Goal: Task Accomplishment & Management: Use online tool/utility

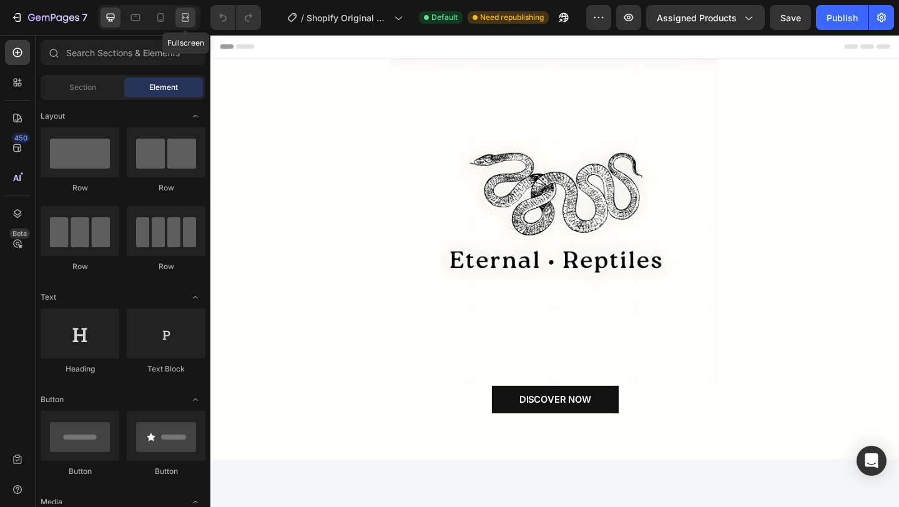
click at [184, 18] on icon at bounding box center [185, 17] width 12 height 12
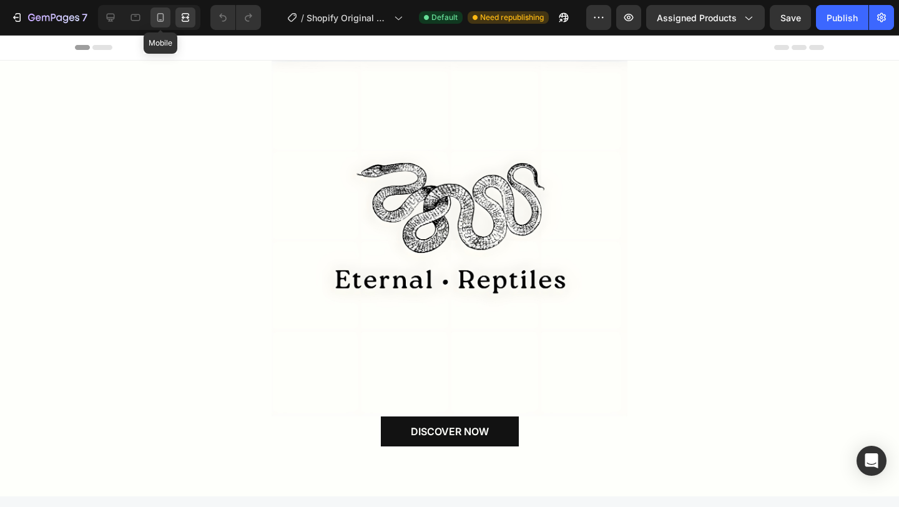
click at [162, 19] on icon at bounding box center [160, 17] width 12 height 12
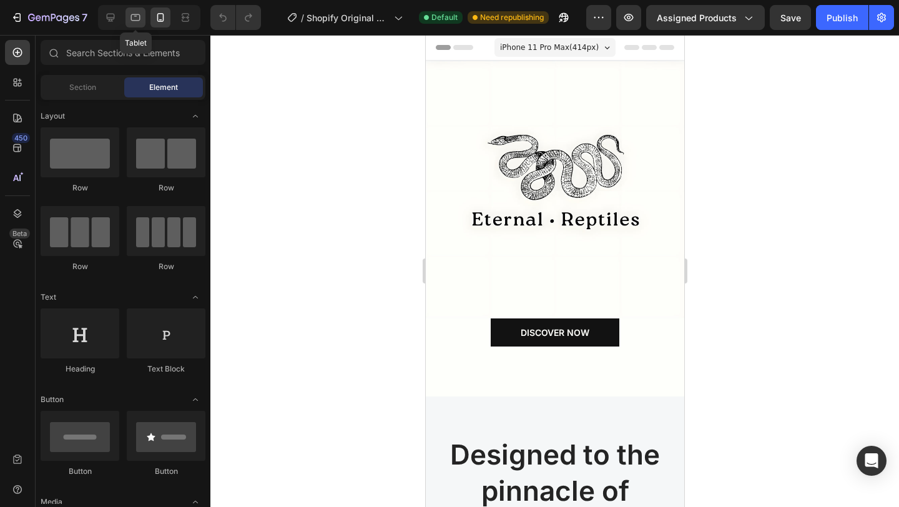
click at [142, 21] on div at bounding box center [135, 17] width 20 height 20
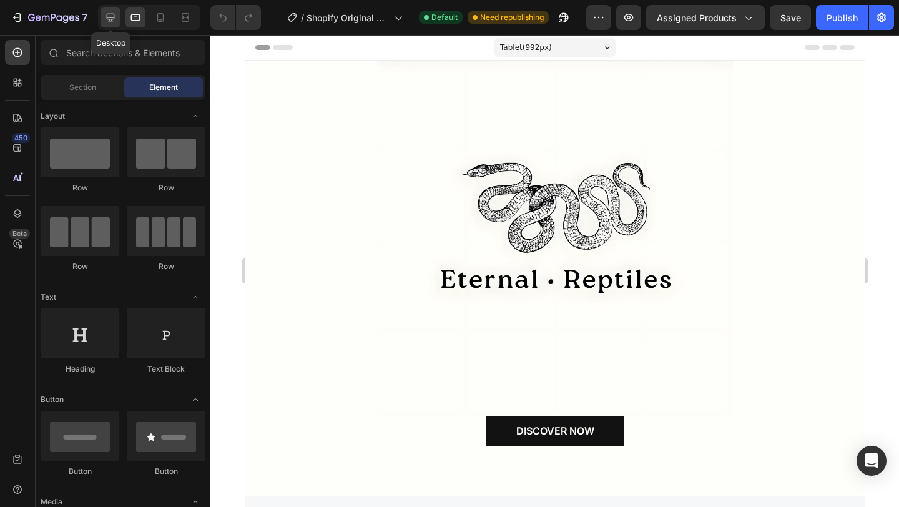
click at [118, 22] on div at bounding box center [110, 17] width 20 height 20
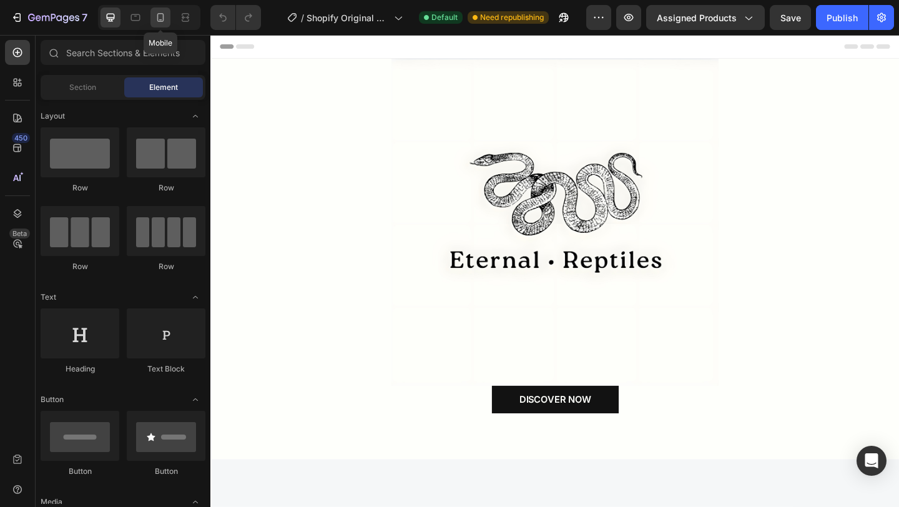
click at [153, 19] on div at bounding box center [160, 17] width 20 height 20
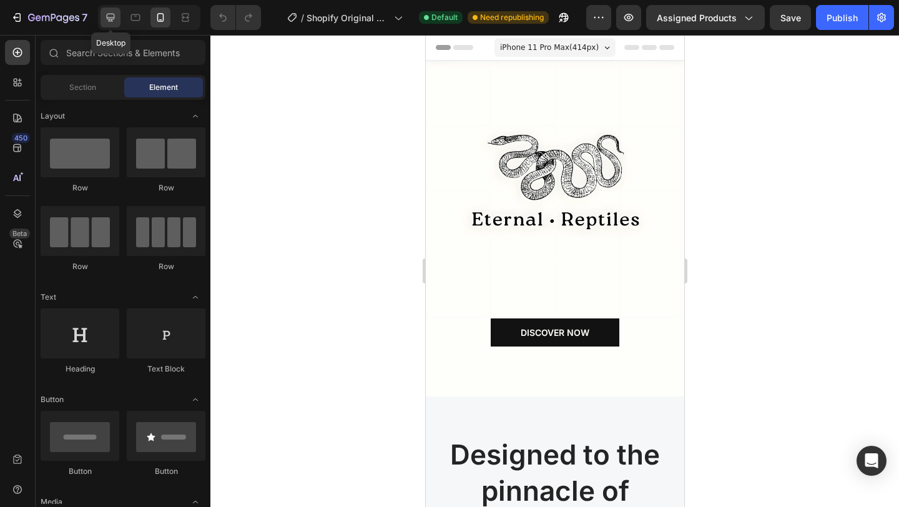
click at [116, 19] on icon at bounding box center [110, 17] width 12 height 12
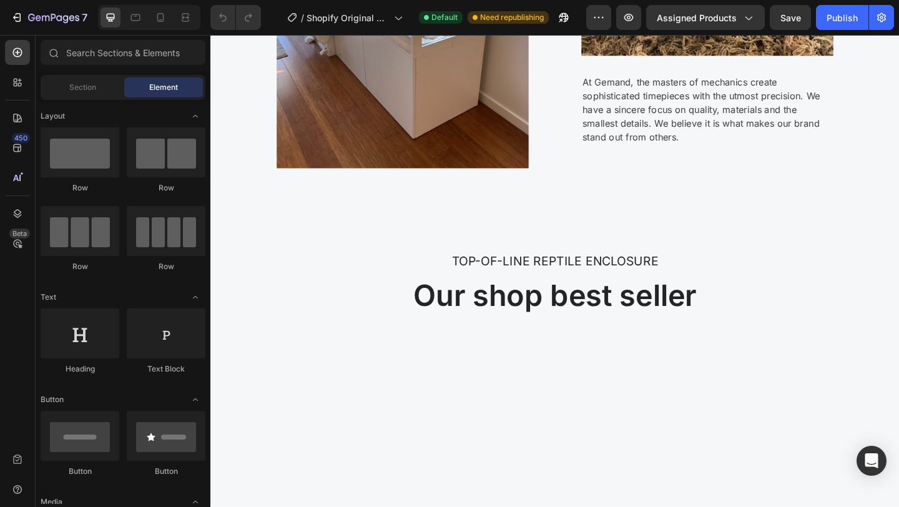
scroll to position [840, 0]
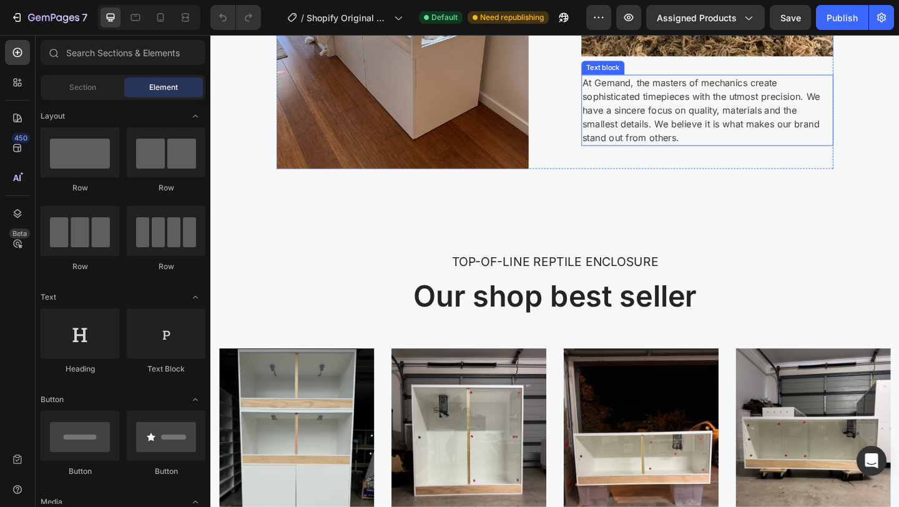
click at [667, 84] on p "At Gemand, the masters of mechanics create sophisticated timepieces with the ut…" at bounding box center [750, 116] width 271 height 75
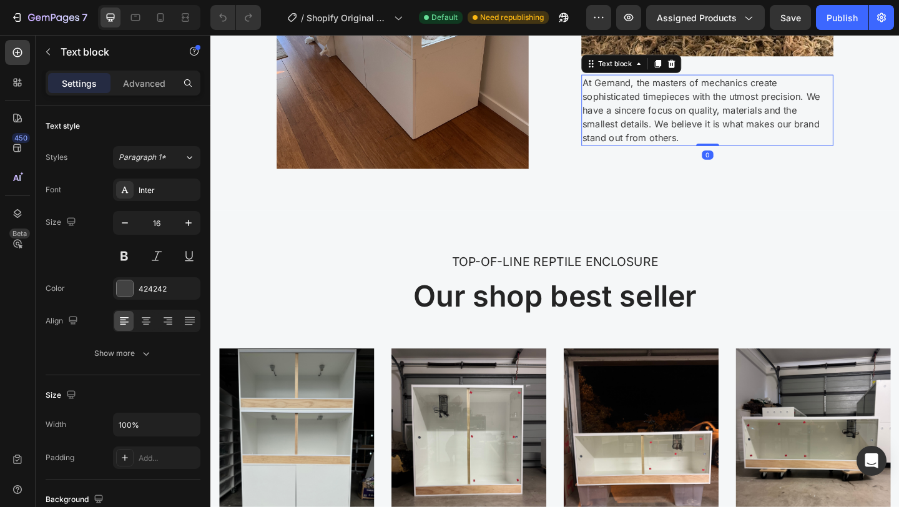
click at [666, 88] on p "At Gemand, the masters of mechanics create sophisticated timepieces with the ut…" at bounding box center [750, 116] width 271 height 75
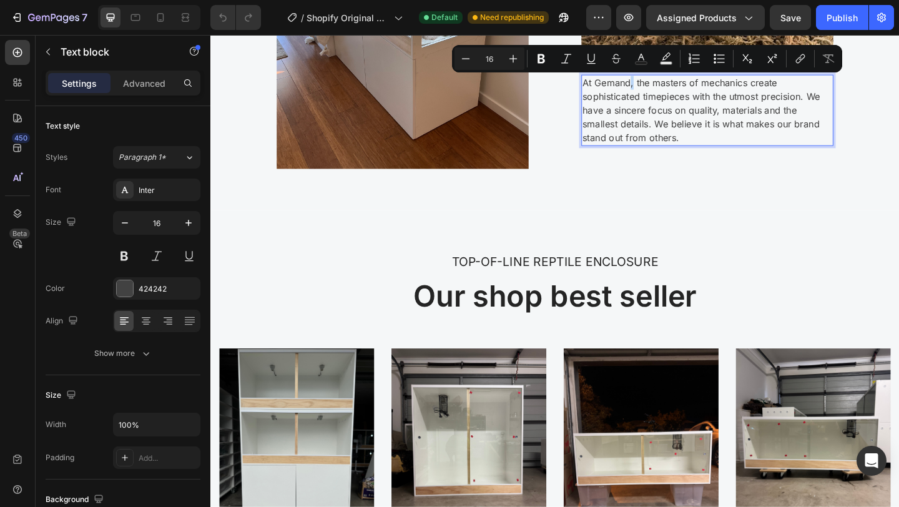
click at [667, 88] on p "At Gemand, the masters of mechanics create sophisticated timepieces with the ut…" at bounding box center [750, 116] width 271 height 75
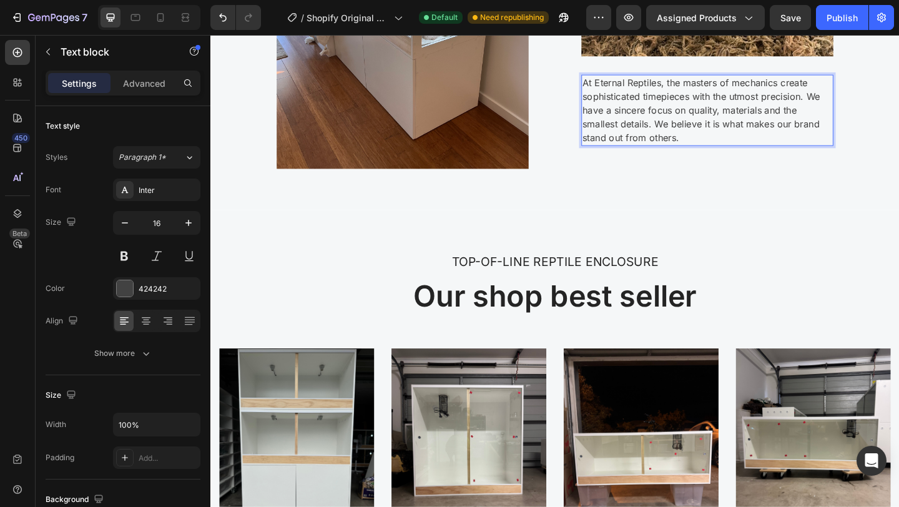
click at [856, 102] on p "At Eternal Reptiles, the masters of mechanics create sophisticated timepieces w…" at bounding box center [750, 116] width 271 height 75
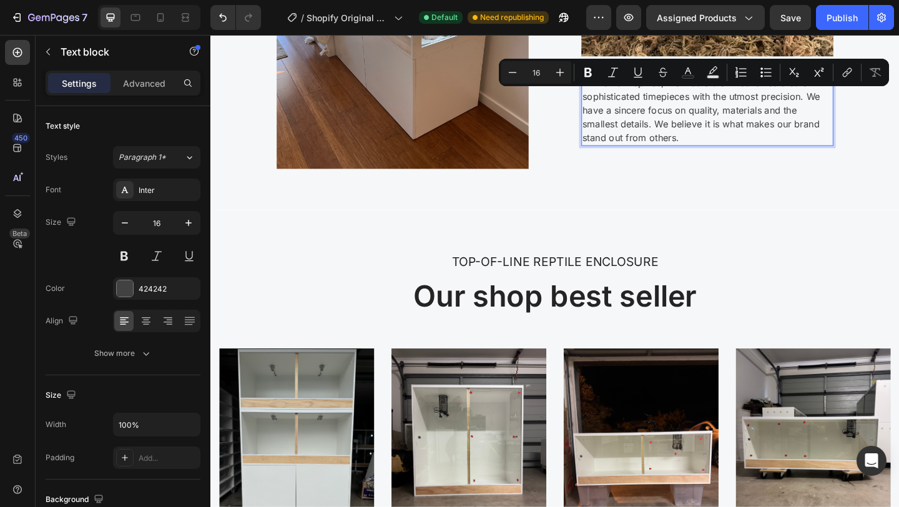
click at [854, 102] on p "At Eternal Reptiles, the masters of mechanics create sophisticated timepieces w…" at bounding box center [750, 116] width 271 height 75
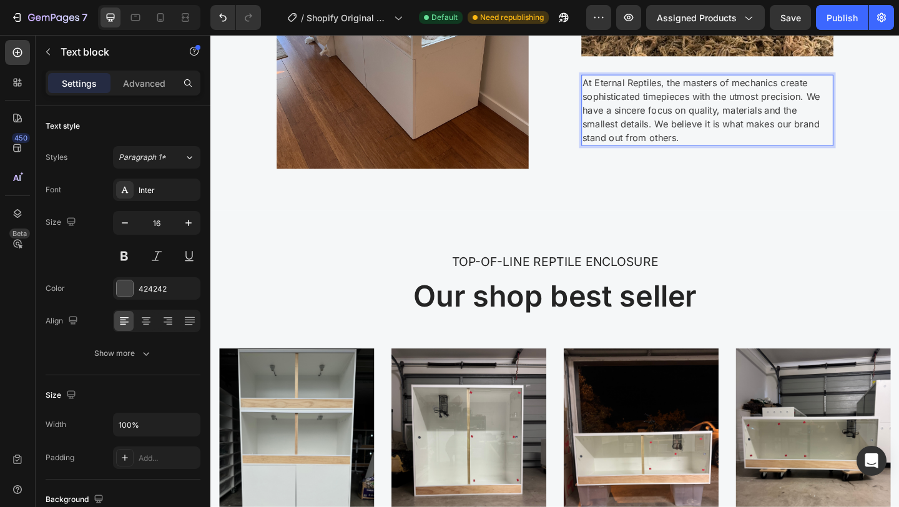
click at [855, 104] on p "At Eternal Reptiles, the masters of mechanics create sophisticated timepieces w…" at bounding box center [750, 116] width 271 height 75
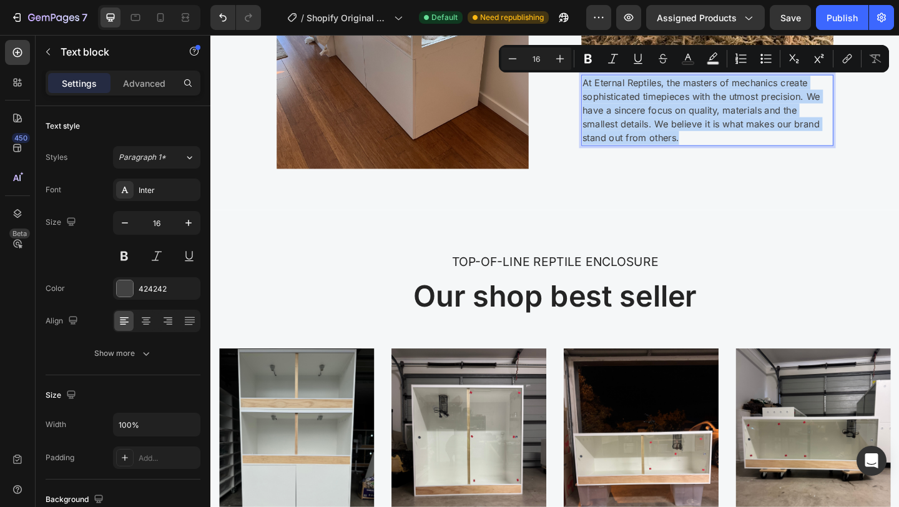
drag, startPoint x: 855, startPoint y: 104, endPoint x: 816, endPoint y: 104, distance: 39.3
click at [816, 104] on p "At Eternal Reptiles, the masters of mechanics create sophisticated timepieces w…" at bounding box center [750, 116] width 271 height 75
click at [851, 115] on p "At Eternal Reptiles, the masters of mechanics create sophisticated timepieces w…" at bounding box center [750, 116] width 271 height 75
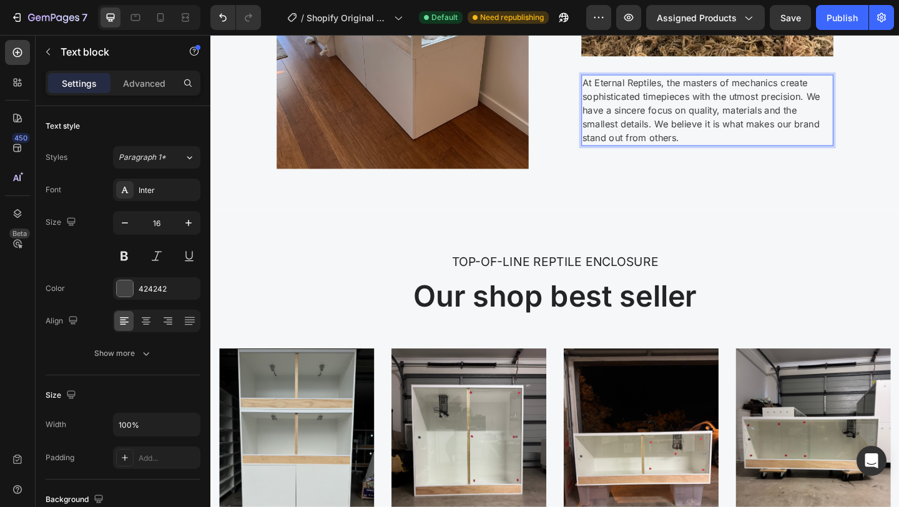
click at [859, 101] on p "At Eternal Reptiles, the masters of mechanics create sophisticated timepieces w…" at bounding box center [750, 116] width 271 height 75
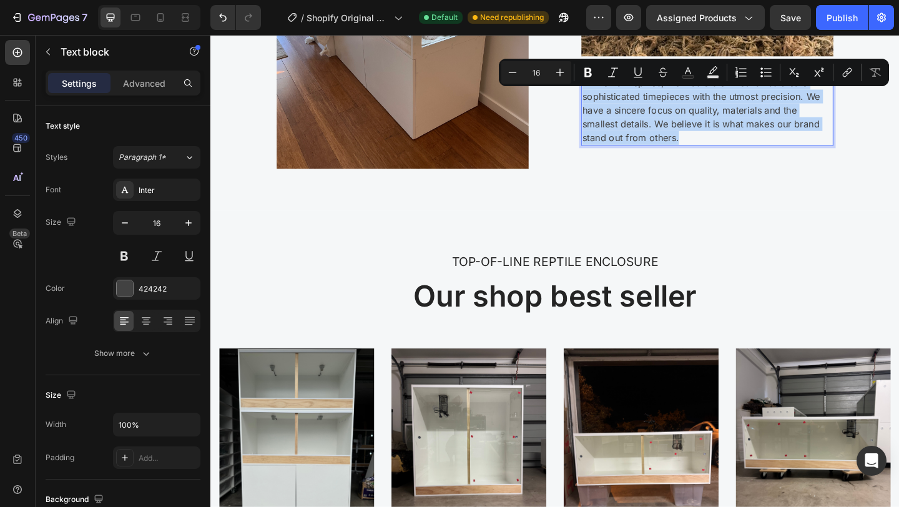
click at [859, 101] on p "At Eternal Reptiles, the masters of mechanics create sophisticated timepieces w…" at bounding box center [750, 116] width 271 height 75
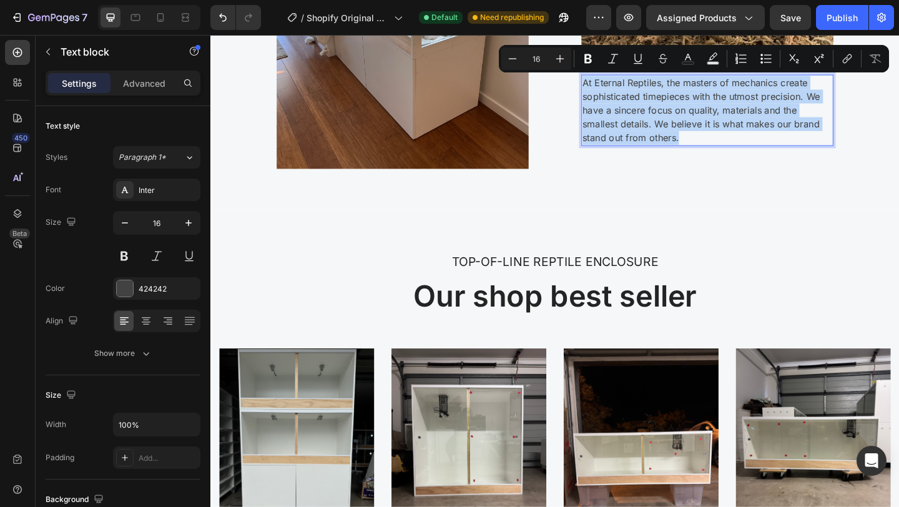
click at [859, 101] on p "At Eternal Reptiles, the masters of mechanics create sophisticated timepieces w…" at bounding box center [750, 116] width 271 height 75
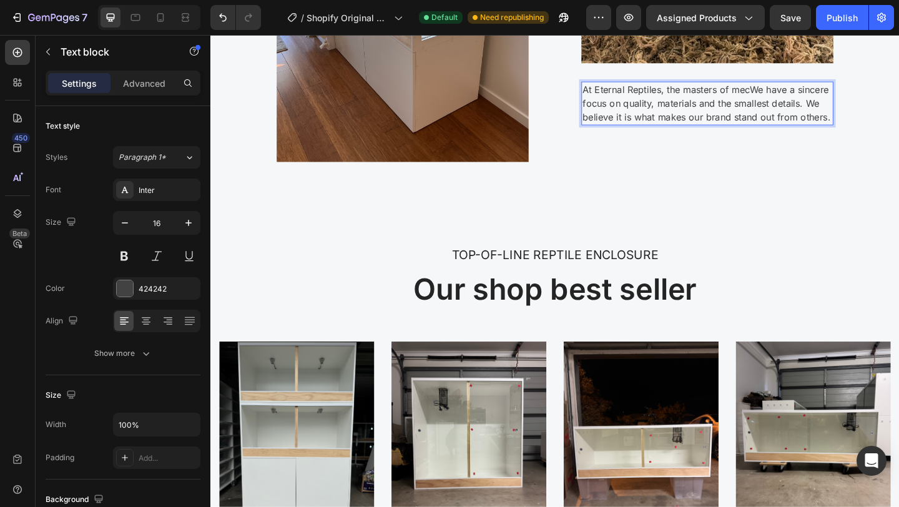
scroll to position [855, 0]
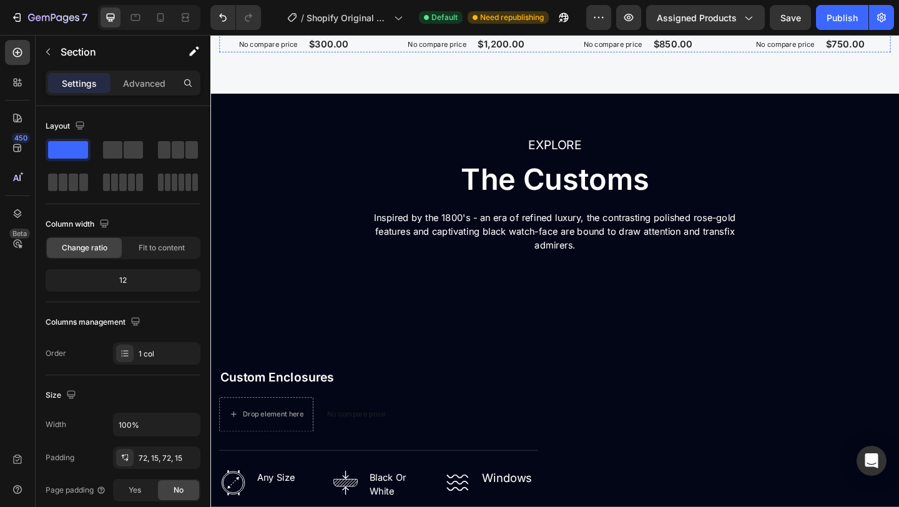
scroll to position [1462, 0]
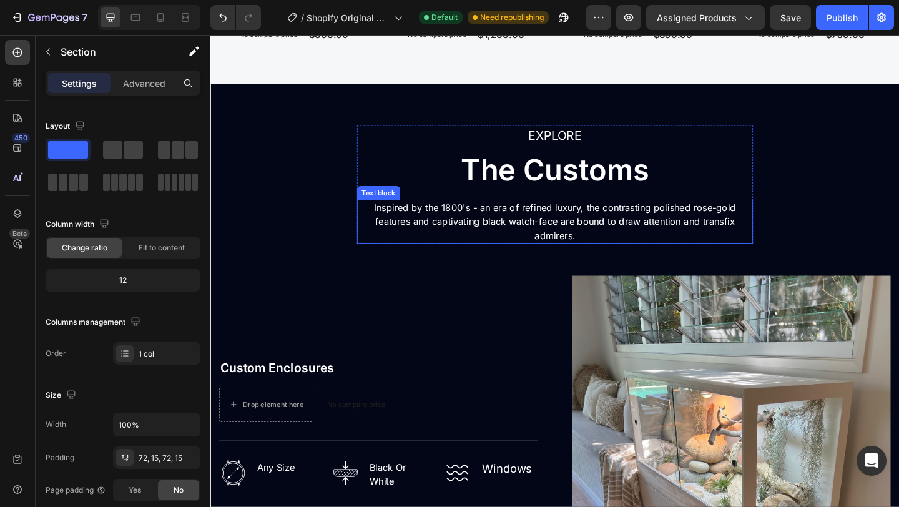
click at [490, 223] on p "Inspired by the 1800's - an era of refined luxury, the contrasting polished ros…" at bounding box center [585, 237] width 428 height 45
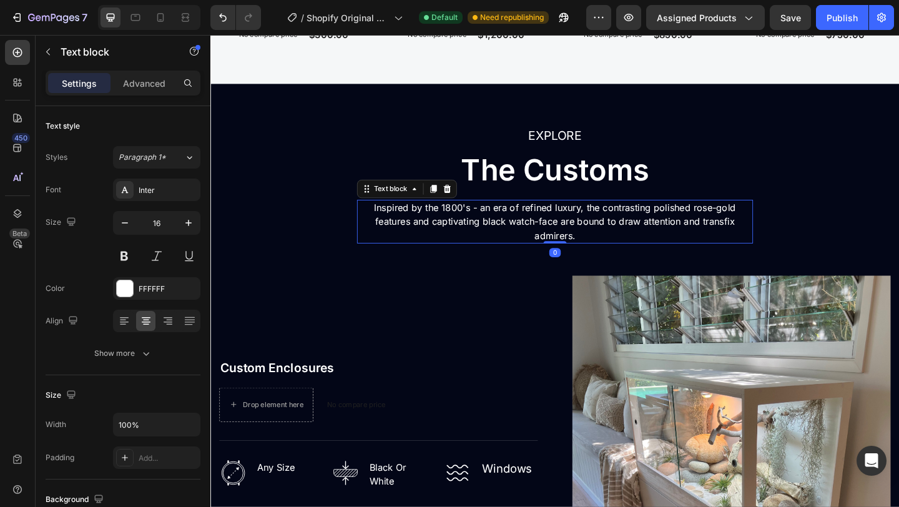
click at [494, 223] on p "Inspired by the 1800's - an era of refined luxury, the contrasting polished ros…" at bounding box center [585, 237] width 428 height 45
click at [534, 222] on p "Inspired by your vision - an era of refined luxury, the contrasting polished ro…" at bounding box center [585, 237] width 428 height 45
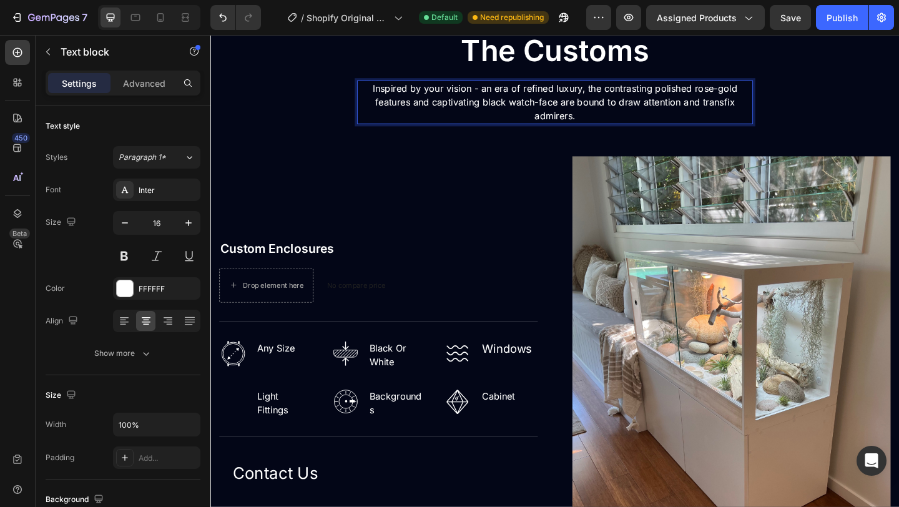
scroll to position [1595, 0]
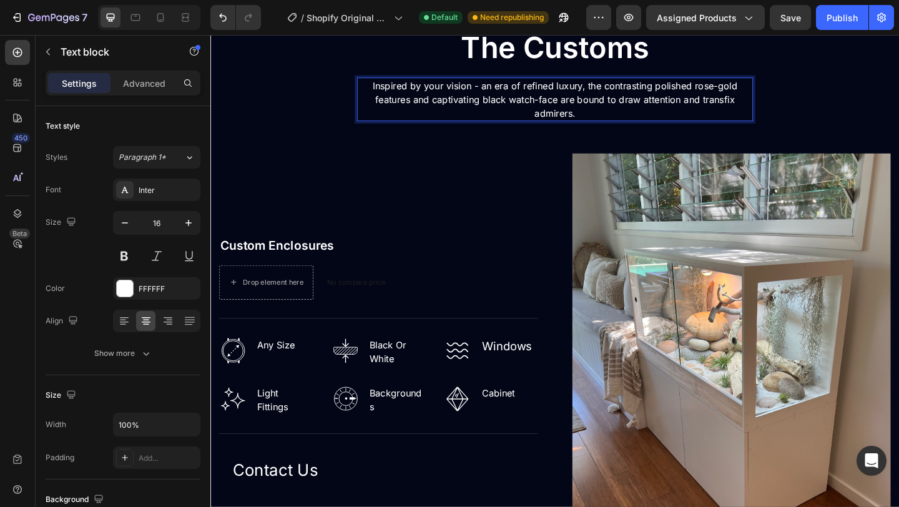
click at [614, 119] on p "Inspired by your vision - an era of refined luxury, the contrasting polished ro…" at bounding box center [585, 104] width 428 height 45
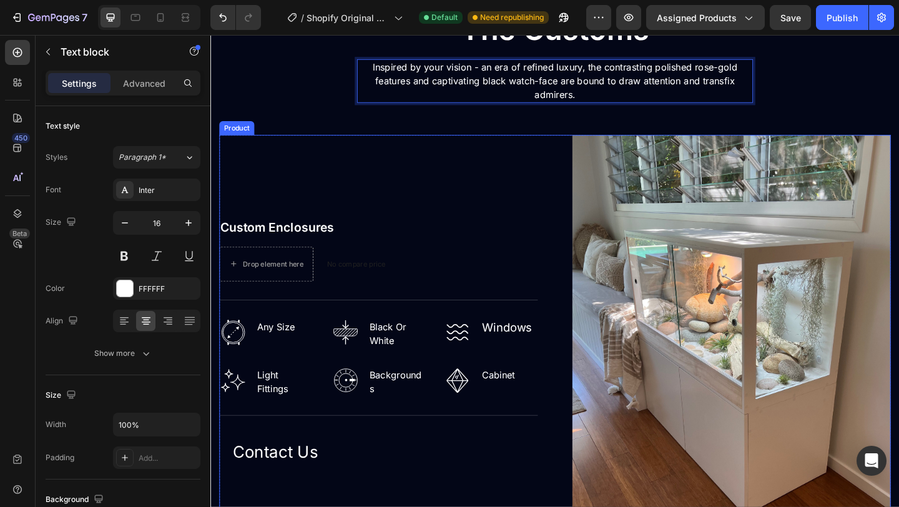
scroll to position [1612, 0]
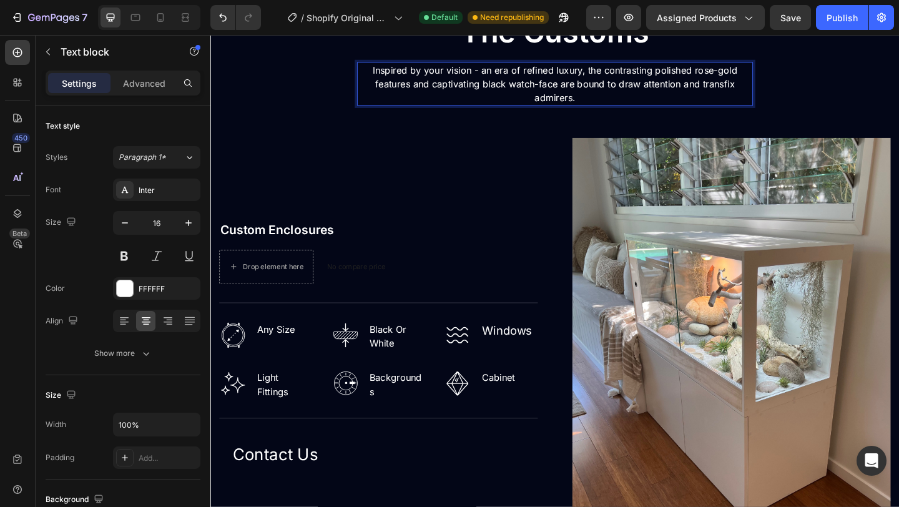
click at [610, 104] on p "Inspired by your vision - an era of refined luxury, the contrasting polished ro…" at bounding box center [585, 88] width 428 height 45
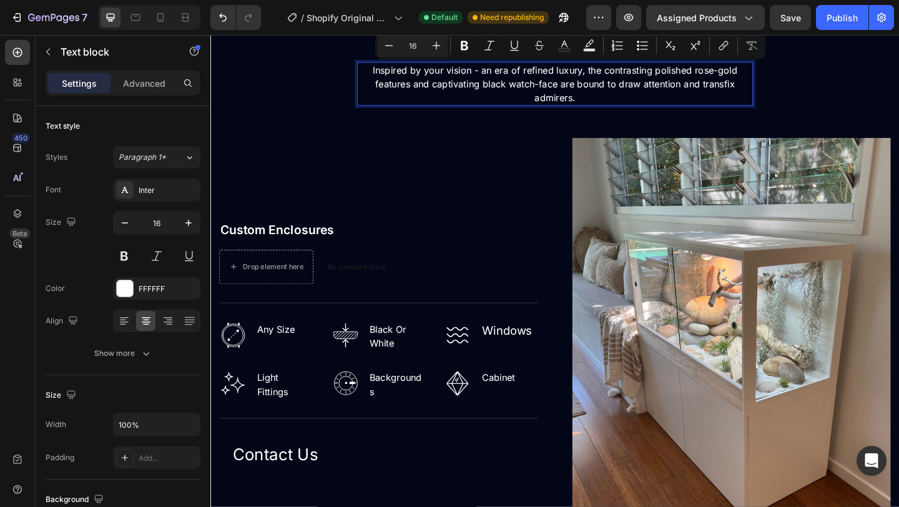
drag, startPoint x: 610, startPoint y: 104, endPoint x: 597, endPoint y: 73, distance: 33.3
click at [597, 73] on p "Inspired by your vision - an era of refined luxury, the contrasting polished ro…" at bounding box center [585, 88] width 428 height 45
click at [635, 104] on p "Inspired by your vision - an era of refined luxury, the contrasting polished ro…" at bounding box center [585, 88] width 428 height 45
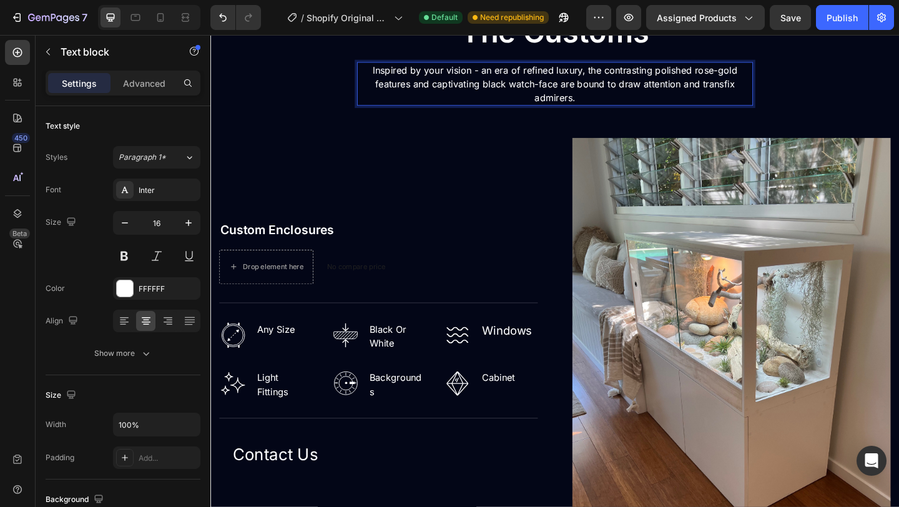
click at [614, 72] on p "Inspired by your vision - an era of refined luxury, the contrasting polished ro…" at bounding box center [585, 88] width 428 height 45
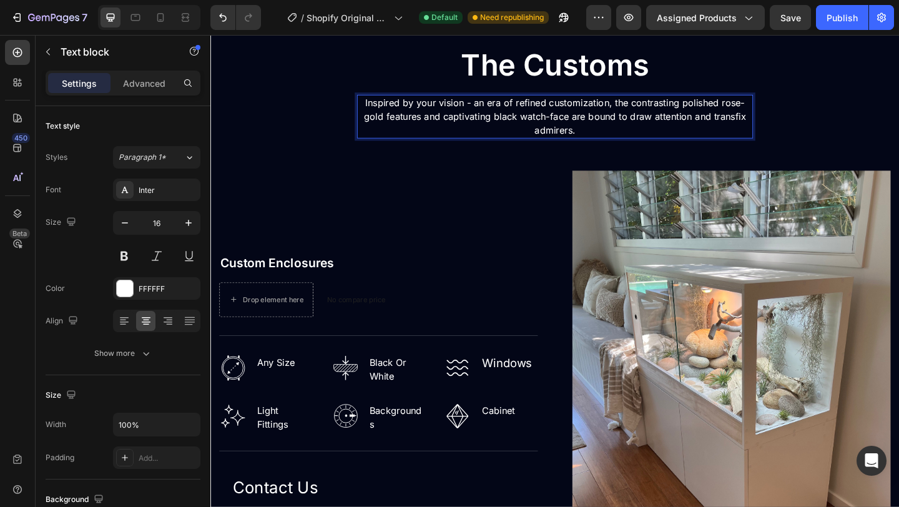
click at [610, 142] on p "Inspired by your vision - an era of refined customization, the contrasting poli…" at bounding box center [585, 123] width 428 height 45
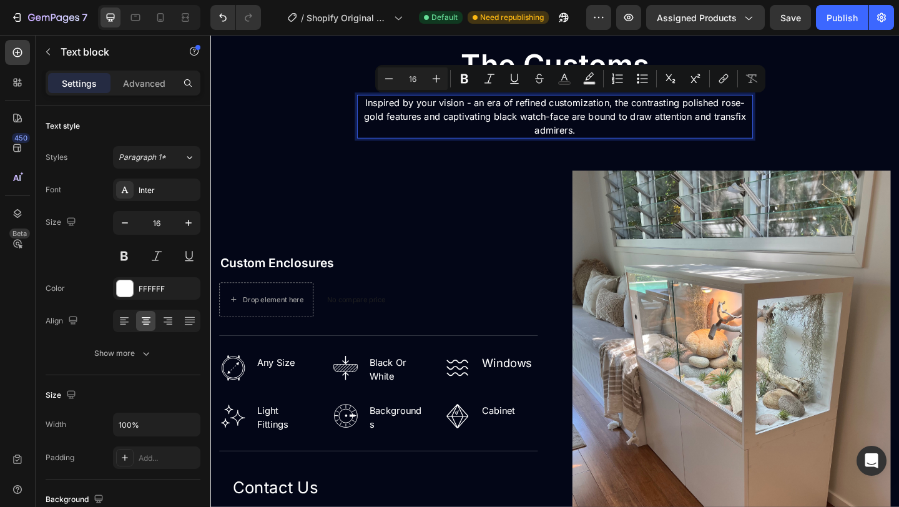
drag, startPoint x: 610, startPoint y: 142, endPoint x: 582, endPoint y: 140, distance: 28.1
click at [582, 140] on p "Inspired by your vision - an era of refined customization, the contrasting poli…" at bounding box center [585, 123] width 428 height 45
click at [605, 137] on p "Inspired by your vision - an era of refined customization, the contrasting poli…" at bounding box center [585, 123] width 428 height 45
click at [610, 138] on p "Inspired by your vision - an era of refined customization, the contrasting poli…" at bounding box center [585, 123] width 428 height 45
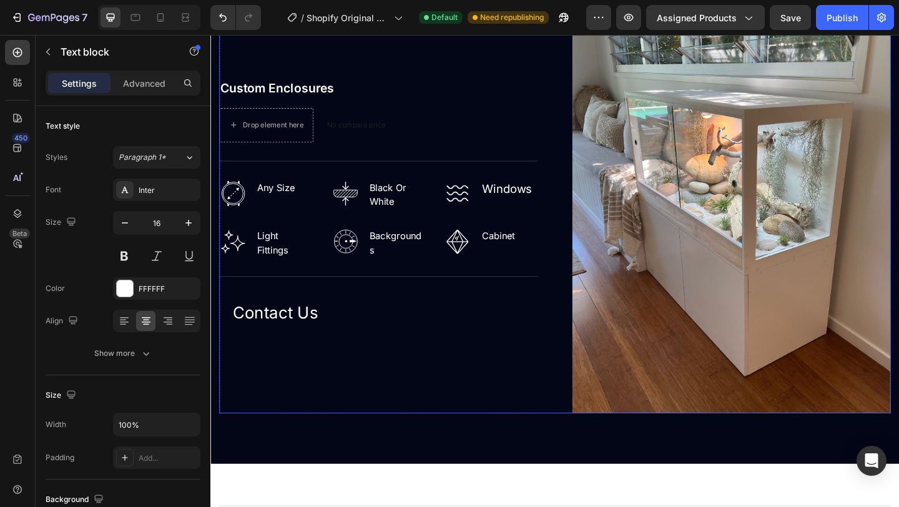
scroll to position [1752, 0]
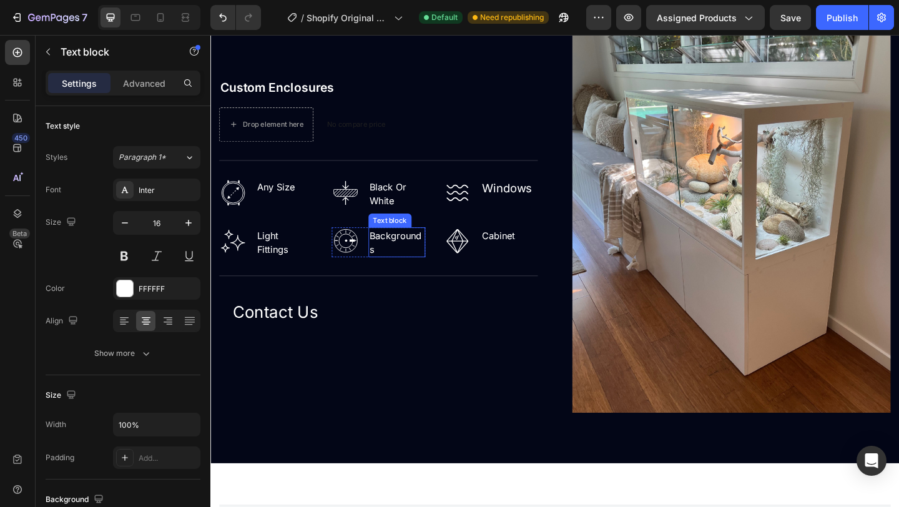
click at [423, 259] on p "Backgrounds" at bounding box center [413, 260] width 60 height 30
click at [409, 267] on p "Backgrounds" at bounding box center [413, 260] width 60 height 30
click at [514, 260] on div "Cabinet" at bounding box center [523, 252] width 39 height 17
click at [422, 265] on p "Backgrounds" at bounding box center [413, 260] width 60 height 30
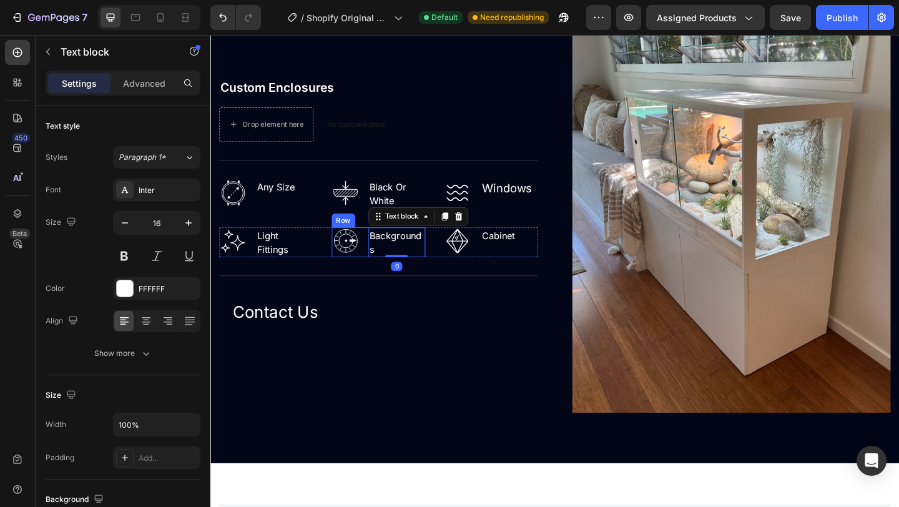
click at [357, 262] on img at bounding box center [357, 259] width 30 height 30
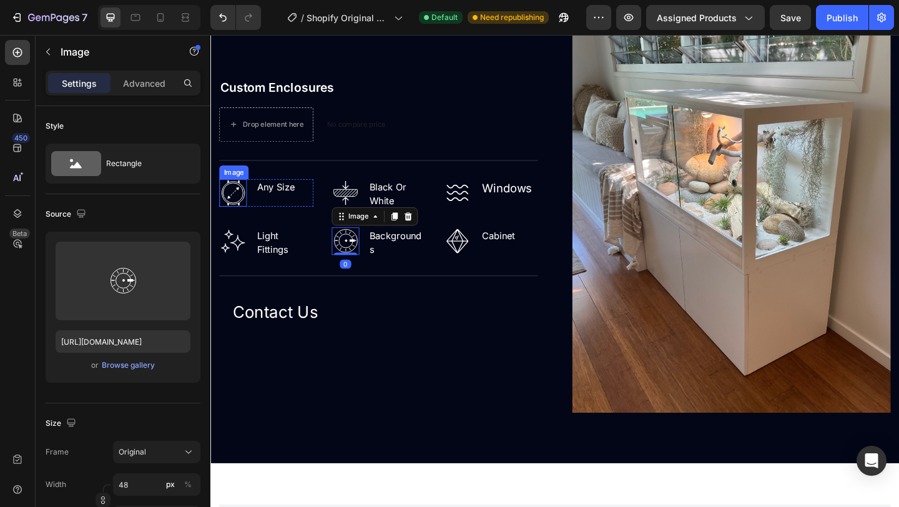
click at [231, 205] on img at bounding box center [235, 207] width 30 height 30
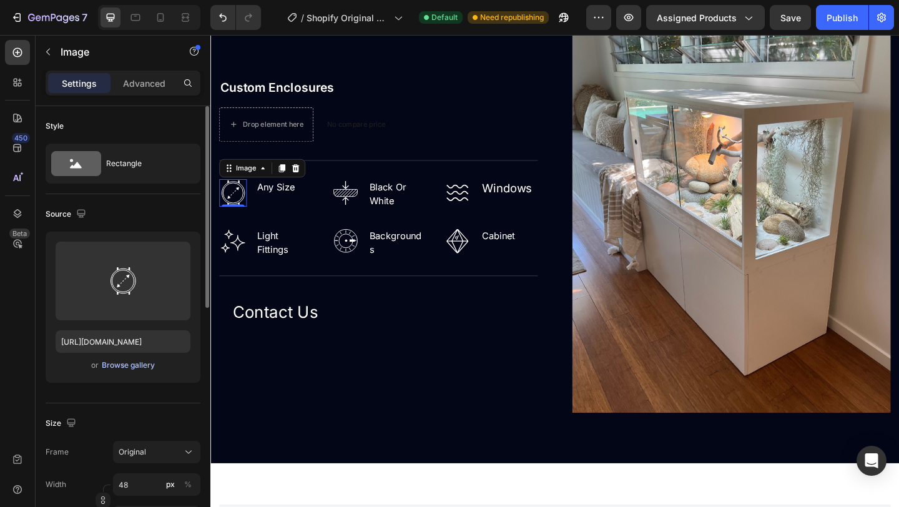
click at [144, 364] on div "Browse gallery" at bounding box center [128, 365] width 53 height 11
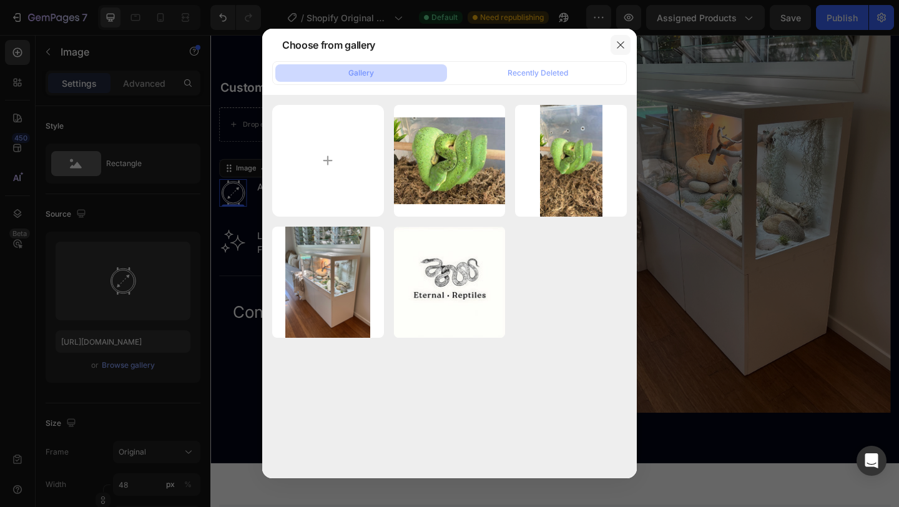
click at [622, 49] on icon "button" at bounding box center [620, 45] width 10 height 10
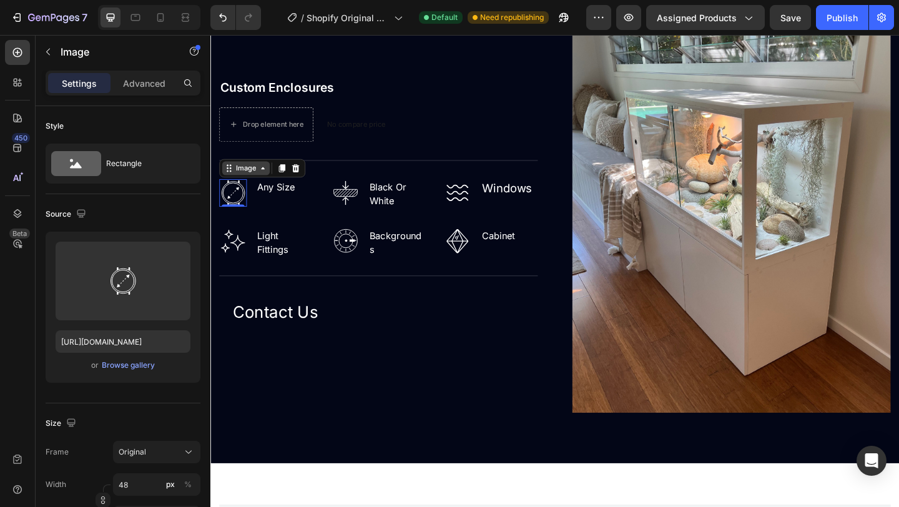
click at [265, 181] on icon at bounding box center [267, 180] width 10 height 10
click at [235, 183] on div "Image" at bounding box center [248, 179] width 27 height 11
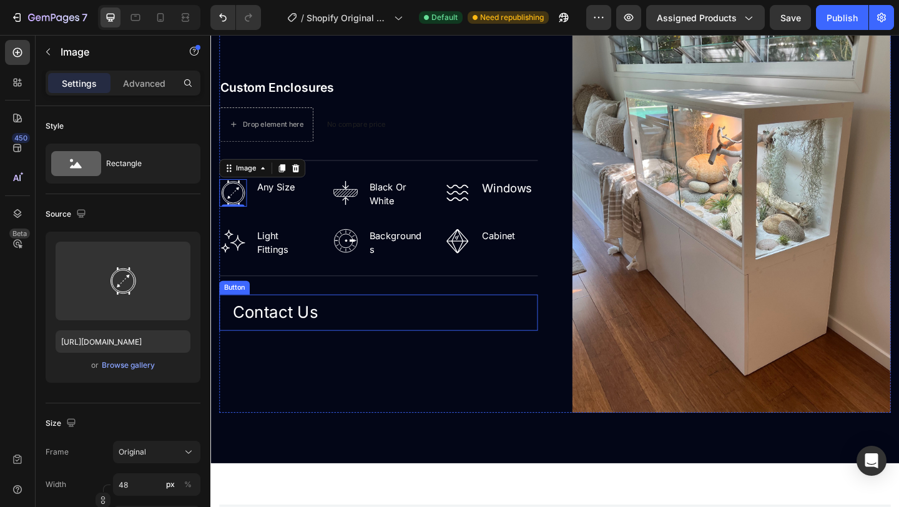
click at [389, 340] on div "Contact Us Button" at bounding box center [393, 336] width 346 height 39
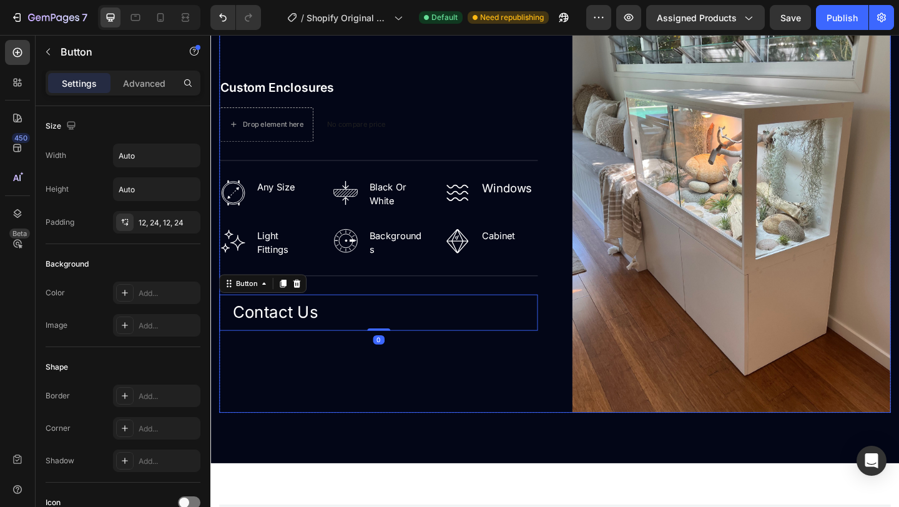
click at [356, 413] on div "Custom Enclosures (P) Title Drop element here No compare price (P) Price Row Ti…" at bounding box center [393, 219] width 346 height 454
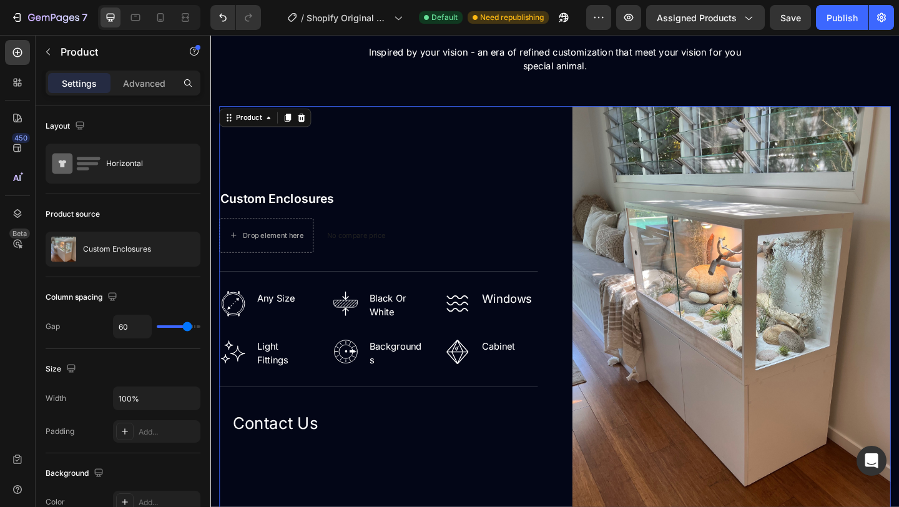
scroll to position [1632, 0]
click at [237, 325] on img at bounding box center [235, 326] width 30 height 30
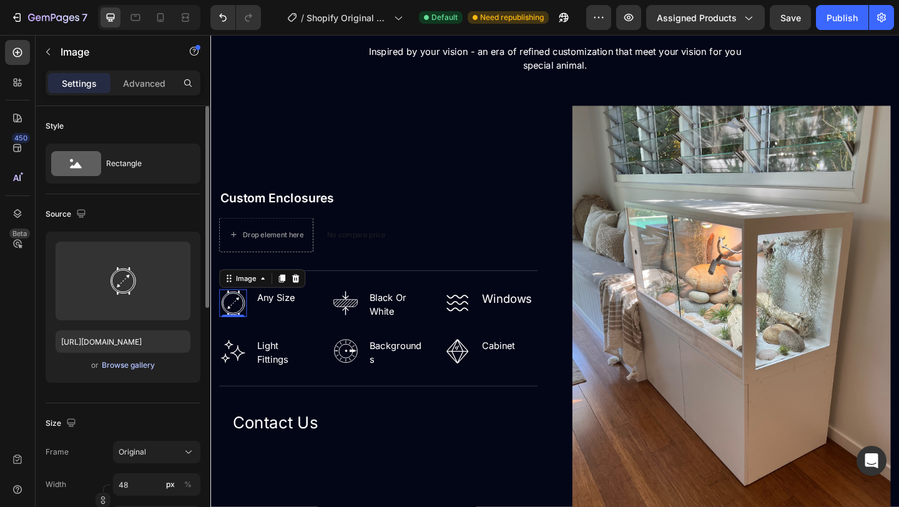
click at [137, 364] on div "Browse gallery" at bounding box center [128, 365] width 53 height 11
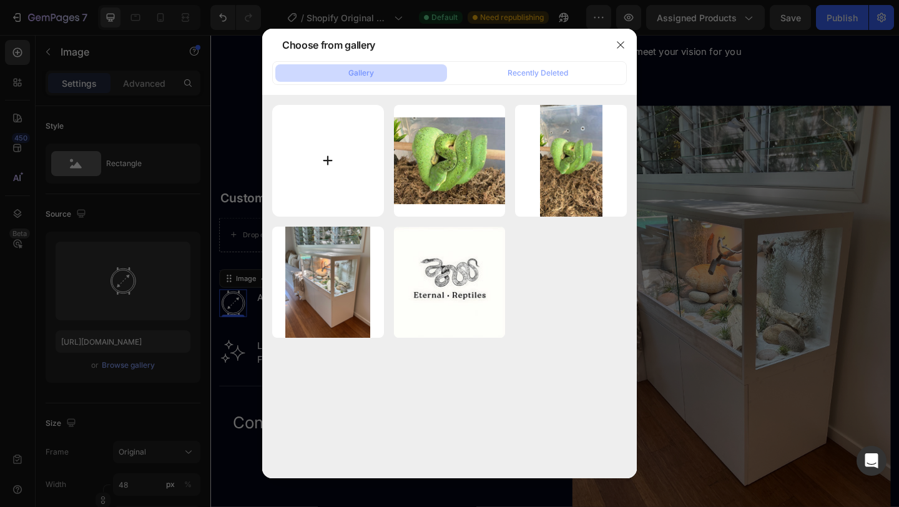
click at [335, 159] on input "file" at bounding box center [328, 161] width 112 height 112
type input "C:\fakepath\ruler-icon-shape-graphic-simple-260nw-2622478315.webp"
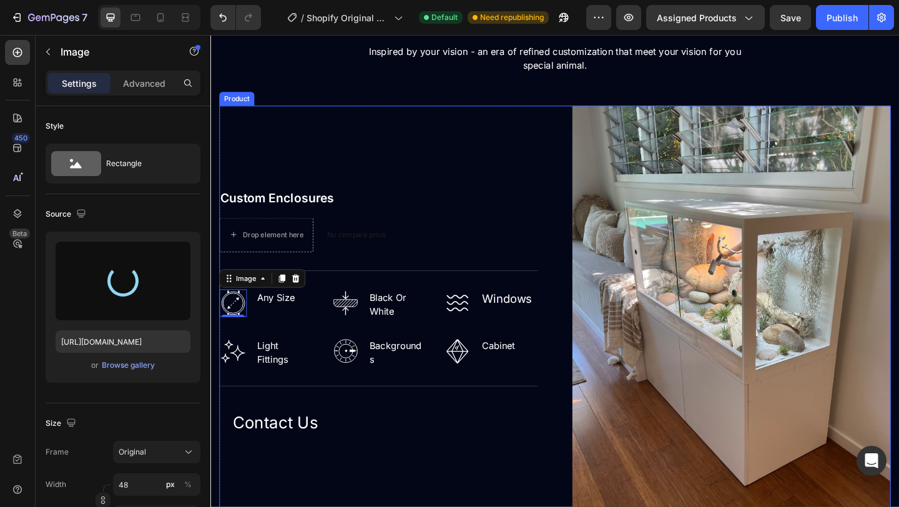
type input "[URL][DOMAIN_NAME]"
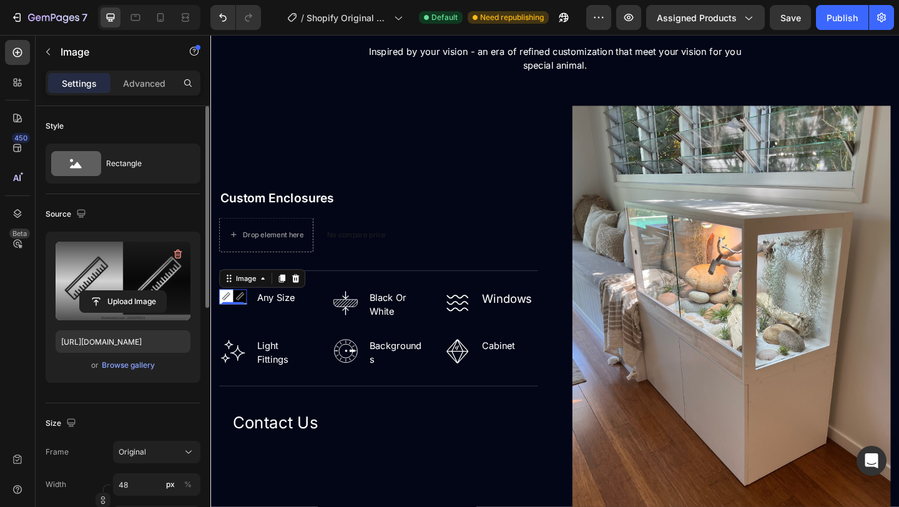
click at [159, 262] on label at bounding box center [123, 281] width 135 height 79
click at [159, 291] on input "file" at bounding box center [123, 301] width 86 height 21
click at [180, 253] on icon "button" at bounding box center [178, 254] width 8 height 9
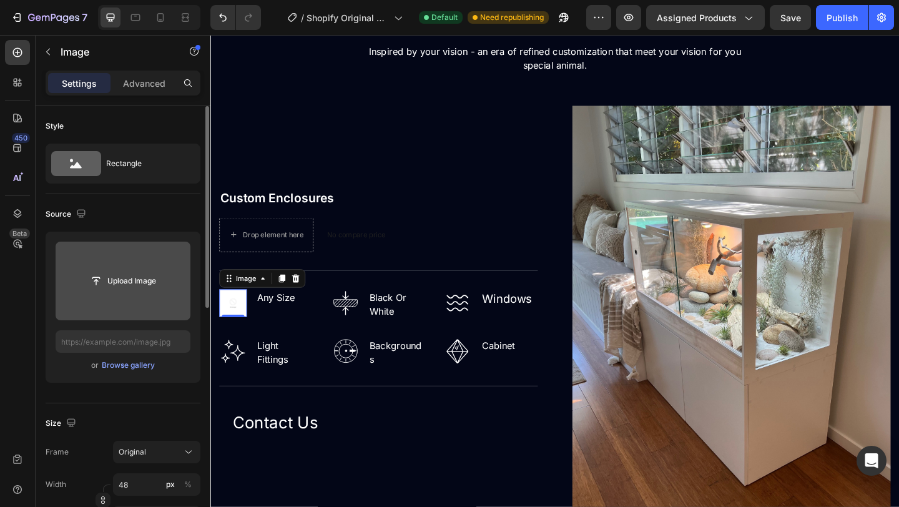
click at [130, 311] on input "file" at bounding box center [123, 281] width 135 height 79
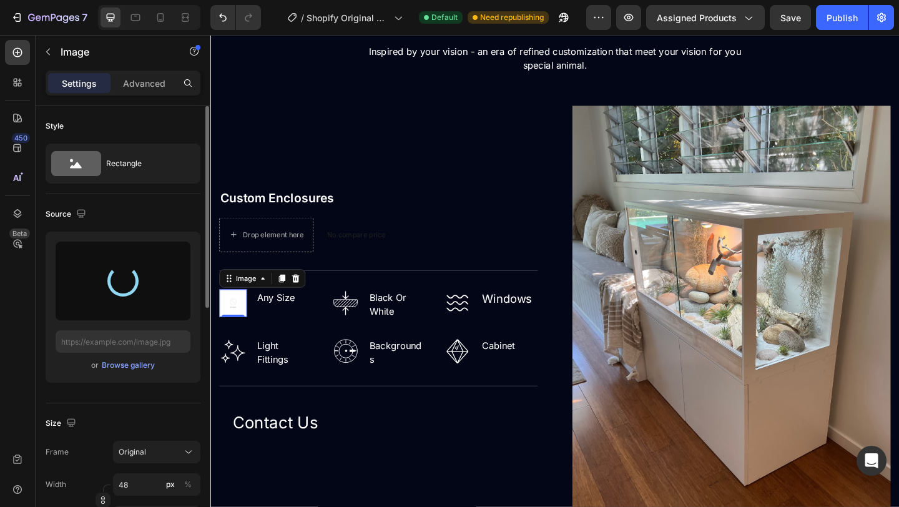
type input "[URL][DOMAIN_NAME]"
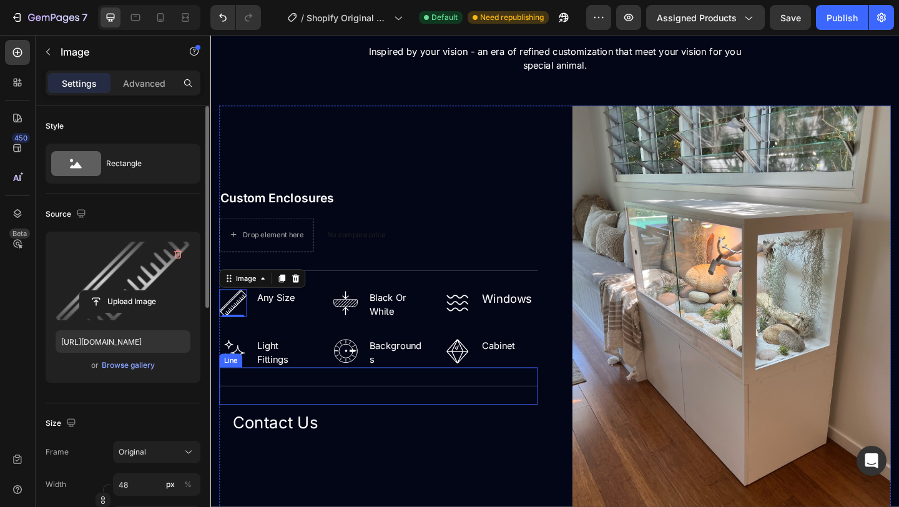
click at [438, 470] on div "Contact Us Button" at bounding box center [393, 456] width 346 height 39
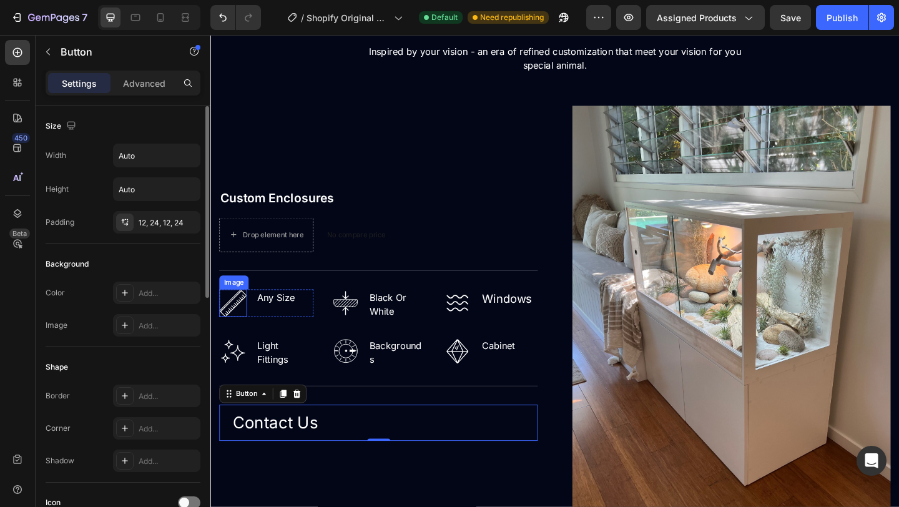
click at [240, 325] on img at bounding box center [235, 326] width 30 height 30
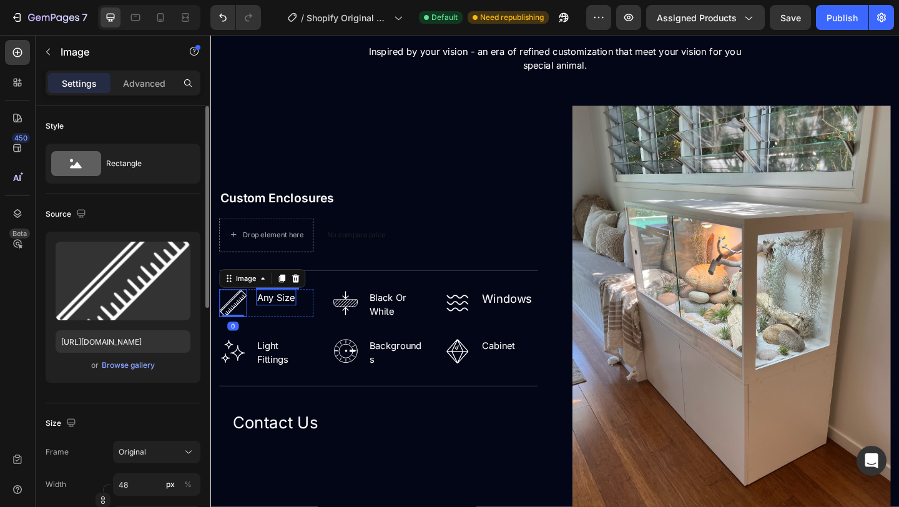
click at [278, 319] on p "Any Size" at bounding box center [281, 320] width 41 height 15
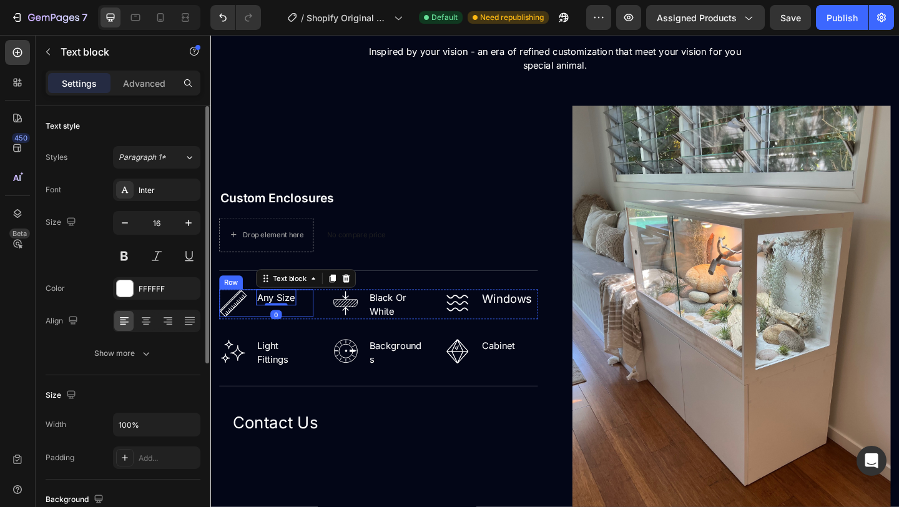
click at [298, 335] on div "Any Size Text block 0" at bounding box center [282, 326] width 44 height 30
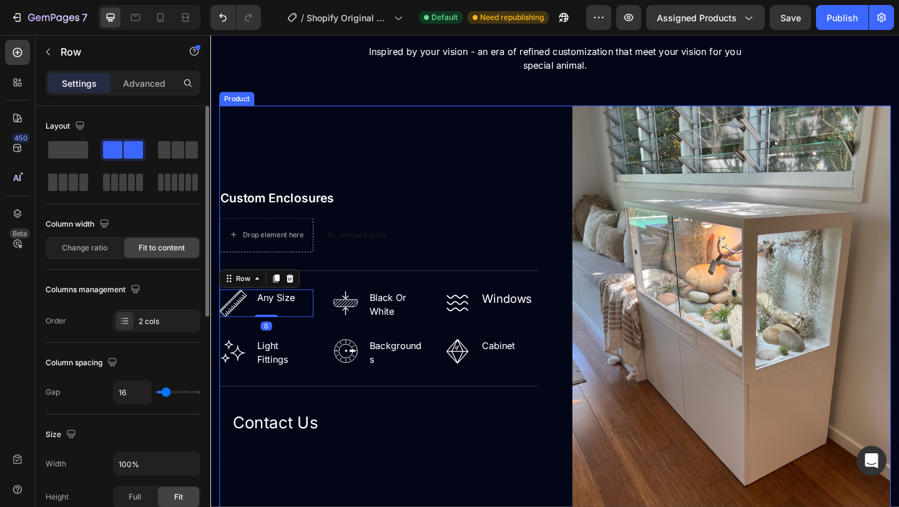
click at [483, 506] on div "Custom Enclosures (P) Title Drop element here No compare price (P) Price Row Ti…" at bounding box center [393, 339] width 346 height 454
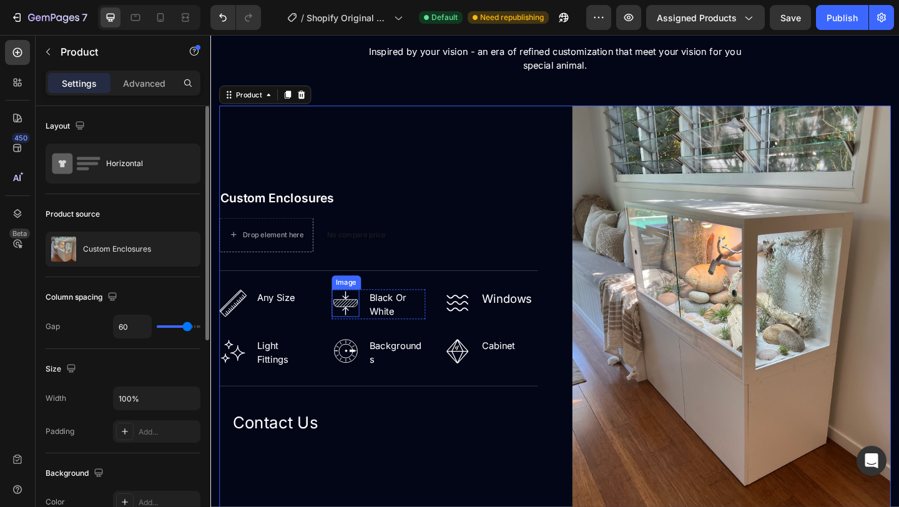
click at [360, 322] on img at bounding box center [357, 326] width 30 height 30
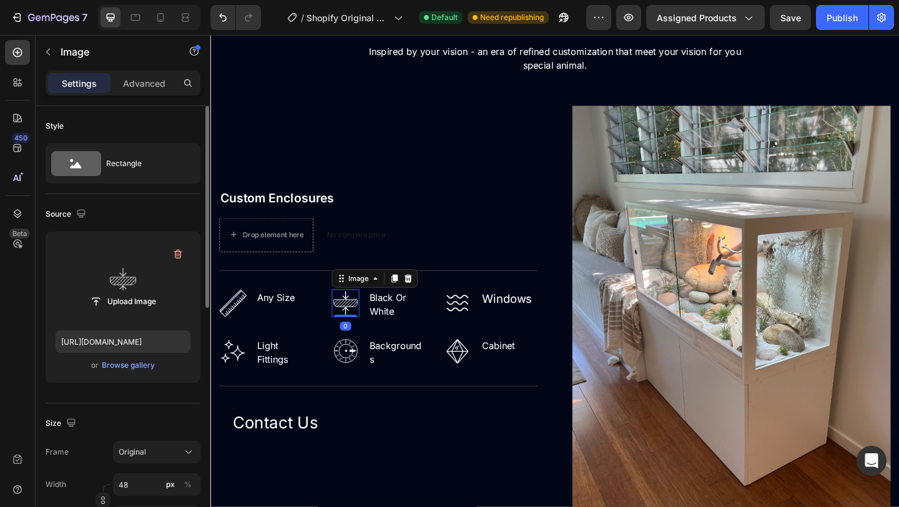
click at [129, 285] on label at bounding box center [123, 281] width 135 height 79
click at [129, 291] on input "file" at bounding box center [123, 301] width 86 height 21
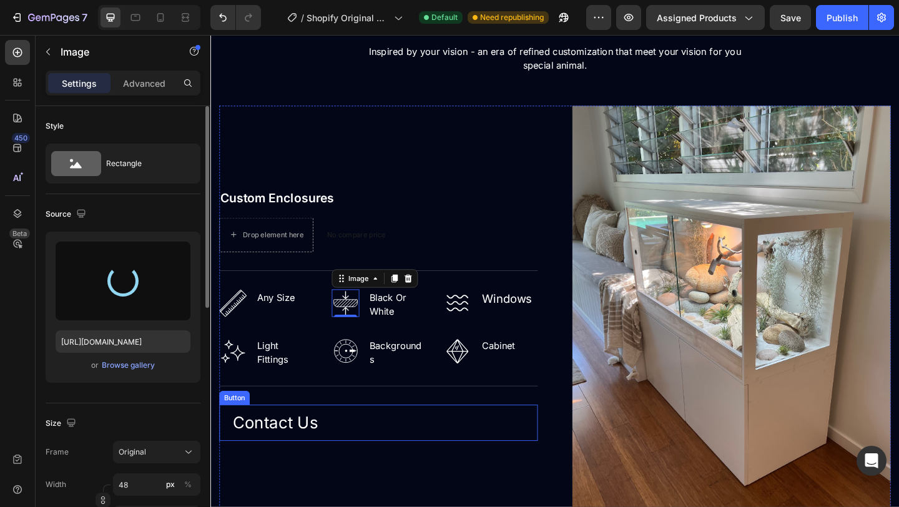
type input "[URL][DOMAIN_NAME]"
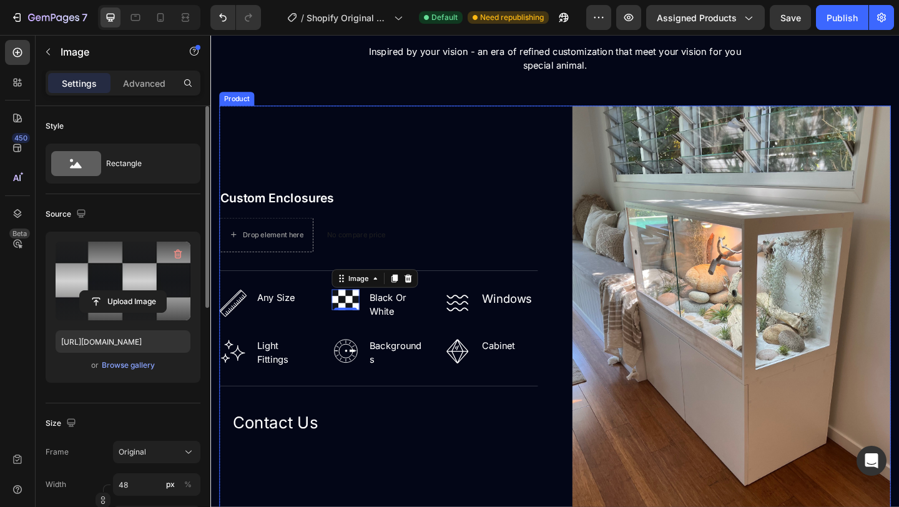
click at [479, 506] on div "Custom Enclosures (P) Title Drop element here No compare price (P) Price Row Ti…" at bounding box center [393, 339] width 346 height 454
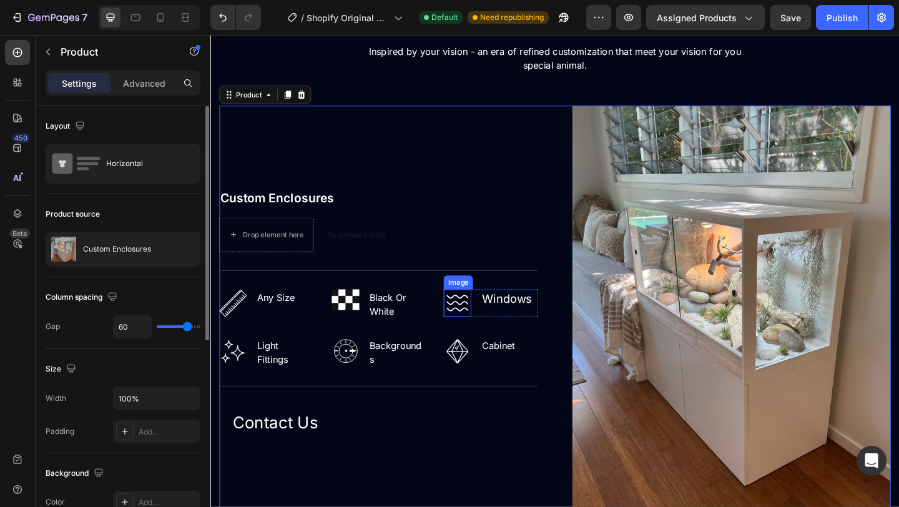
click at [481, 335] on img at bounding box center [479, 326] width 30 height 30
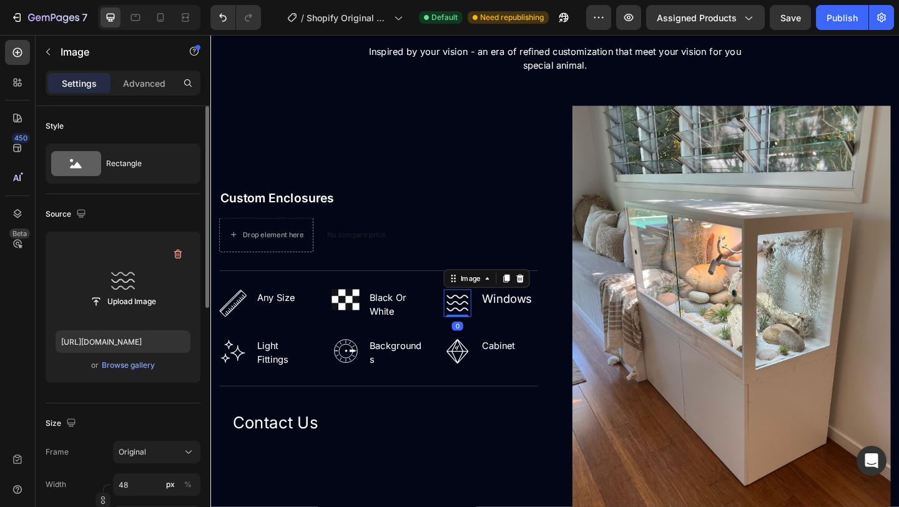
click at [139, 286] on label at bounding box center [123, 281] width 135 height 79
click at [139, 291] on input "file" at bounding box center [123, 301] width 86 height 21
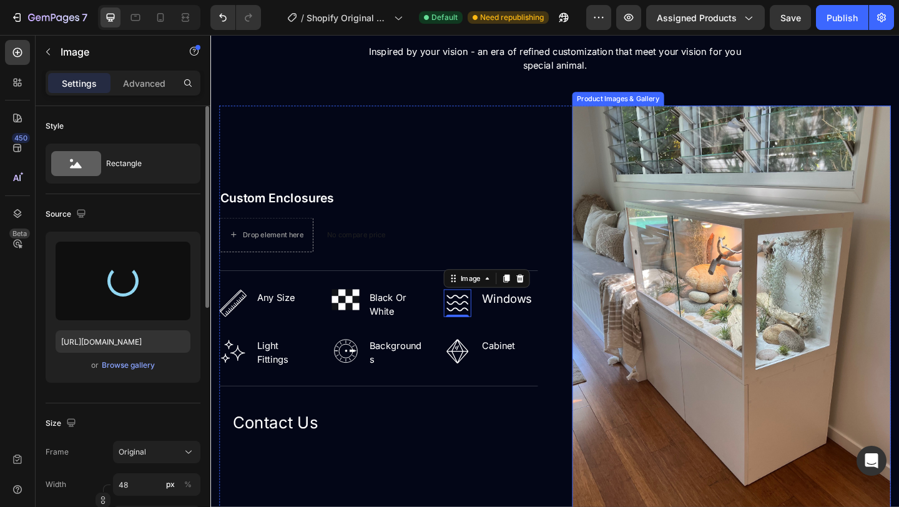
type input "[URL][DOMAIN_NAME]"
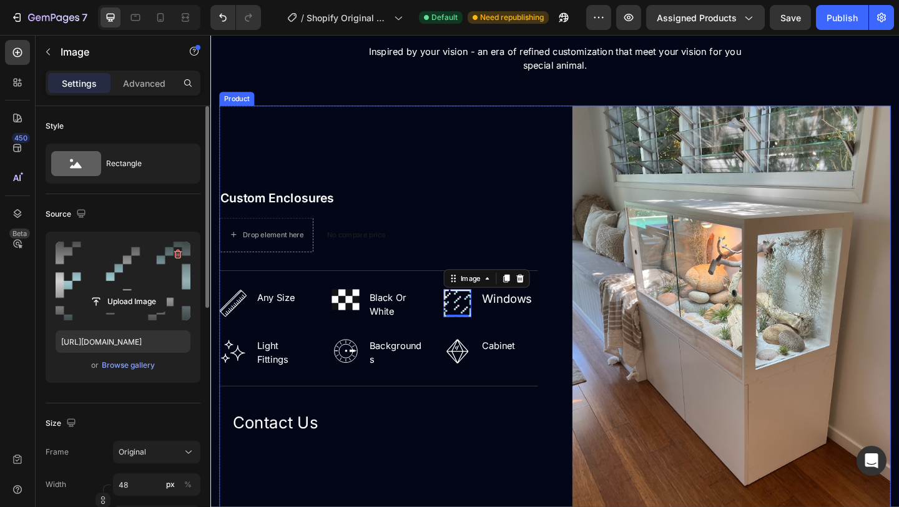
click at [560, 501] on div "Custom Enclosures (P) Title Drop element here No compare price (P) Price Row Ti…" at bounding box center [393, 339] width 346 height 454
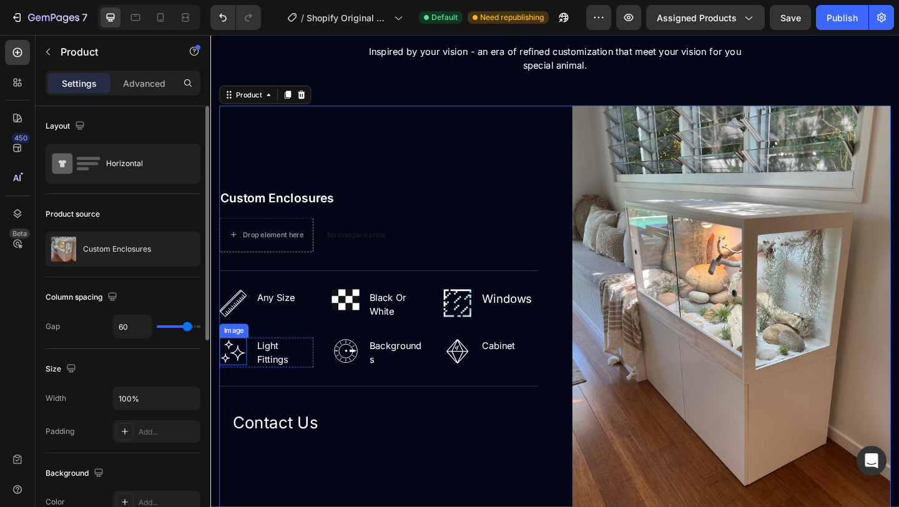
click at [231, 379] on img at bounding box center [235, 379] width 30 height 30
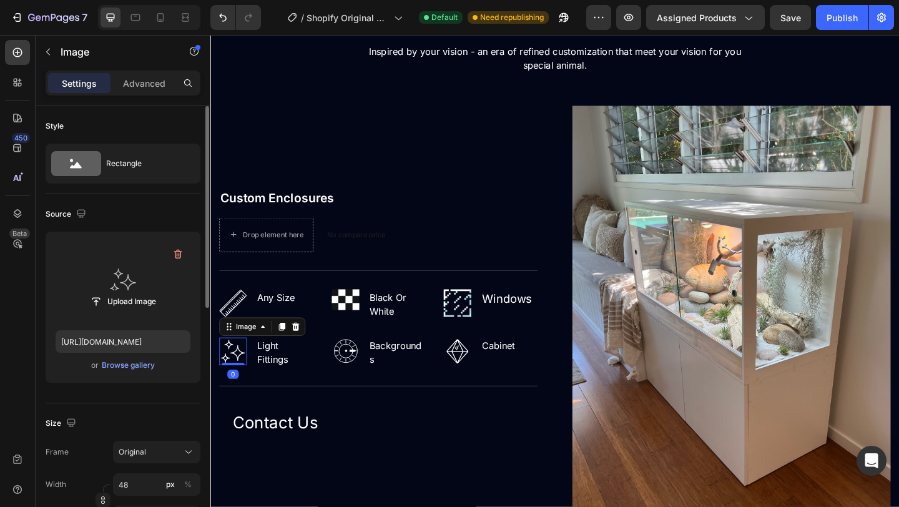
click at [101, 267] on label at bounding box center [123, 281] width 135 height 79
click at [101, 291] on input "file" at bounding box center [123, 301] width 86 height 21
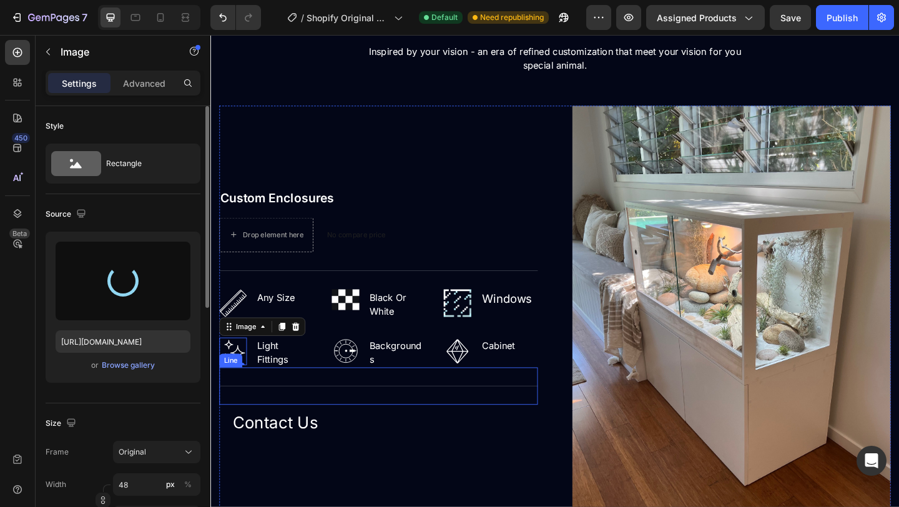
type input "[URL][DOMAIN_NAME]"
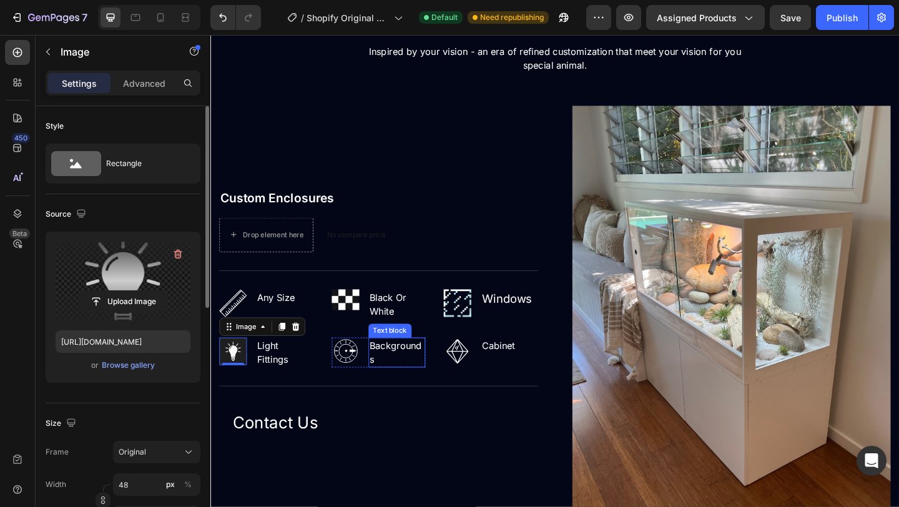
click at [422, 381] on p "Backgrounds" at bounding box center [413, 380] width 60 height 30
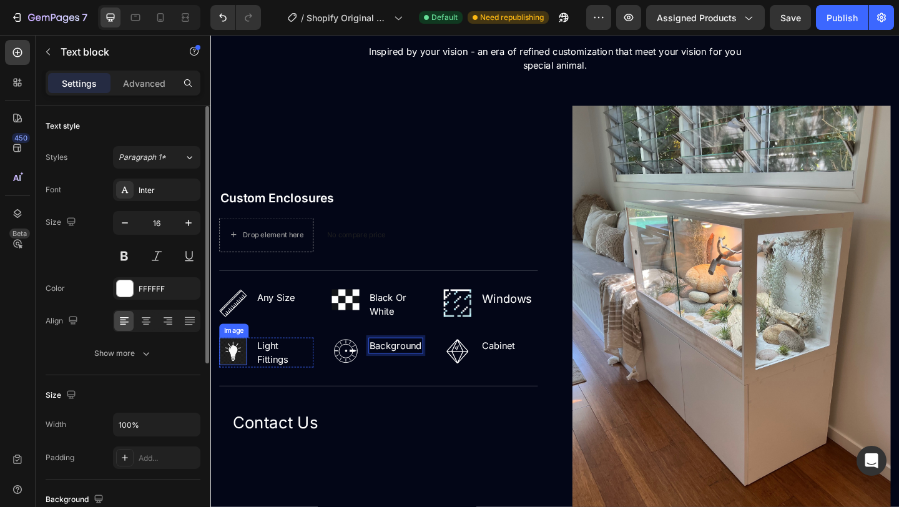
click at [236, 378] on img at bounding box center [235, 379] width 30 height 30
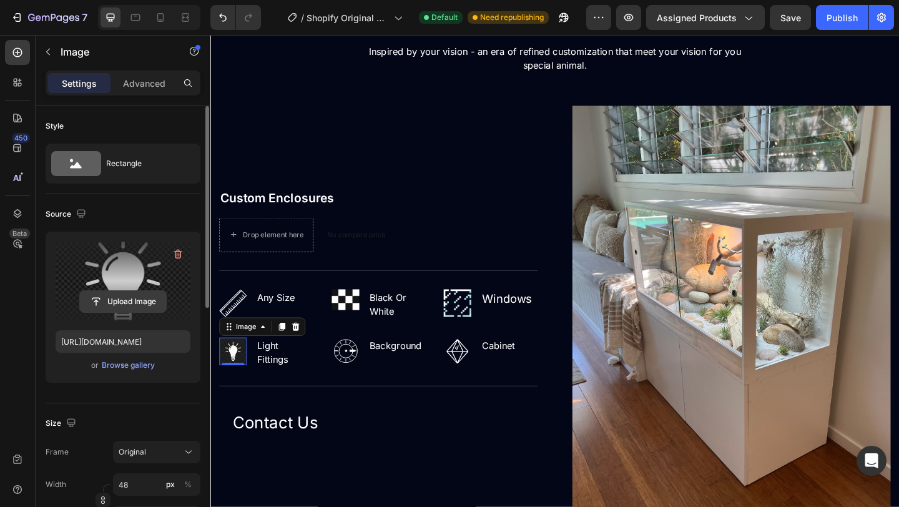
click at [134, 297] on input "file" at bounding box center [123, 301] width 86 height 21
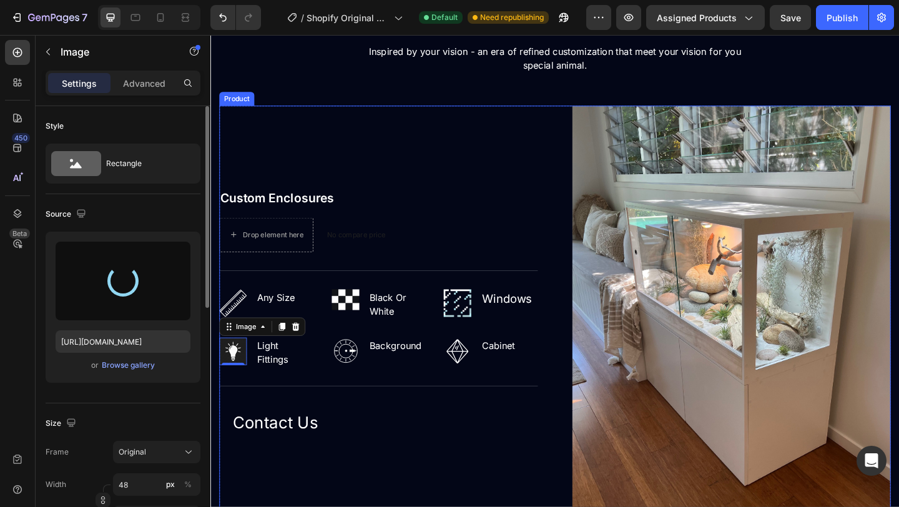
type input "[URL][DOMAIN_NAME]"
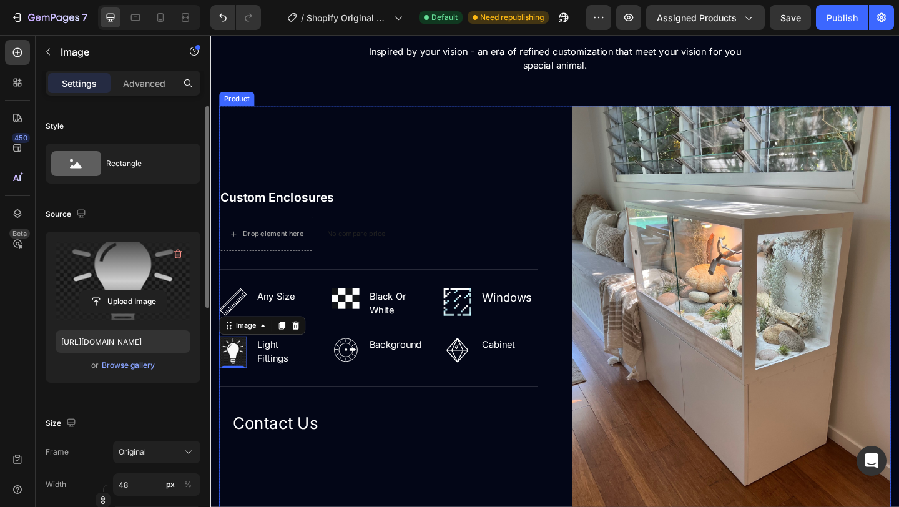
click at [343, 506] on div "Custom Enclosures (P) Title Drop element here No compare price (P) Price Row Ti…" at bounding box center [393, 339] width 346 height 454
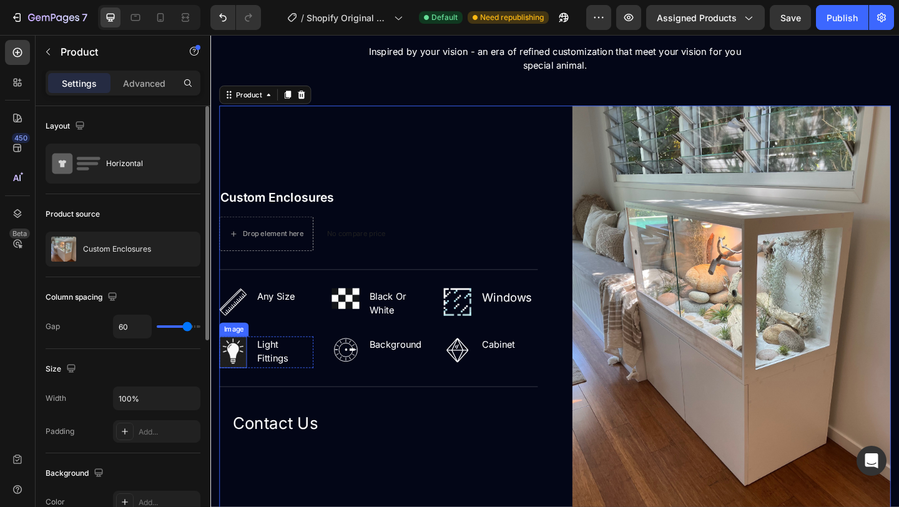
click at [240, 373] on img at bounding box center [235, 380] width 30 height 34
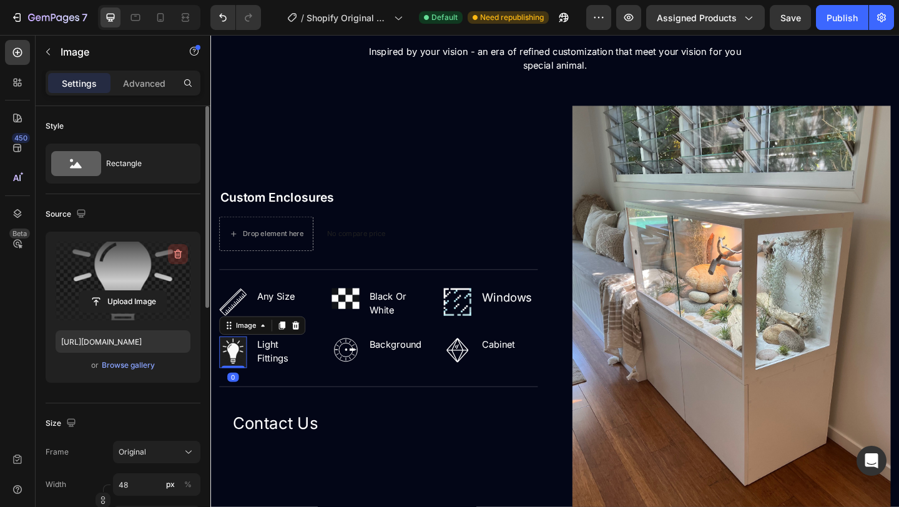
click at [175, 253] on icon "button" at bounding box center [178, 254] width 8 height 9
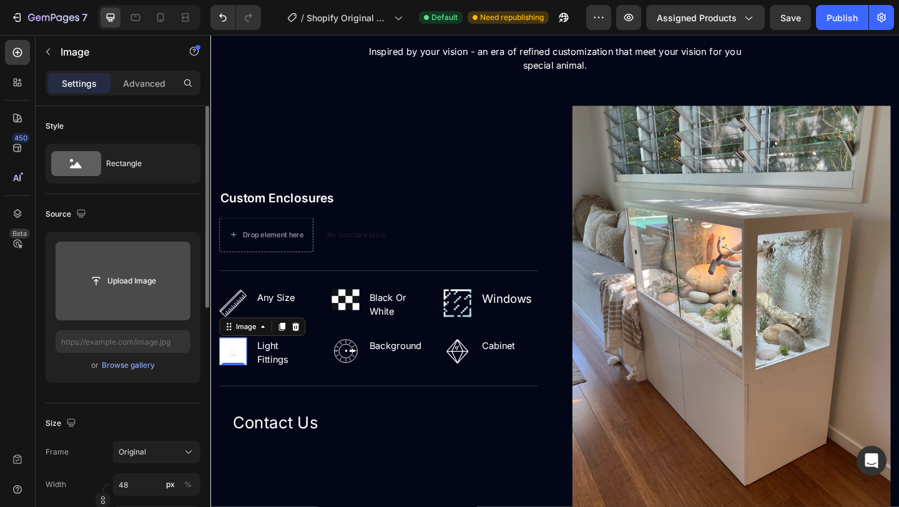
click at [158, 297] on input "file" at bounding box center [123, 281] width 135 height 79
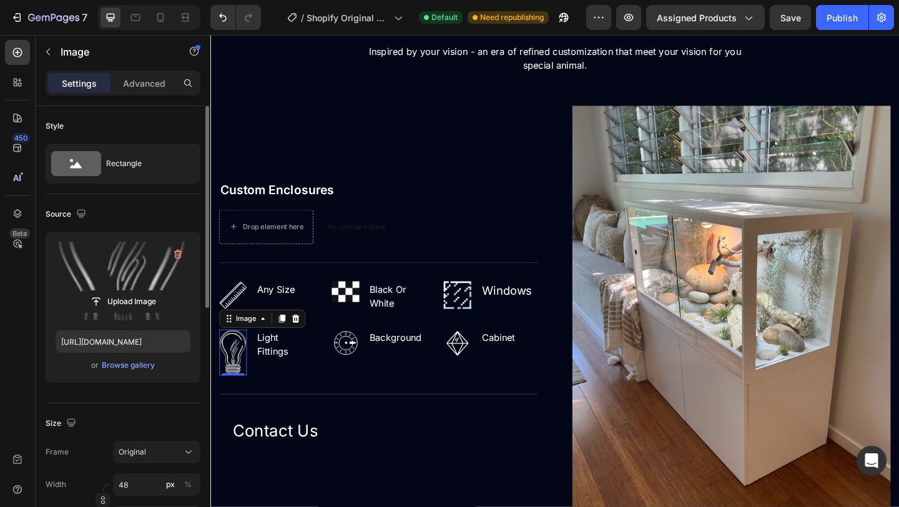
click at [139, 277] on label at bounding box center [123, 281] width 135 height 79
click at [139, 291] on input "file" at bounding box center [123, 301] width 86 height 21
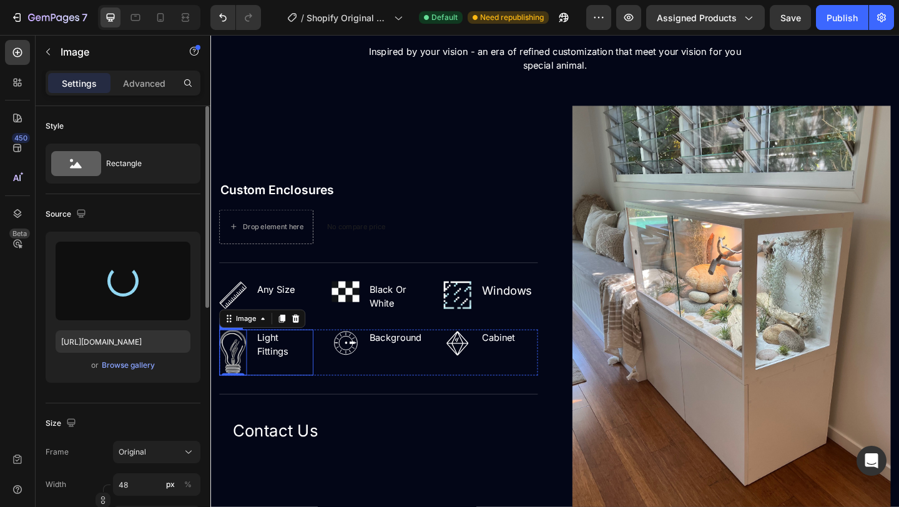
type input "[URL][DOMAIN_NAME]"
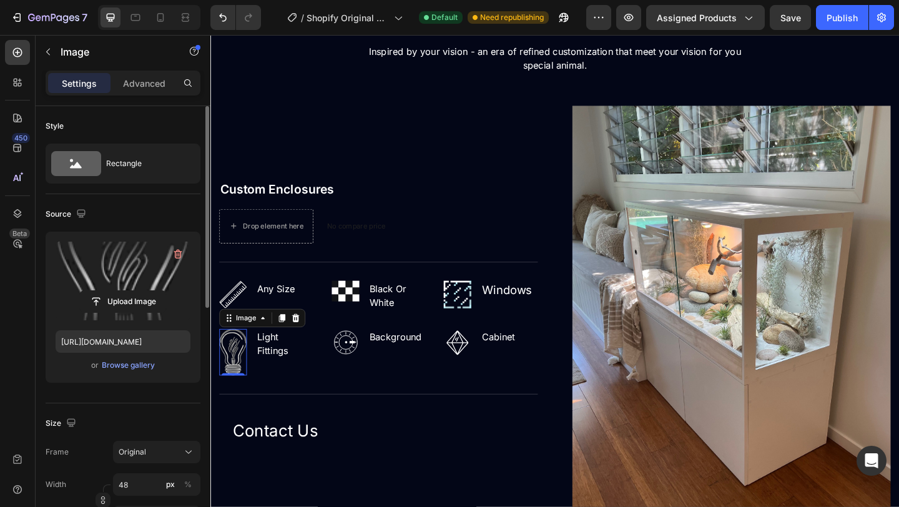
click at [235, 389] on img at bounding box center [235, 380] width 30 height 51
drag, startPoint x: 244, startPoint y: 404, endPoint x: 244, endPoint y: 390, distance: 13.7
click at [244, 390] on div "Image 0" at bounding box center [235, 380] width 30 height 51
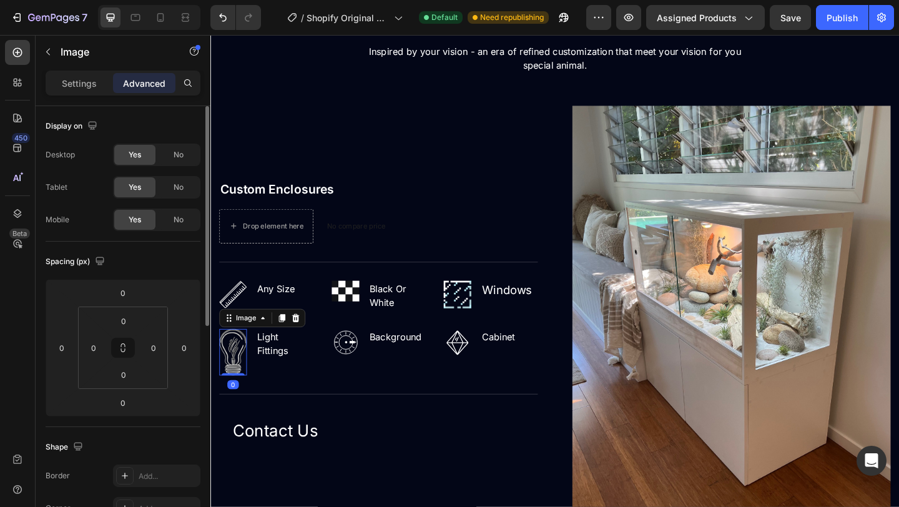
drag, startPoint x: 246, startPoint y: 403, endPoint x: 246, endPoint y: 373, distance: 29.3
click at [246, 373] on div "Image 0" at bounding box center [235, 380] width 30 height 51
click at [228, 361] on img at bounding box center [235, 380] width 30 height 51
click at [228, 363] on img at bounding box center [235, 380] width 30 height 51
click at [84, 88] on p "Settings" at bounding box center [79, 83] width 35 height 13
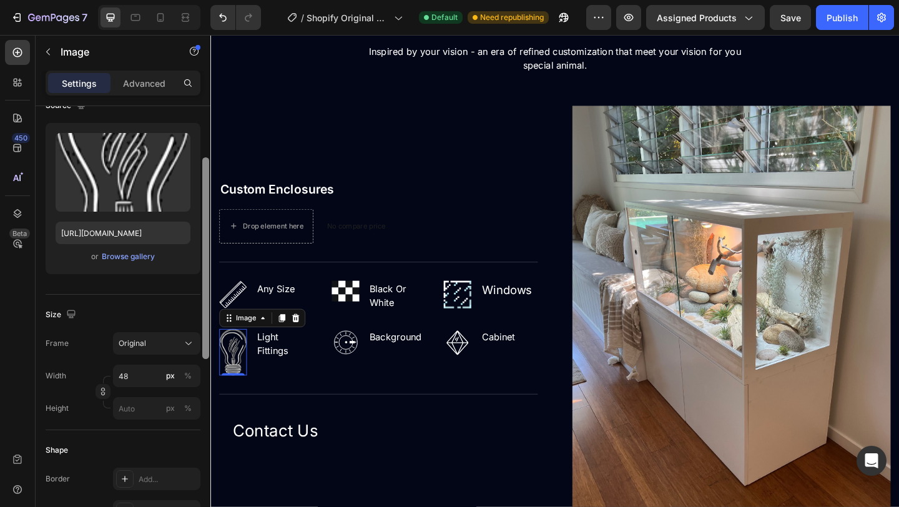
scroll to position [115, 0]
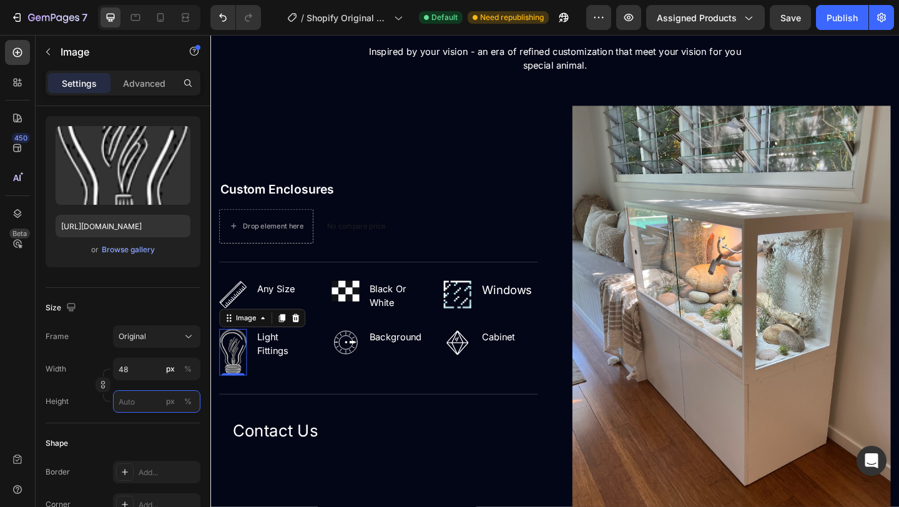
click at [141, 400] on input "px %" at bounding box center [156, 401] width 87 height 22
click at [155, 426] on p "Full 100%" at bounding box center [154, 431] width 72 height 11
type input "100"
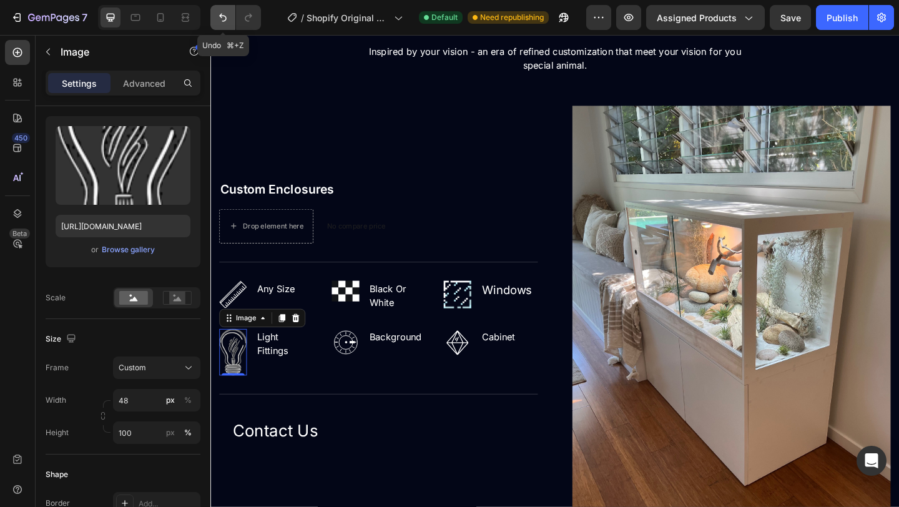
click at [223, 12] on icon "Undo/Redo" at bounding box center [223, 17] width 12 height 12
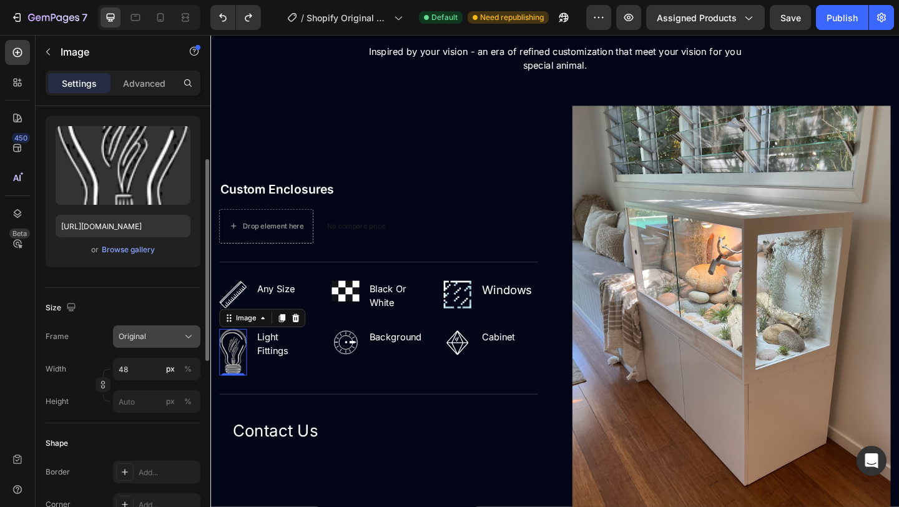
click at [169, 336] on div "Original" at bounding box center [149, 336] width 61 height 11
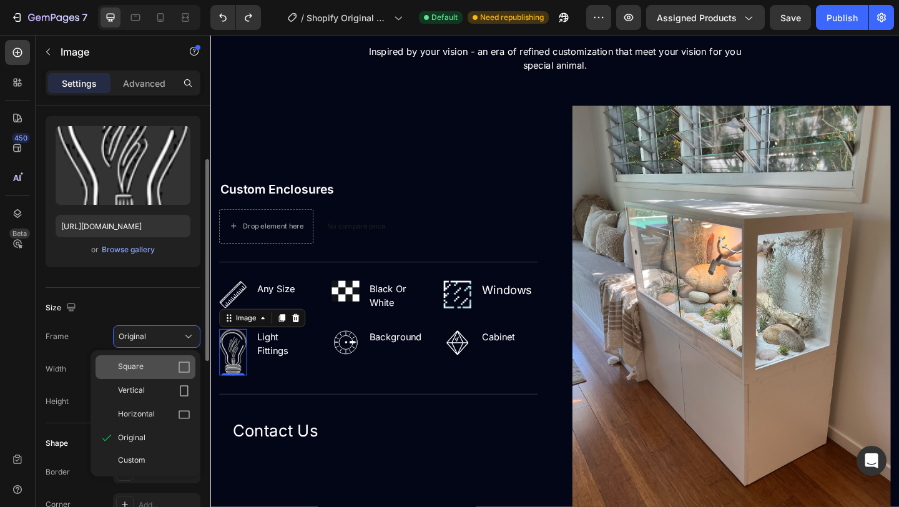
click at [167, 364] on div "Square" at bounding box center [154, 367] width 72 height 12
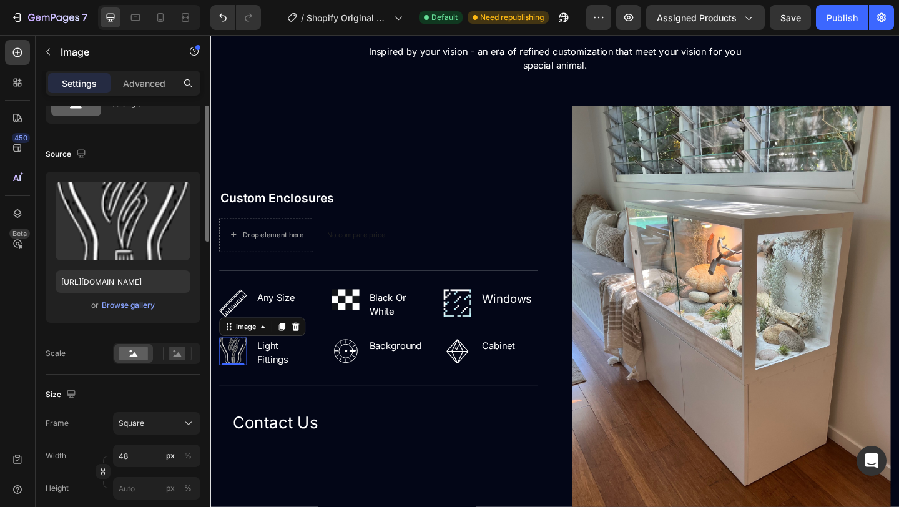
scroll to position [0, 0]
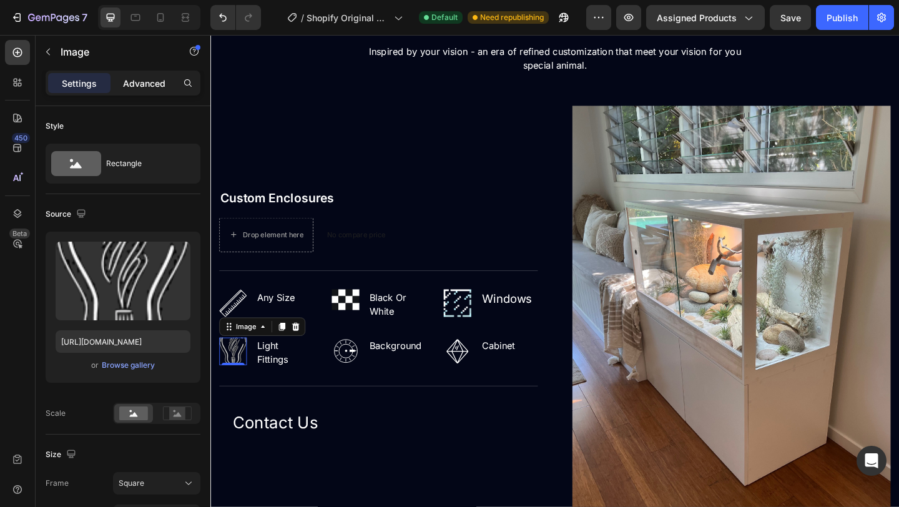
click at [139, 77] on p "Advanced" at bounding box center [144, 83] width 42 height 13
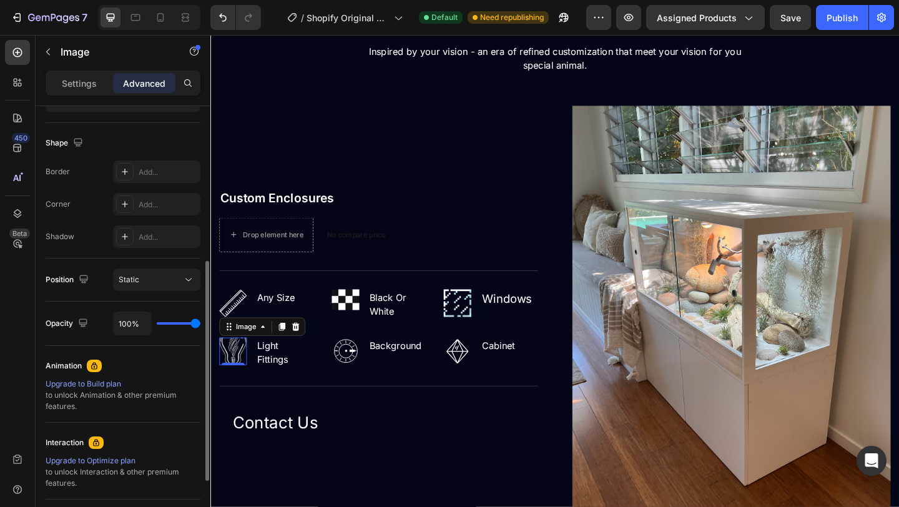
scroll to position [305, 0]
type input "99%"
type input "99"
type input "85%"
type input "85"
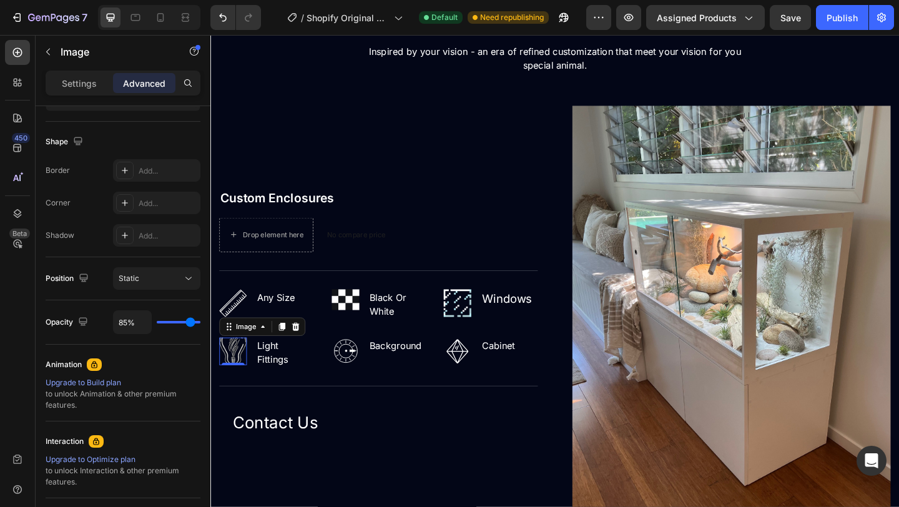
type input "71%"
type input "71"
type input "68%"
type input "68"
type input "65%"
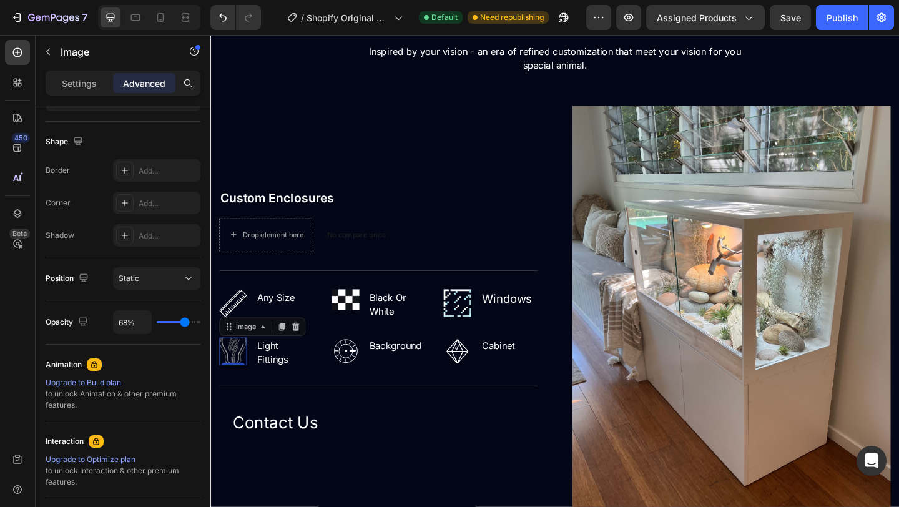
type input "65"
type input "63%"
type input "63"
type input "62%"
type input "62"
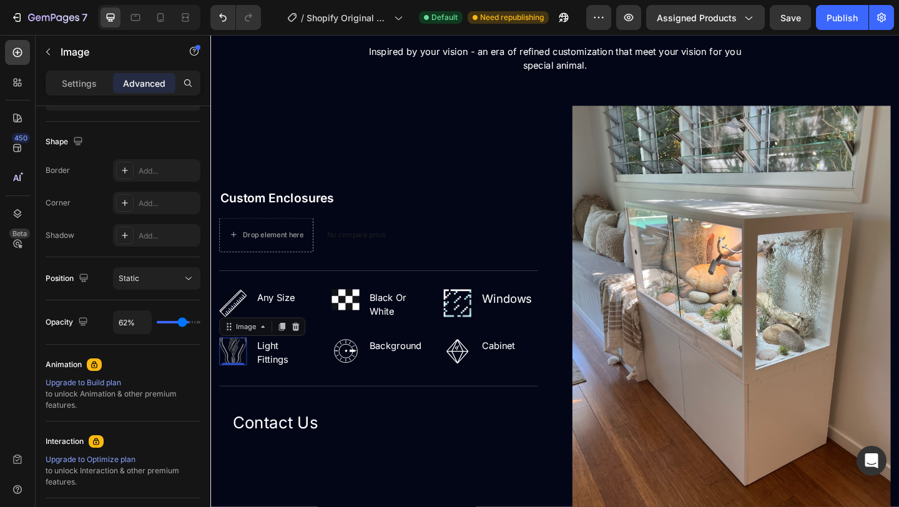
type input "60%"
type input "60"
type input "59%"
type input "59"
type input "58%"
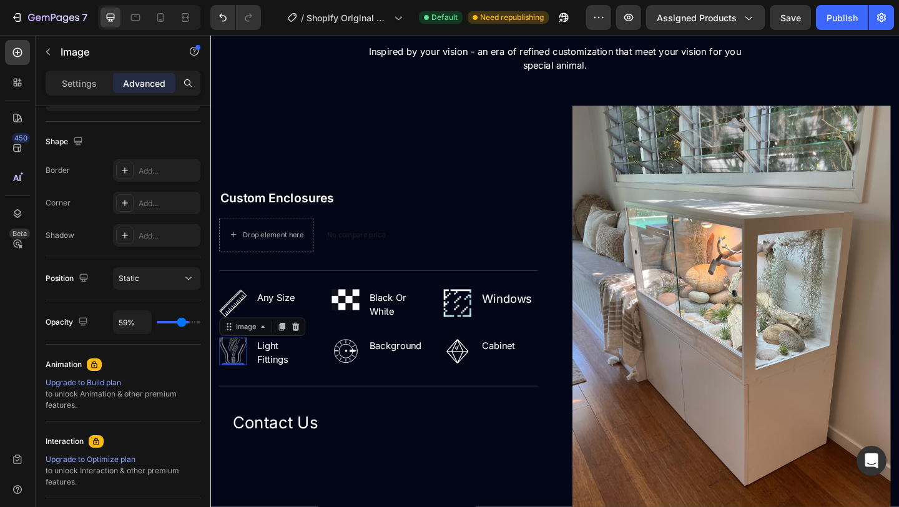
type input "58"
type input "57%"
type input "57"
type input "56%"
type input "56"
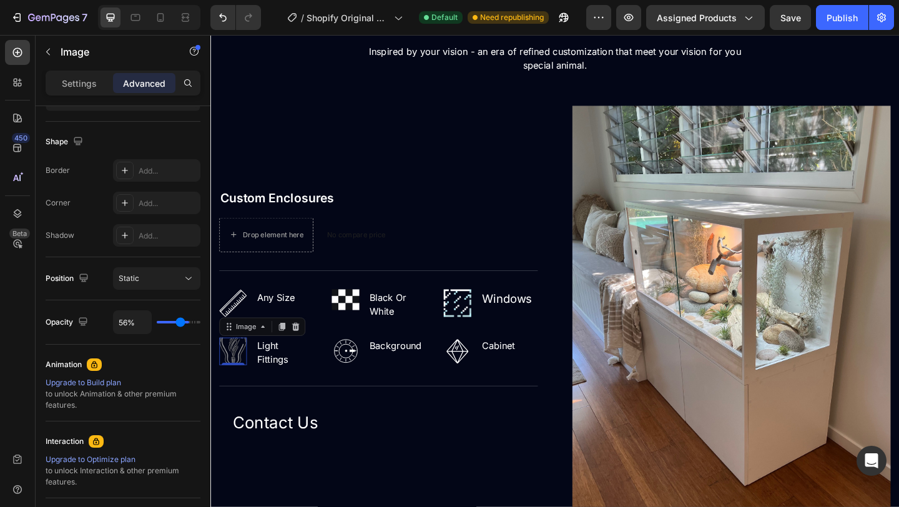
type input "55%"
type input "55"
type input "54%"
type input "54"
type input "53%"
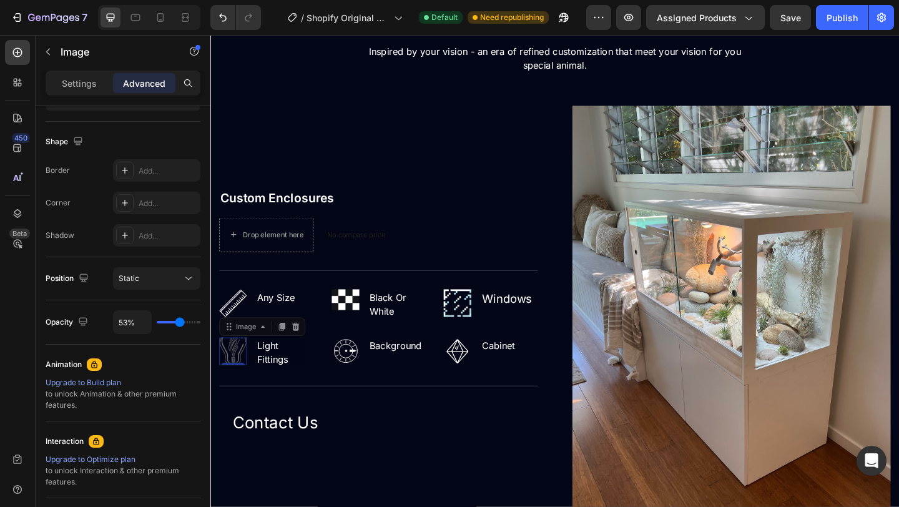
type input "53"
type input "52%"
type input "52"
type input "51%"
type input "51"
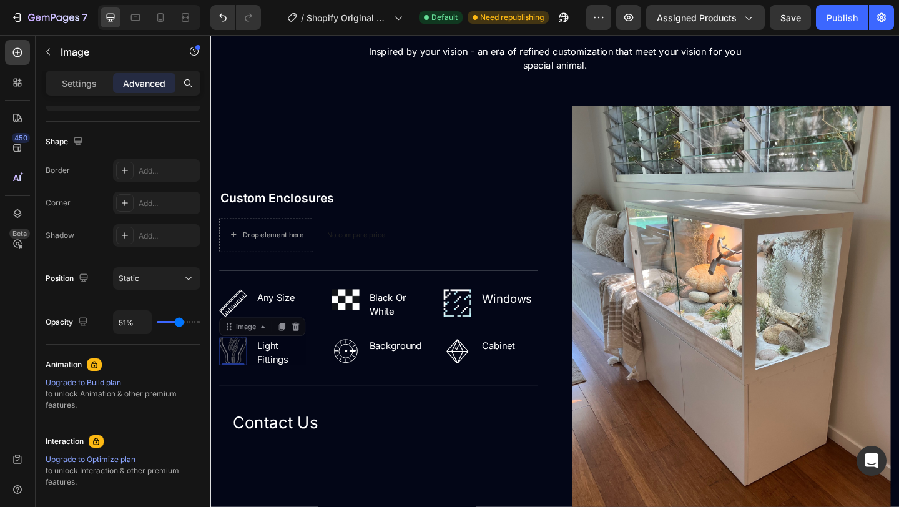
type input "50%"
type input "50"
type input "49%"
type input "49"
type input "48%"
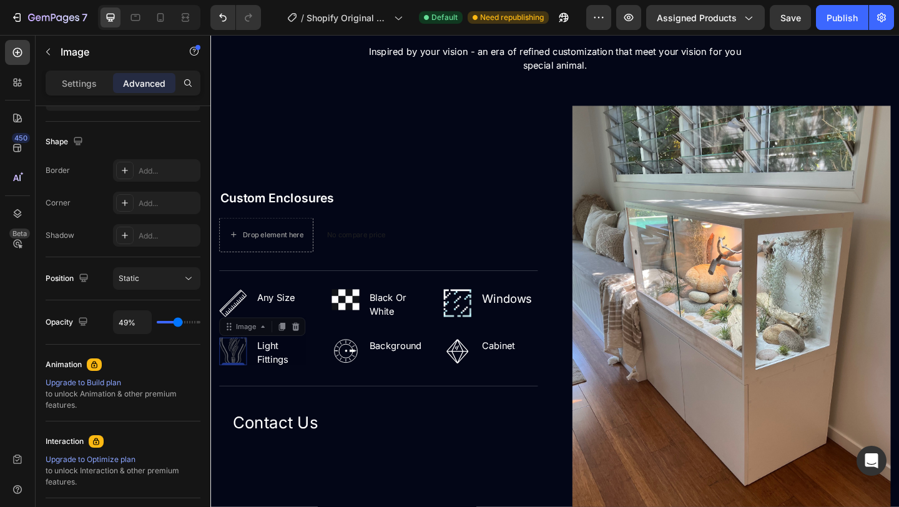
type input "48"
type input "47%"
type input "47"
type input "46%"
type input "46"
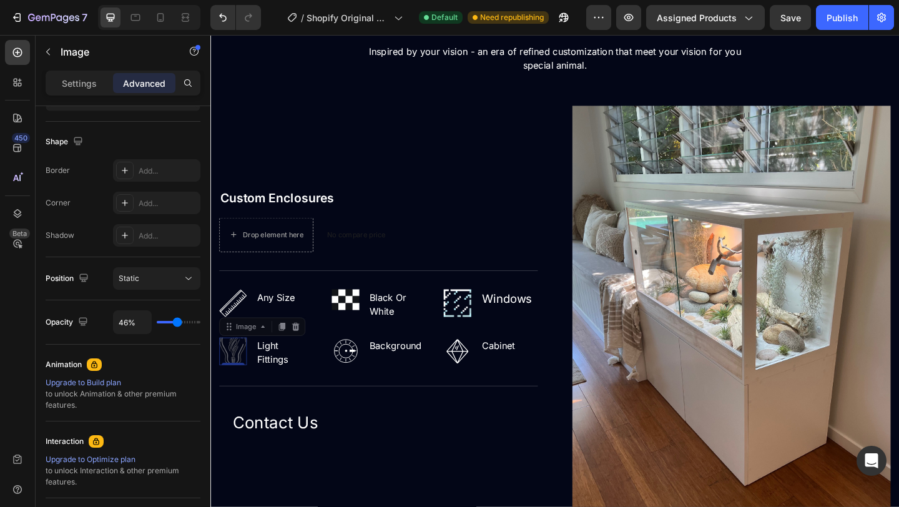
type input "45%"
type input "45"
type input "46%"
type input "46"
type input "49%"
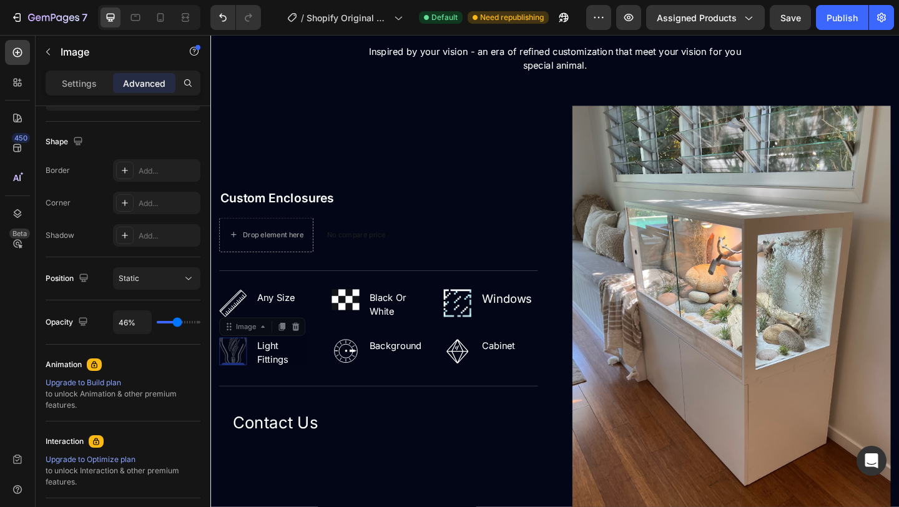
type input "49"
type input "54%"
type input "54"
type input "60%"
type input "60"
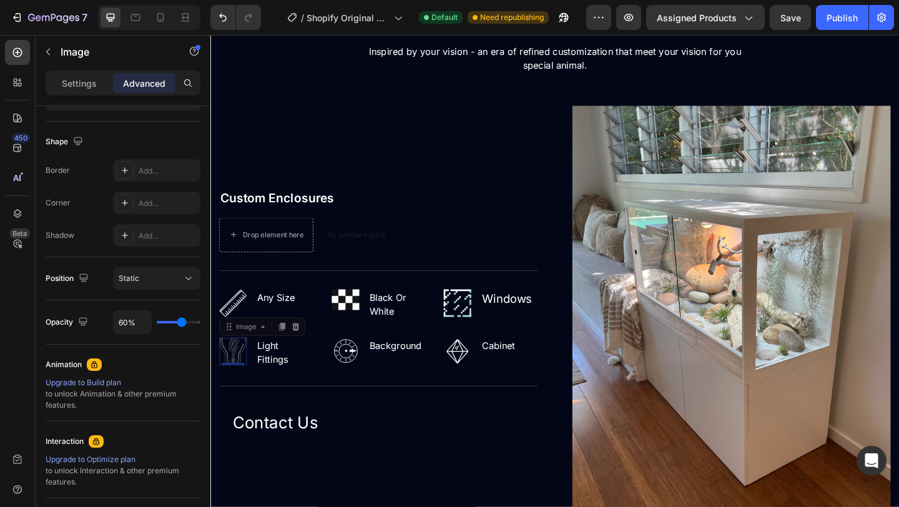
type input "69%"
type input "69"
type input "74%"
type input "74"
type input "80%"
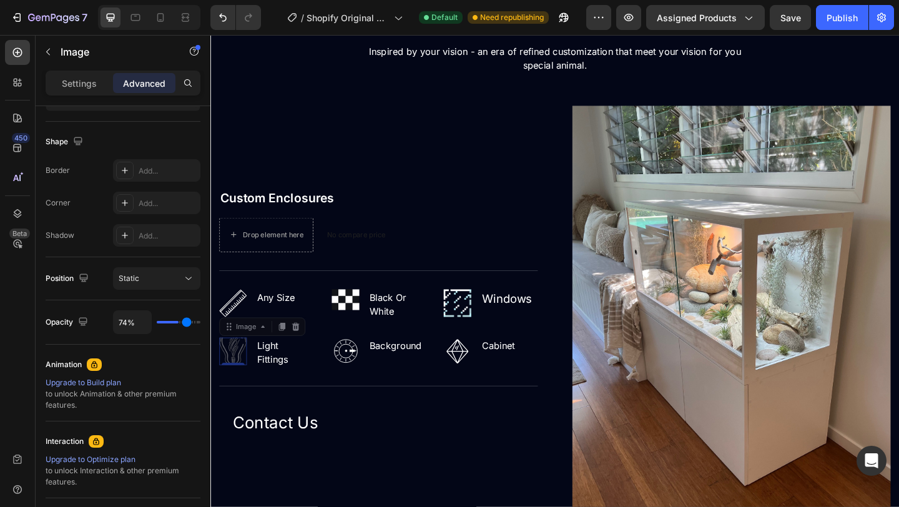
type input "80"
type input "91%"
type input "91"
type input "100%"
type input "100"
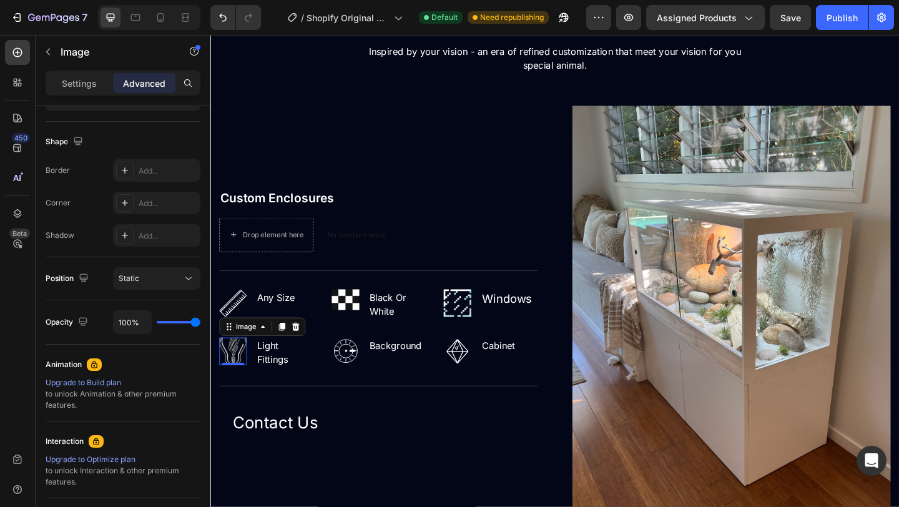
drag, startPoint x: 195, startPoint y: 322, endPoint x: 212, endPoint y: 326, distance: 17.4
click at [200, 323] on input "range" at bounding box center [179, 322] width 44 height 2
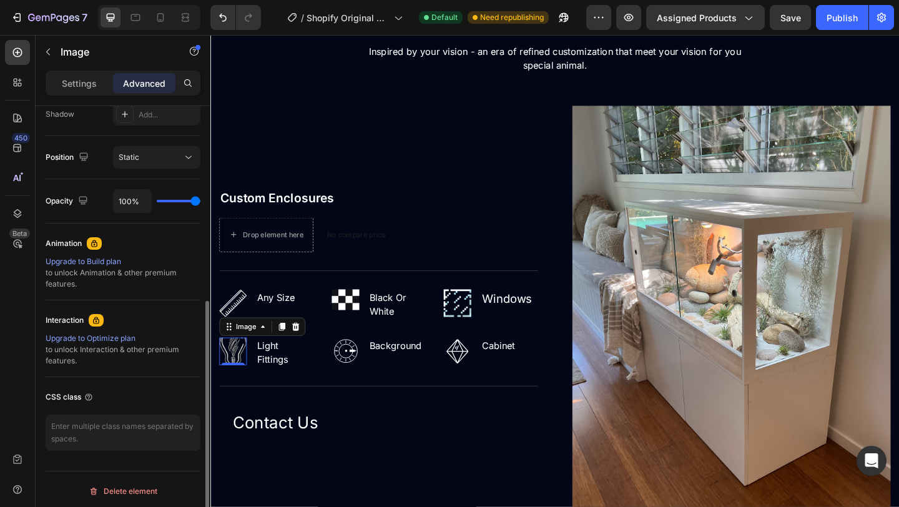
scroll to position [430, 0]
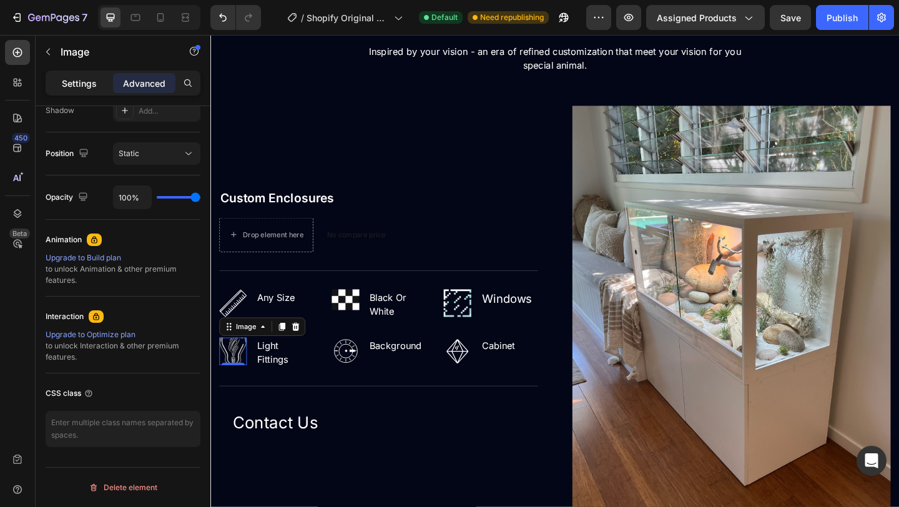
click at [90, 77] on p "Settings" at bounding box center [79, 83] width 35 height 13
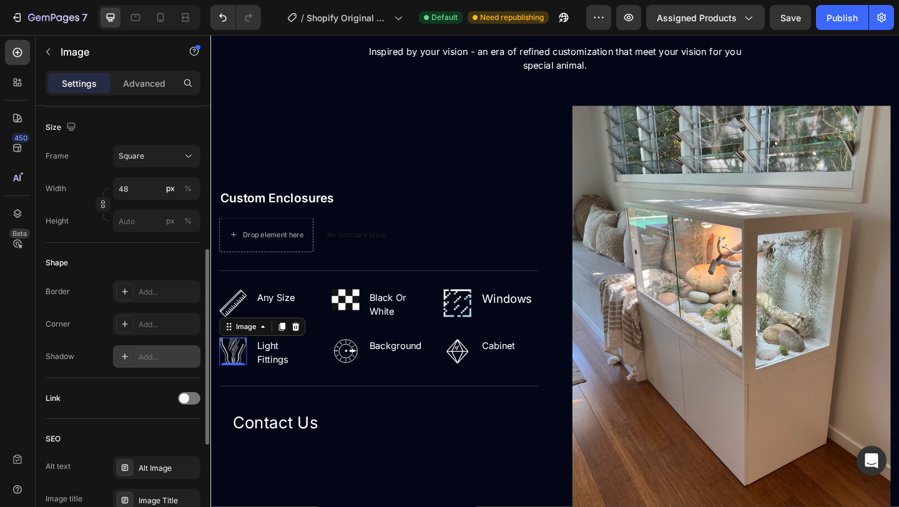
scroll to position [321, 0]
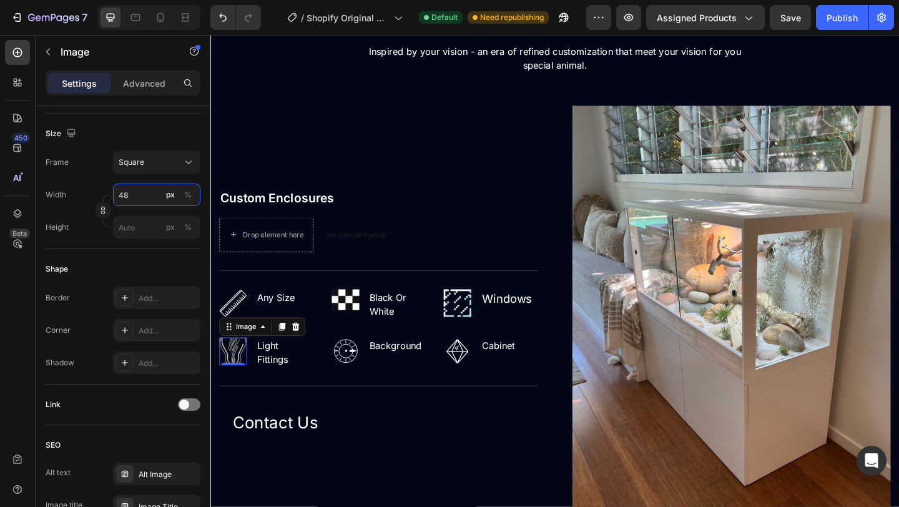
type input "3"
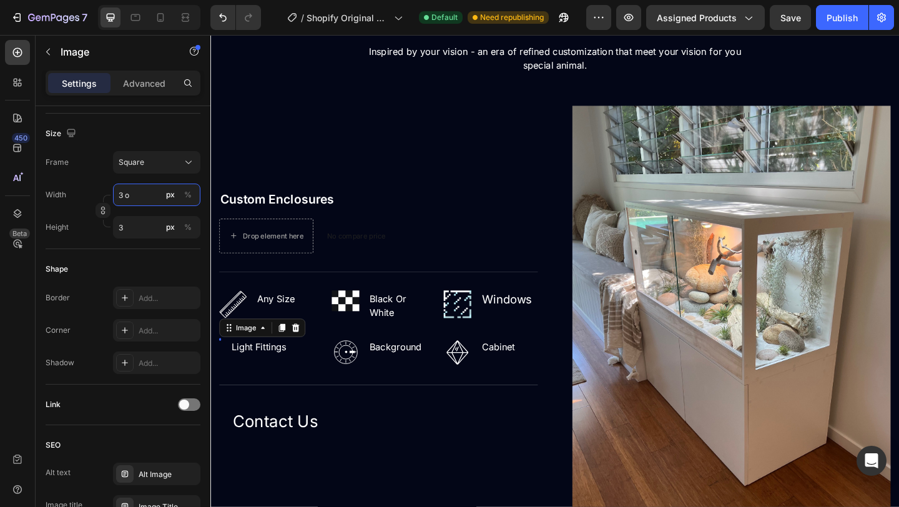
type input "3"
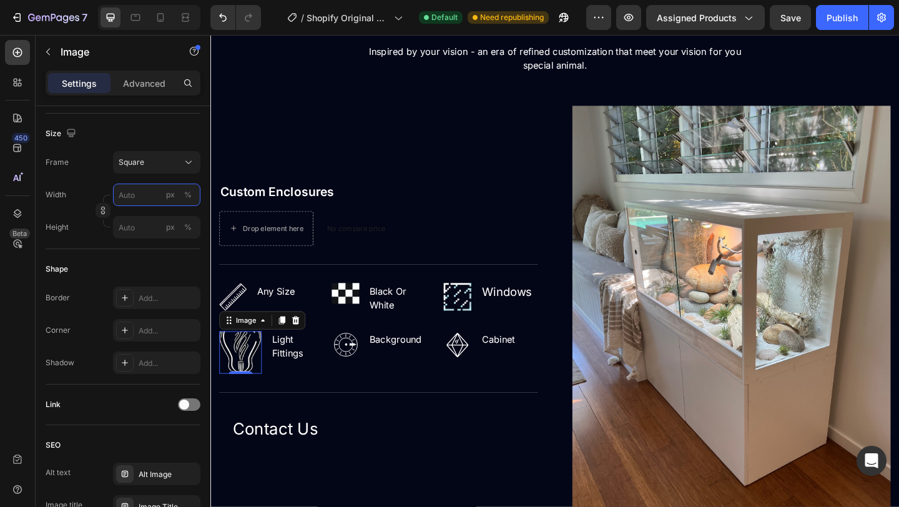
type input "3"
type input "30"
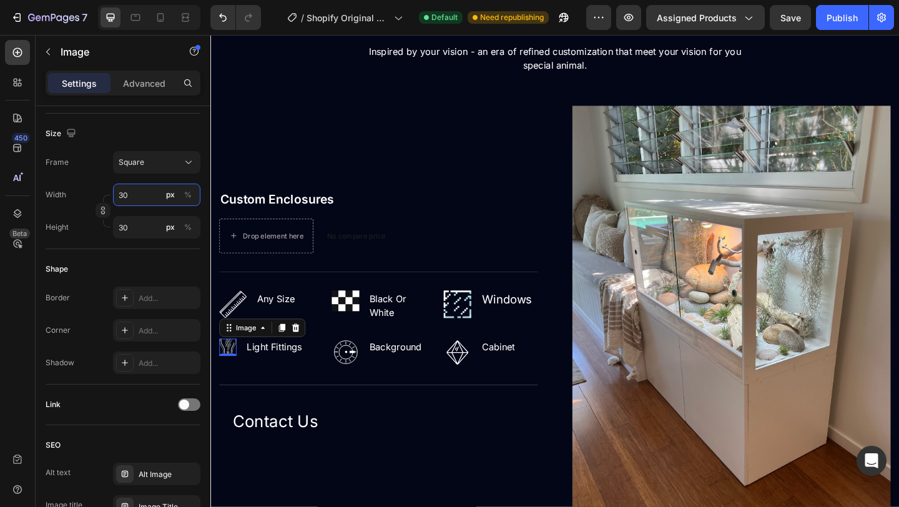
type input "3"
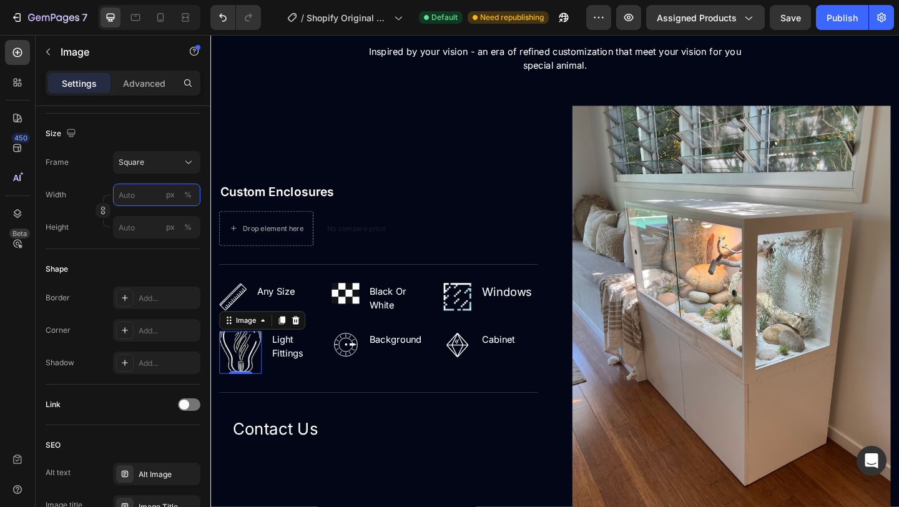
type input "3"
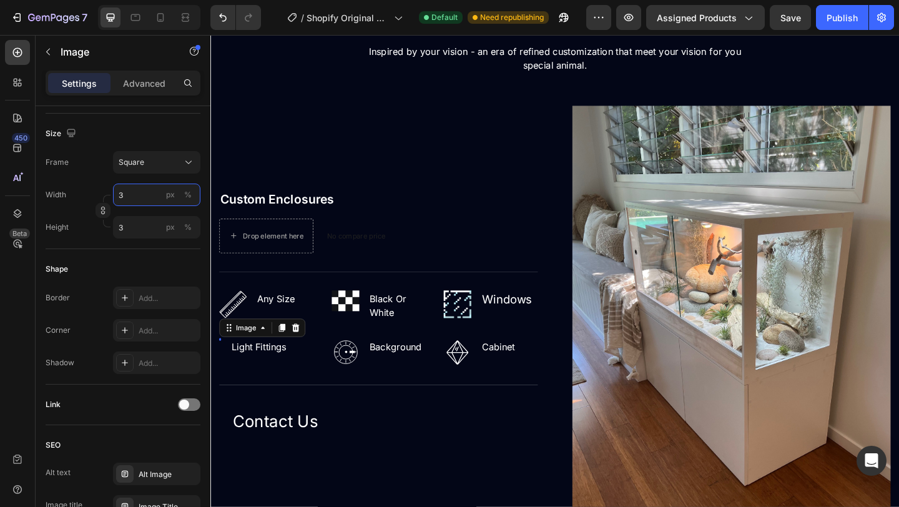
type input "34"
type input "348"
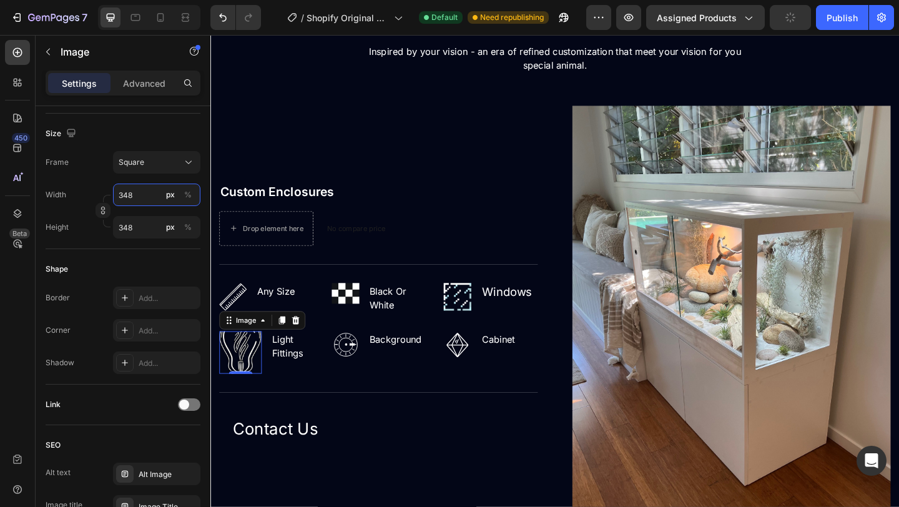
type input "34"
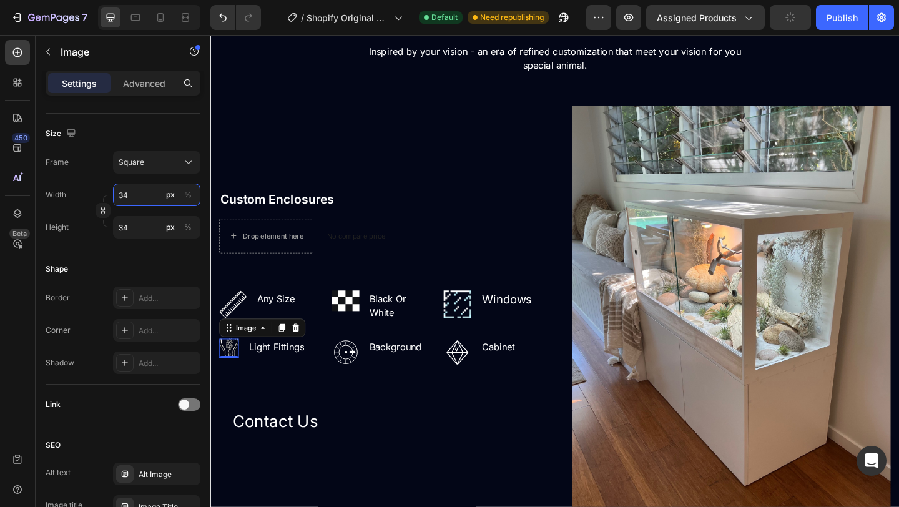
type input "344"
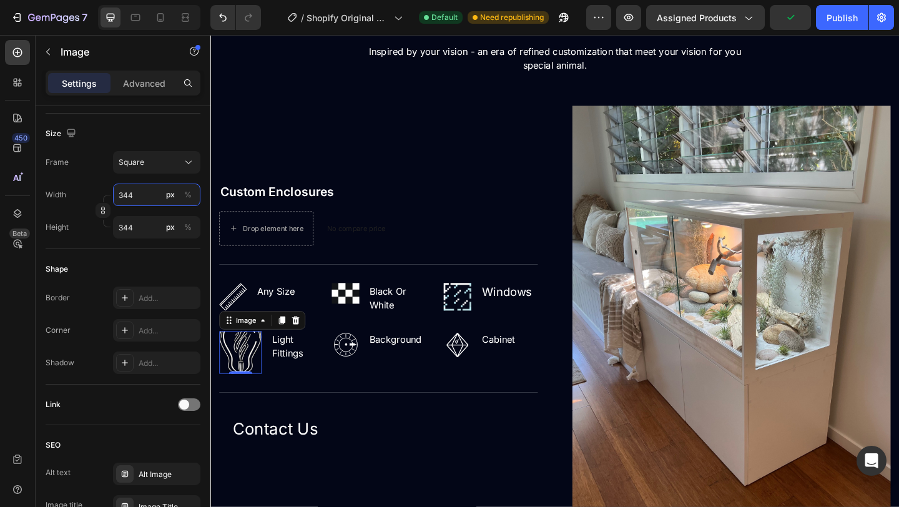
type input "3440"
type input "344"
type input "34"
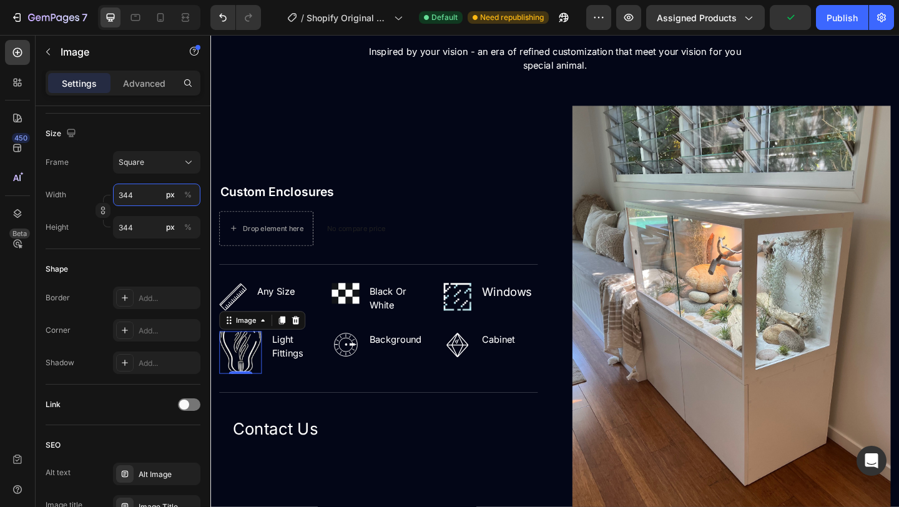
type input "34"
type input "3"
type input "4"
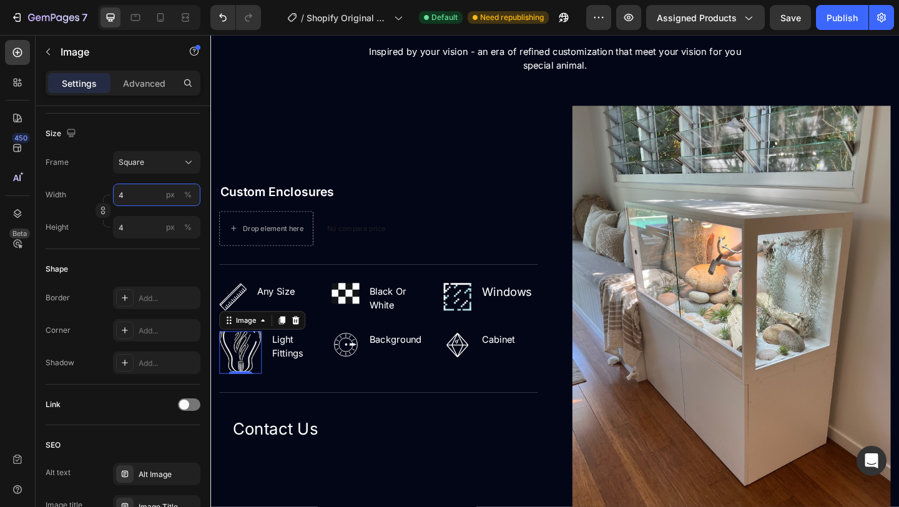
type input "40"
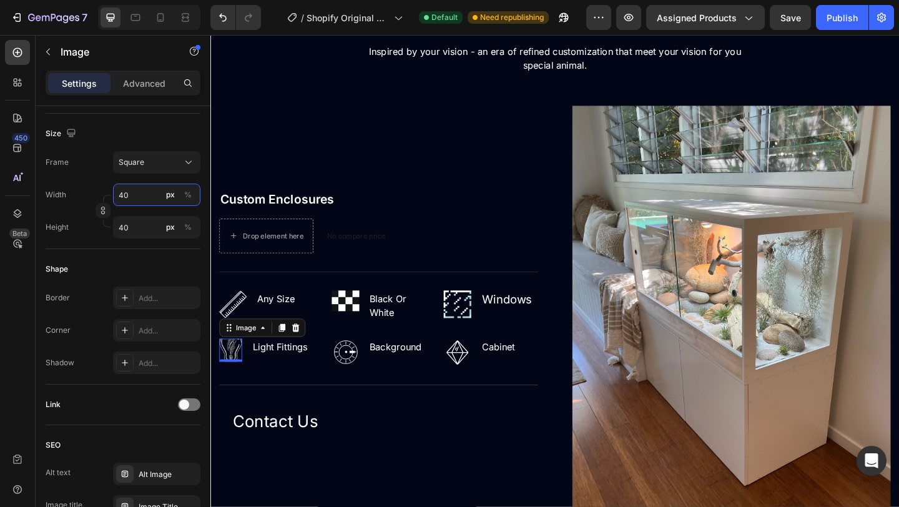
type input "4"
type input "48"
drag, startPoint x: 145, startPoint y: 230, endPoint x: 92, endPoint y: 231, distance: 52.4
click at [92, 231] on div "Height 4 px %" at bounding box center [123, 227] width 155 height 22
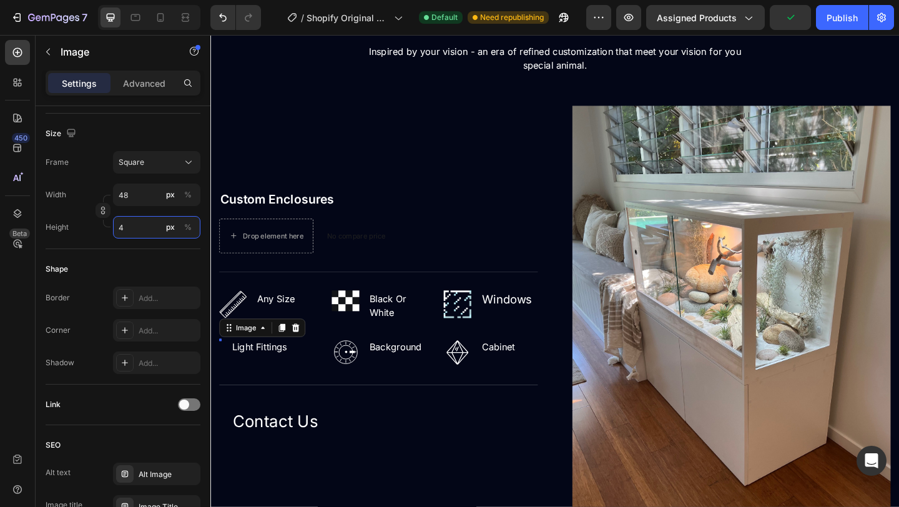
click at [140, 231] on input "4" at bounding box center [156, 227] width 87 height 22
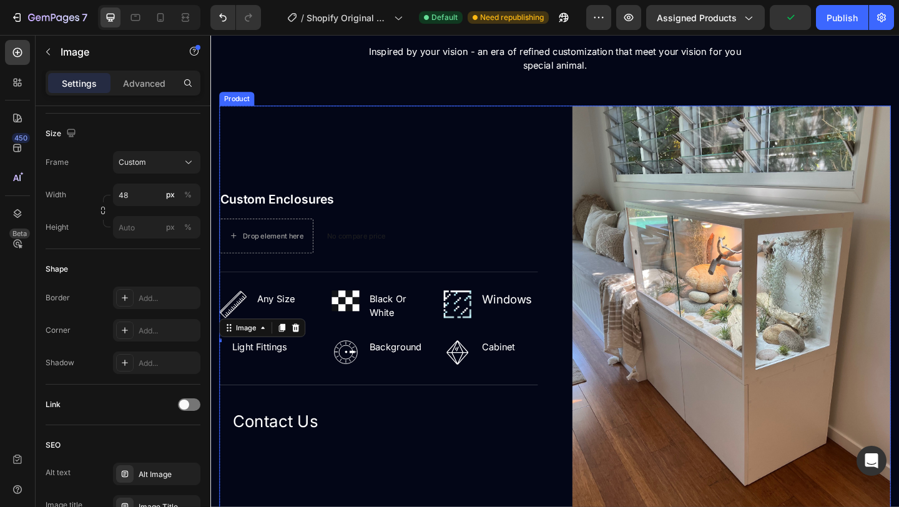
click at [486, 167] on div "Custom Enclosures (P) Title Drop element here No compare price (P) Price Row Ti…" at bounding box center [393, 339] width 346 height 454
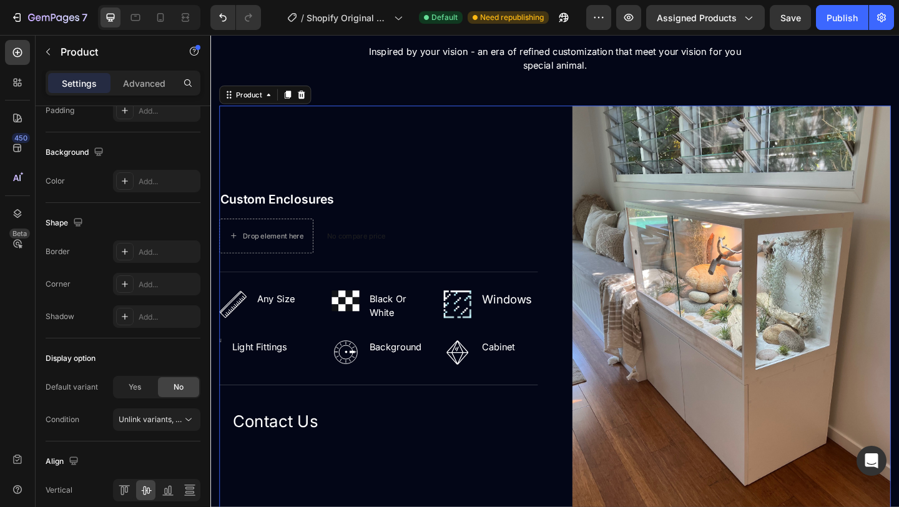
scroll to position [0, 0]
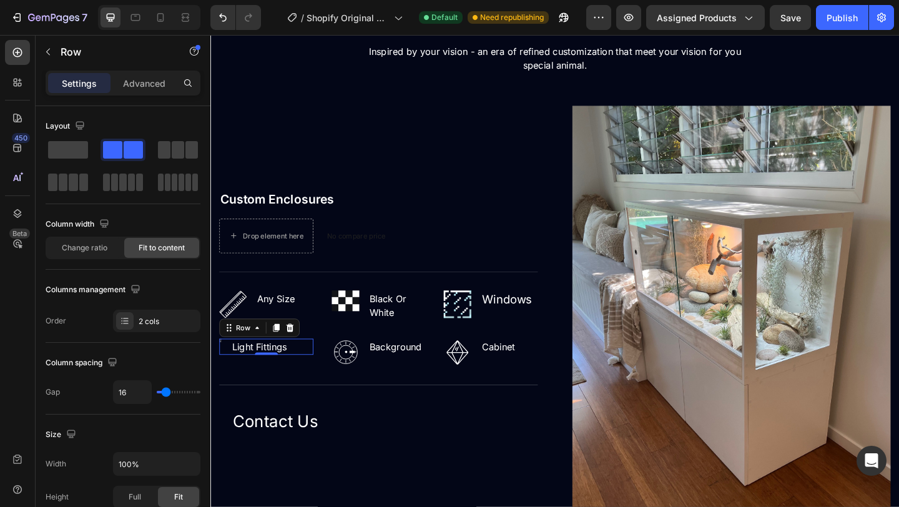
click at [223, 369] on div "Image Light Fittings Text block Row 0" at bounding box center [271, 373] width 102 height 17
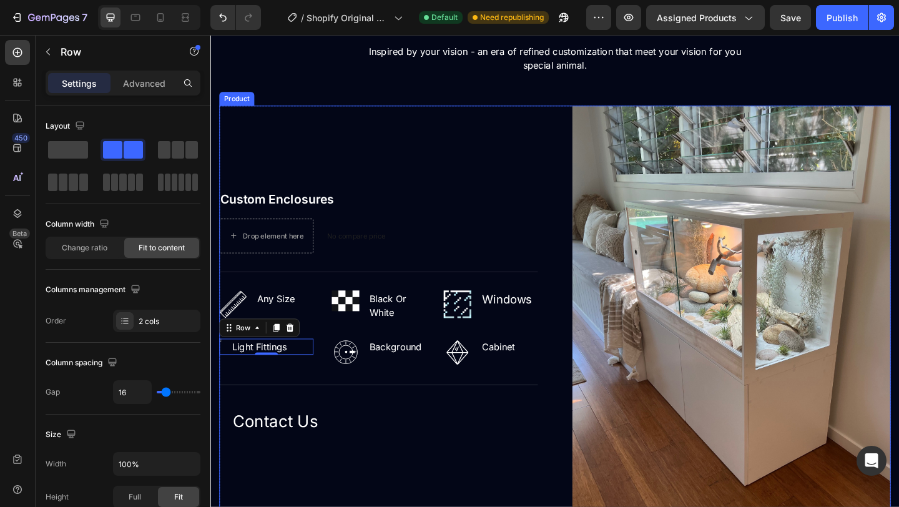
drag, startPoint x: 348, startPoint y: 123, endPoint x: 308, endPoint y: 85, distance: 55.2
click at [348, 123] on div "Custom Enclosures (P) Title Drop element here No compare price (P) Price Row Ti…" at bounding box center [393, 339] width 346 height 454
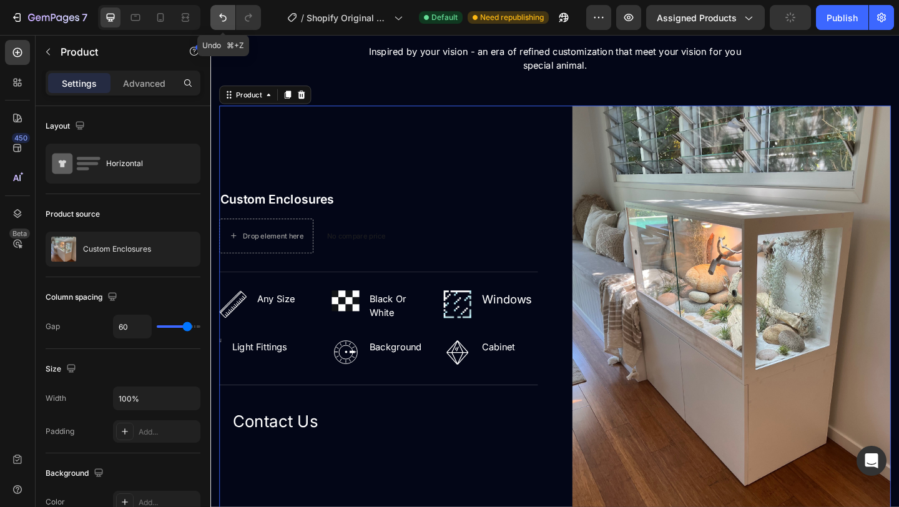
click at [225, 22] on icon "Undo/Redo" at bounding box center [223, 17] width 12 height 12
click at [236, 373] on img at bounding box center [232, 377] width 25 height 25
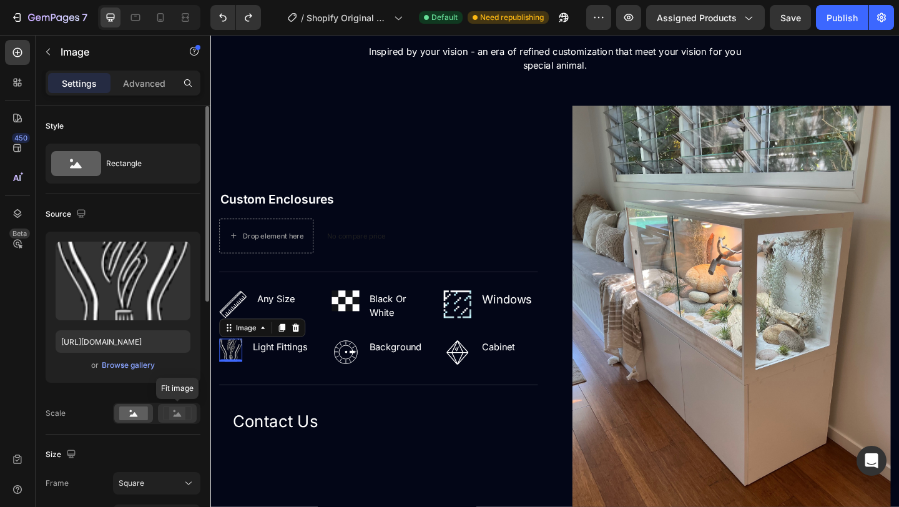
click at [170, 416] on rect at bounding box center [177, 413] width 16 height 12
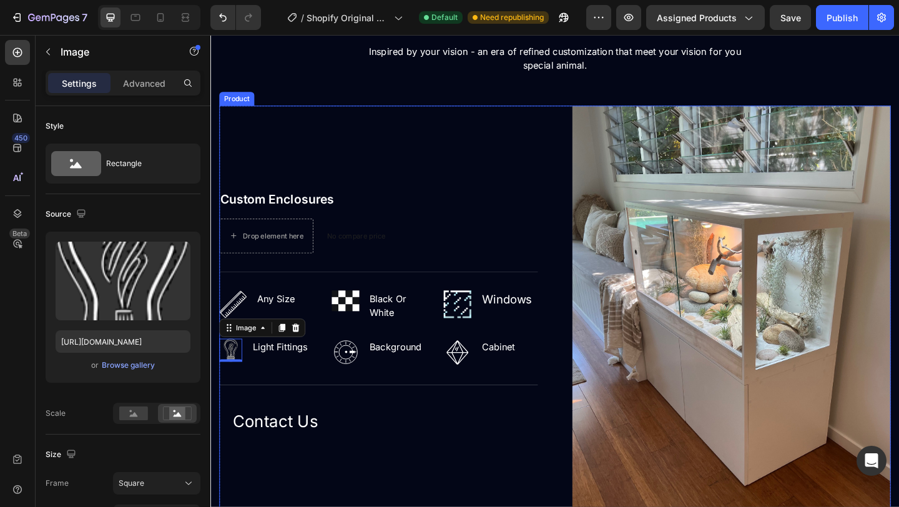
click at [472, 152] on div "Custom Enclosures (P) Title Drop element here No compare price (P) Price Row Ti…" at bounding box center [393, 339] width 346 height 454
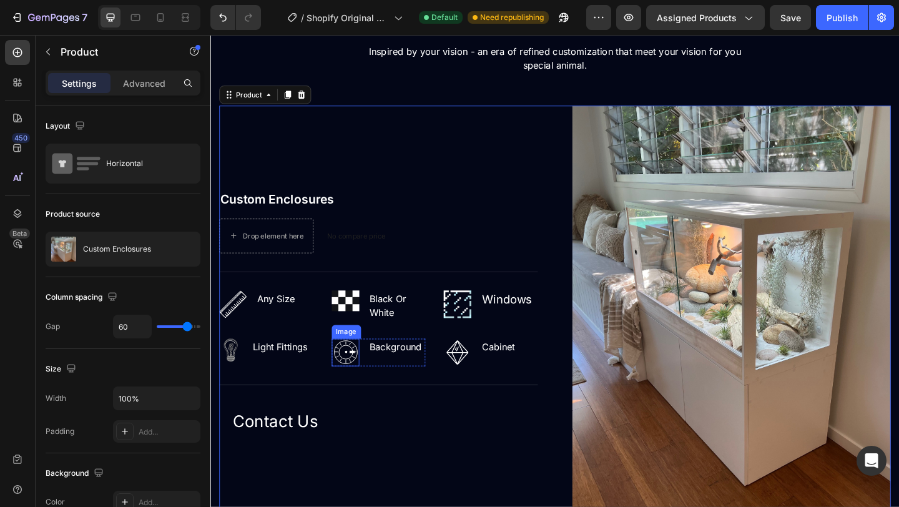
click at [358, 387] on img at bounding box center [357, 380] width 30 height 30
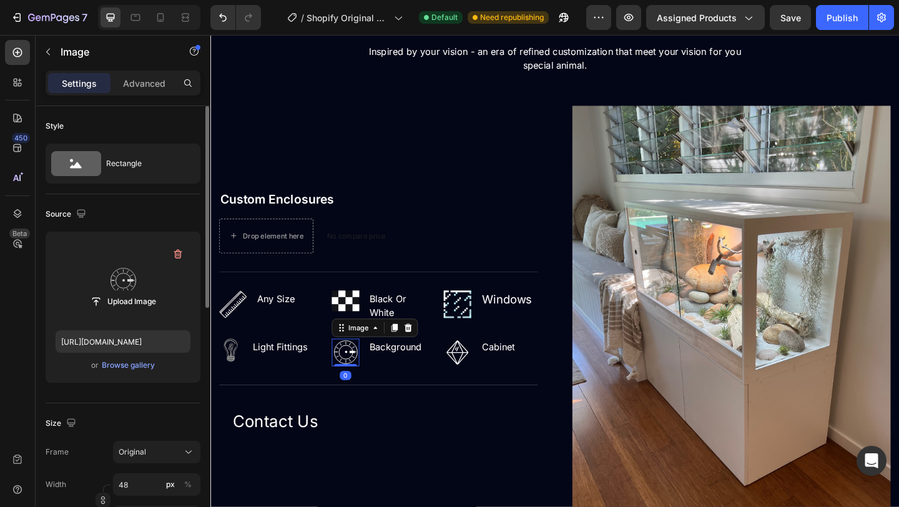
click at [87, 269] on label at bounding box center [123, 281] width 135 height 79
click at [87, 291] on input "file" at bounding box center [123, 301] width 86 height 21
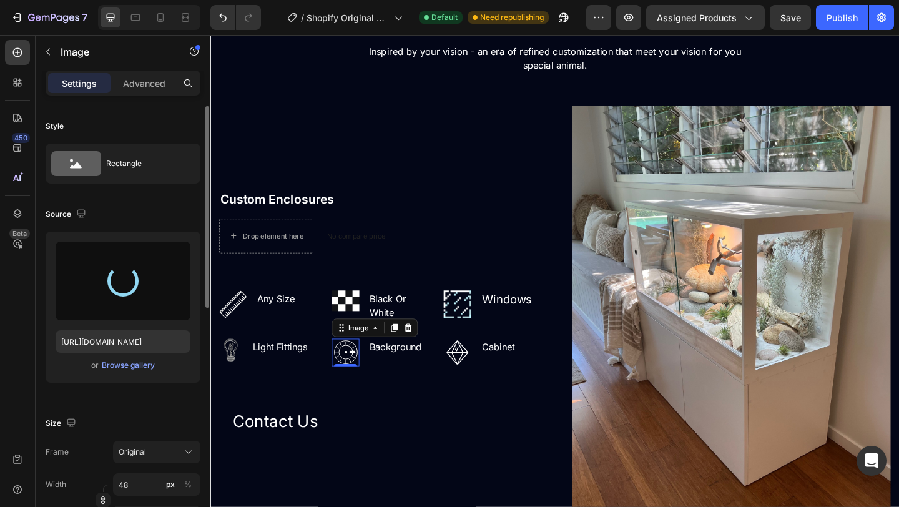
type input "[URL][DOMAIN_NAME]"
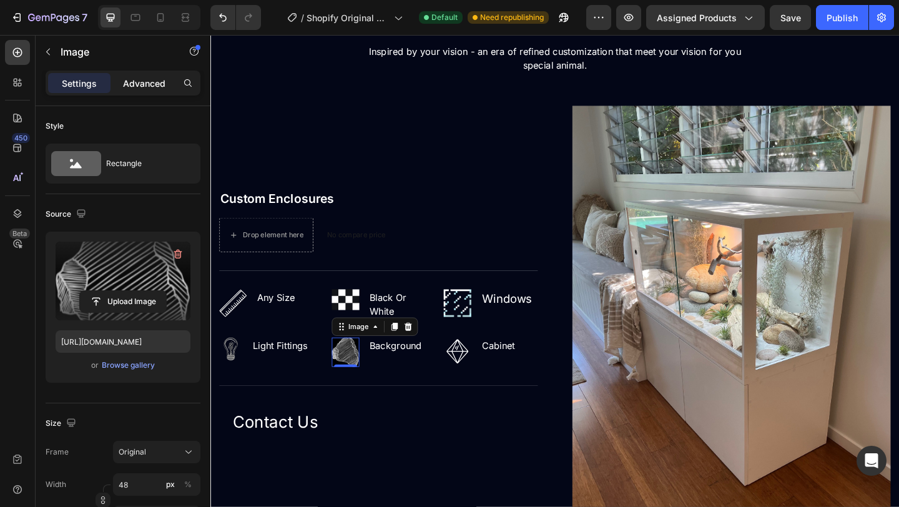
click at [156, 76] on div "Advanced" at bounding box center [144, 83] width 62 height 20
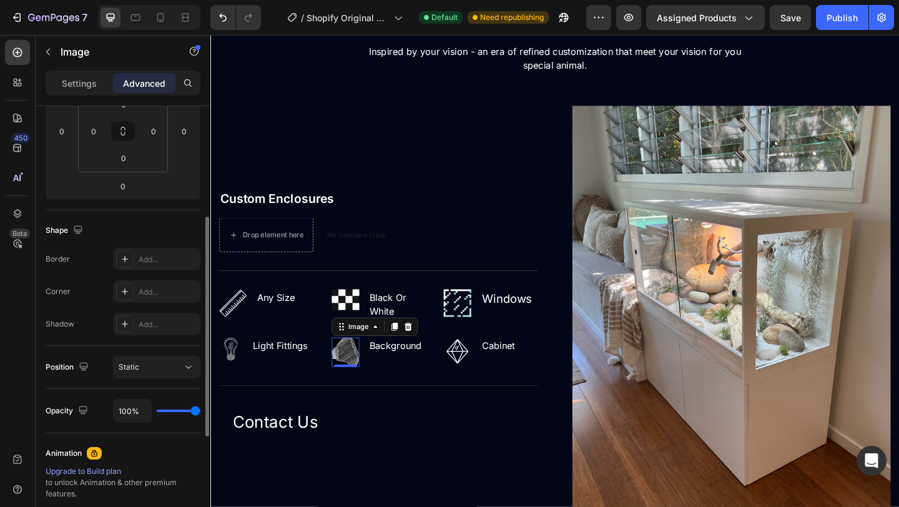
scroll to position [218, 0]
click at [173, 353] on div "Position Static" at bounding box center [123, 366] width 155 height 43
click at [173, 370] on div "Static" at bounding box center [151, 365] width 64 height 11
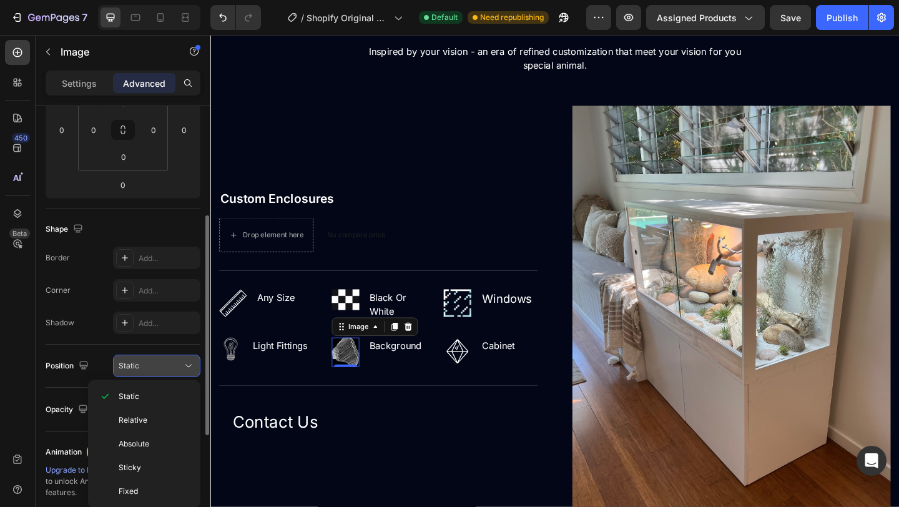
click at [174, 369] on div "Static" at bounding box center [151, 365] width 64 height 11
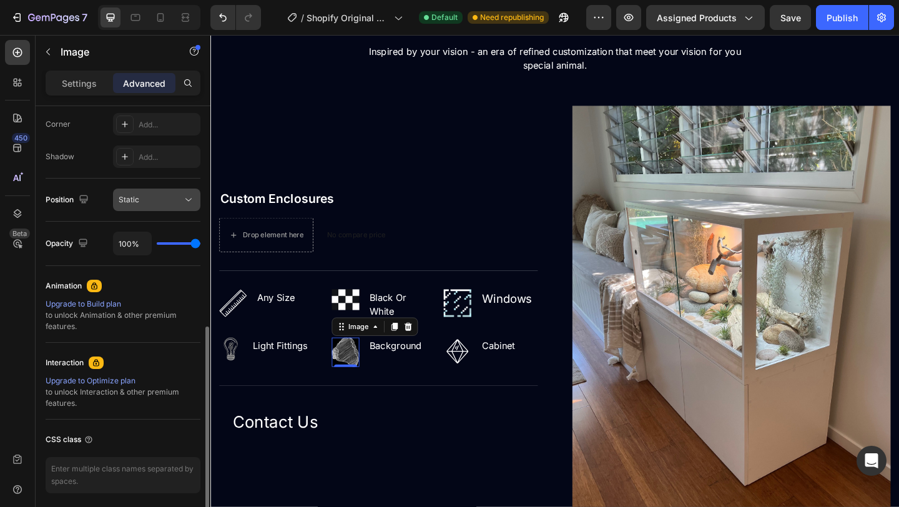
scroll to position [402, 0]
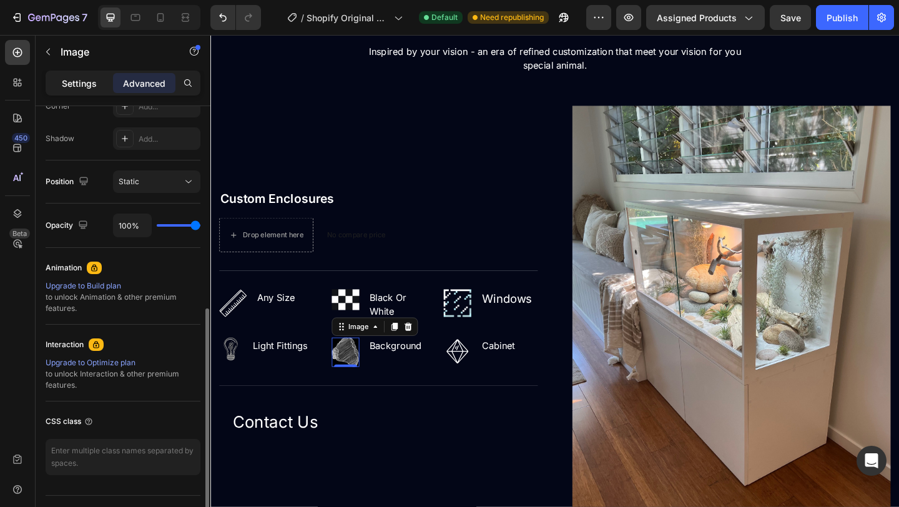
click at [86, 82] on p "Settings" at bounding box center [79, 83] width 35 height 13
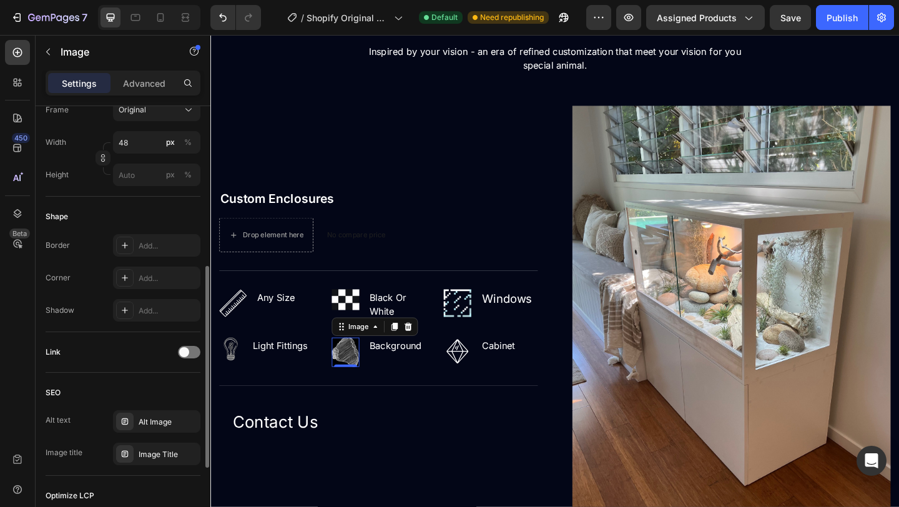
scroll to position [323, 0]
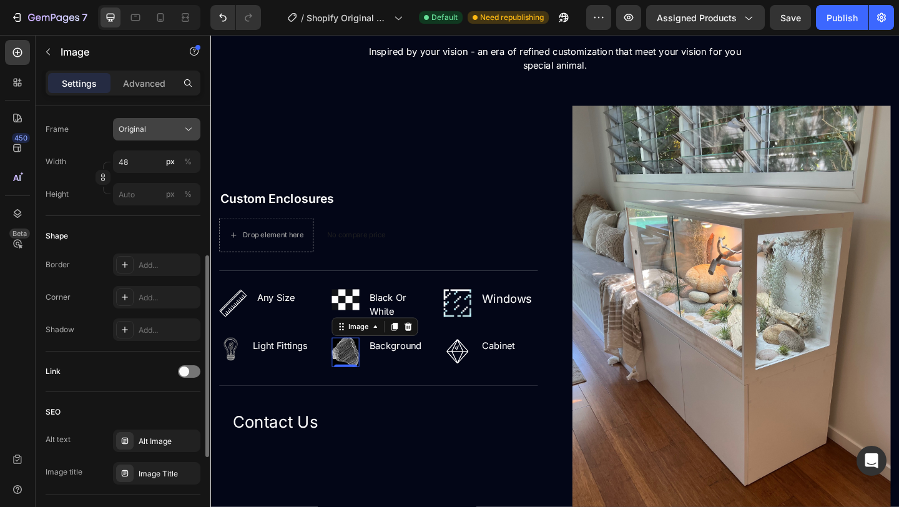
click at [162, 137] on button "Original" at bounding box center [156, 129] width 87 height 22
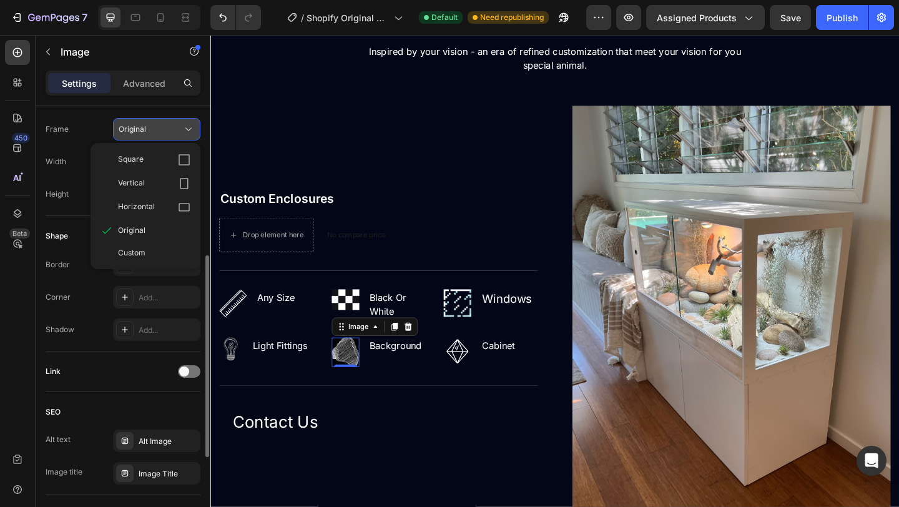
click at [162, 137] on button "Original" at bounding box center [156, 129] width 87 height 22
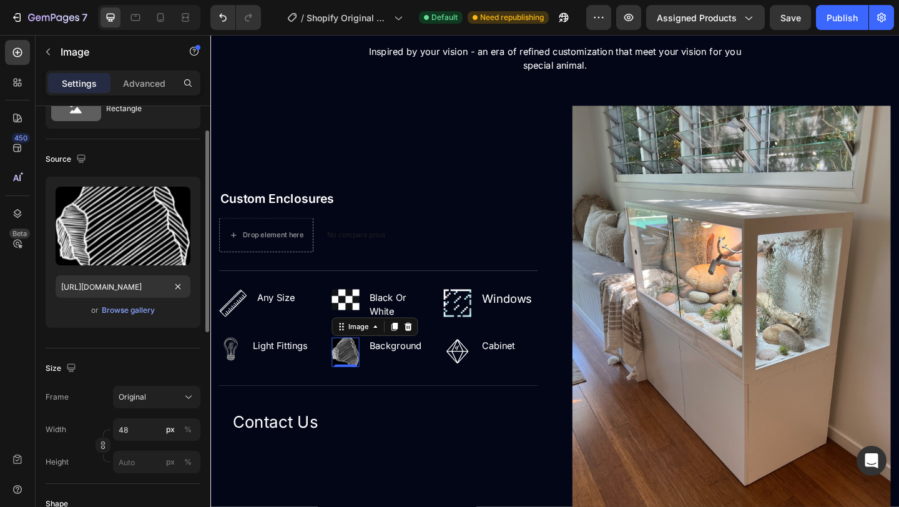
scroll to position [54, 0]
click at [170, 398] on div "Original" at bounding box center [149, 397] width 61 height 11
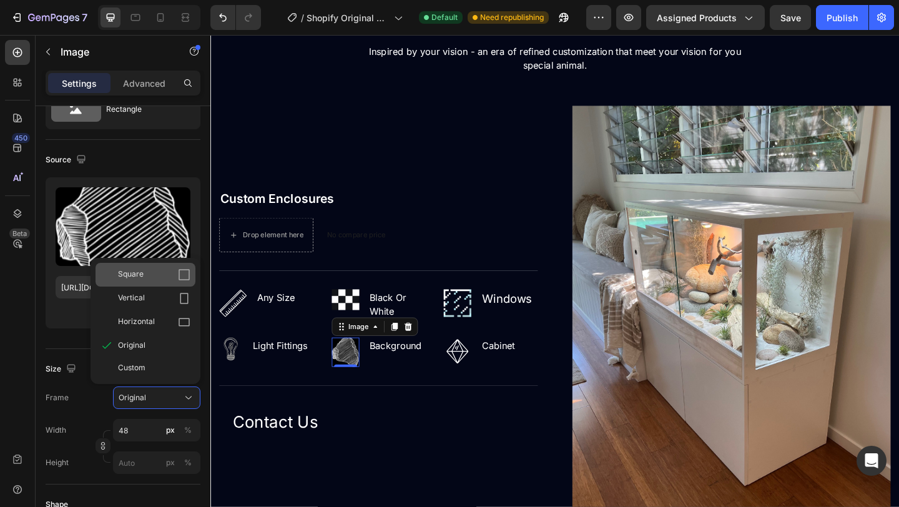
click at [154, 276] on div "Square" at bounding box center [154, 274] width 72 height 12
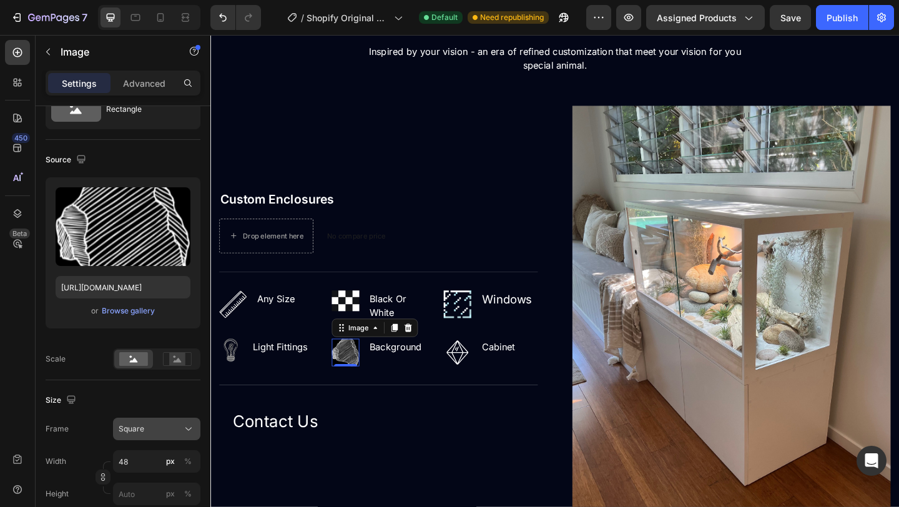
click at [172, 439] on button "Square" at bounding box center [156, 429] width 87 height 22
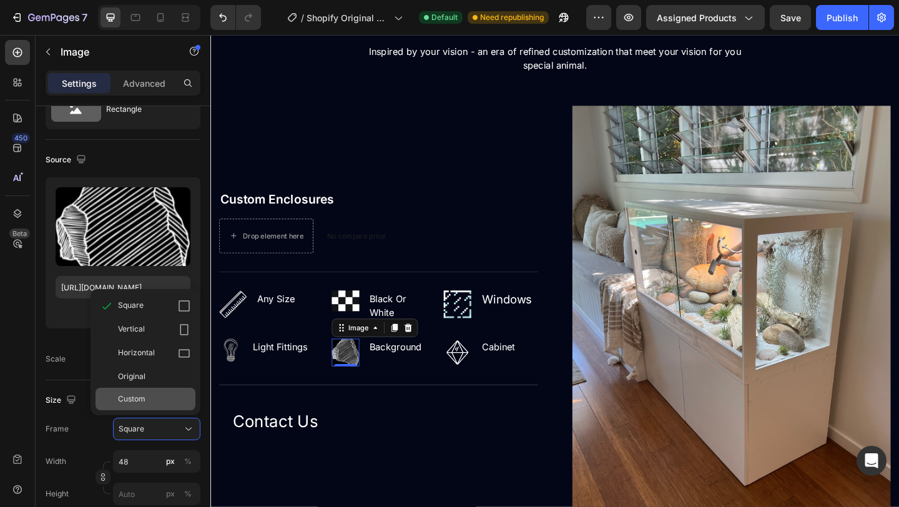
click at [152, 395] on div "Custom" at bounding box center [154, 398] width 72 height 11
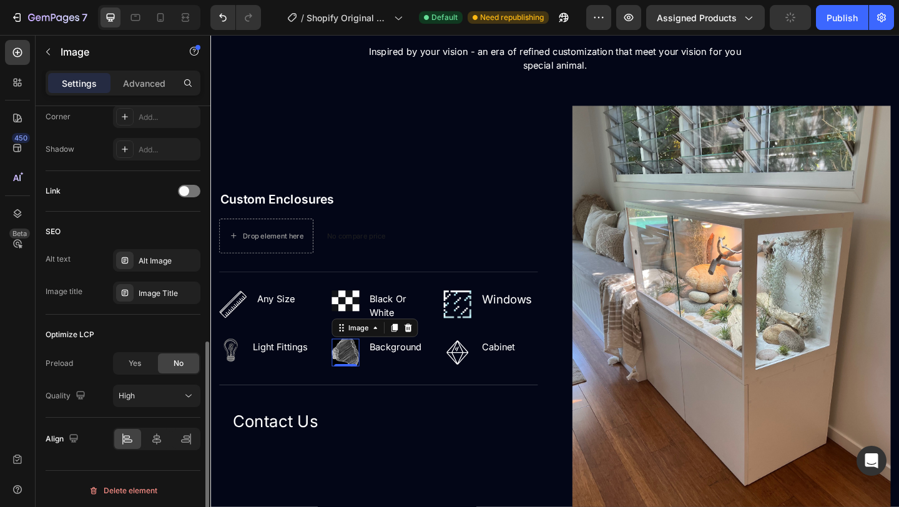
scroll to position [536, 0]
click at [179, 393] on div "High" at bounding box center [151, 394] width 64 height 11
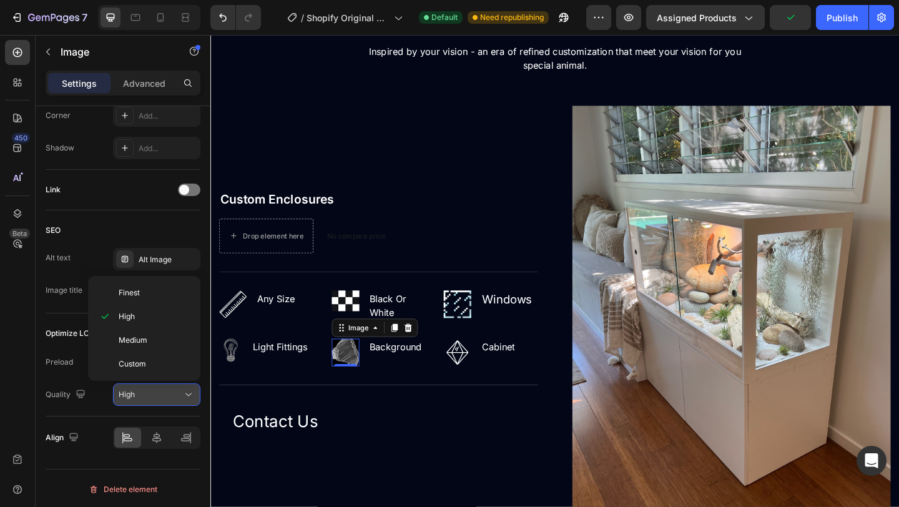
click at [179, 393] on div "High" at bounding box center [151, 394] width 64 height 11
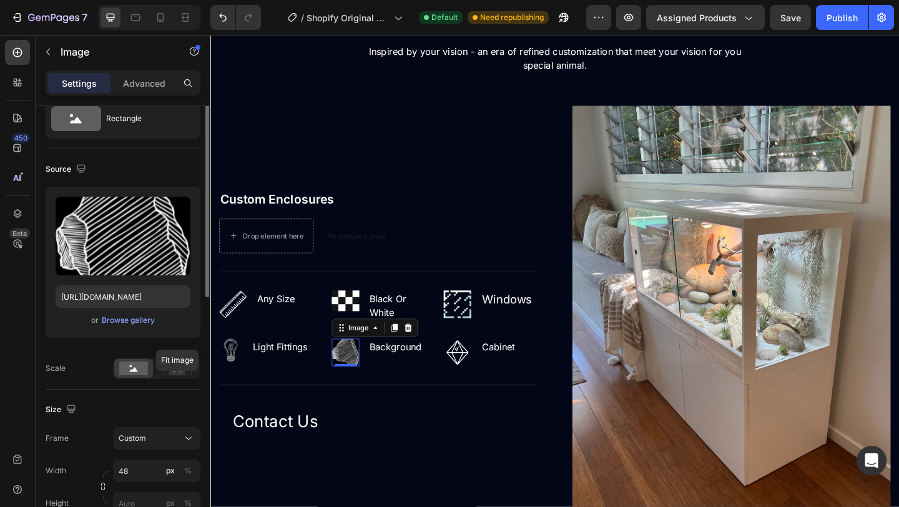
scroll to position [0, 0]
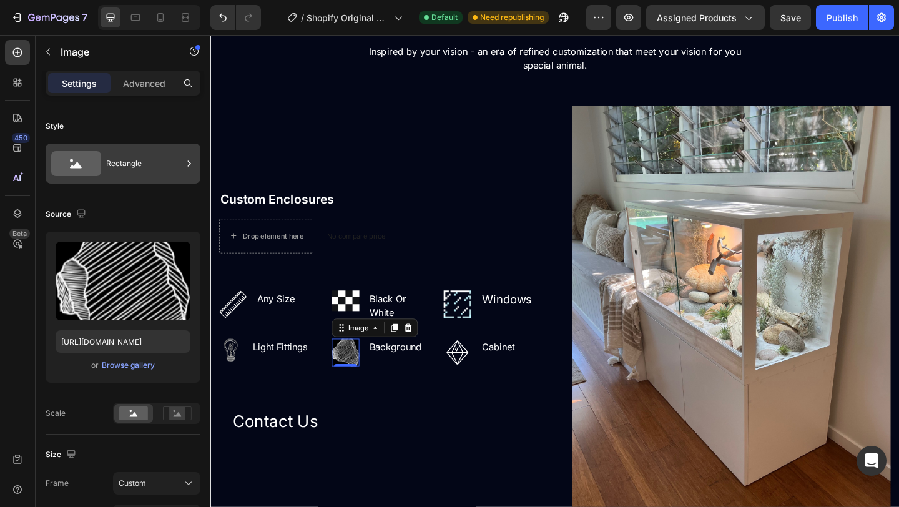
click at [135, 169] on div "Rectangle" at bounding box center [144, 163] width 76 height 29
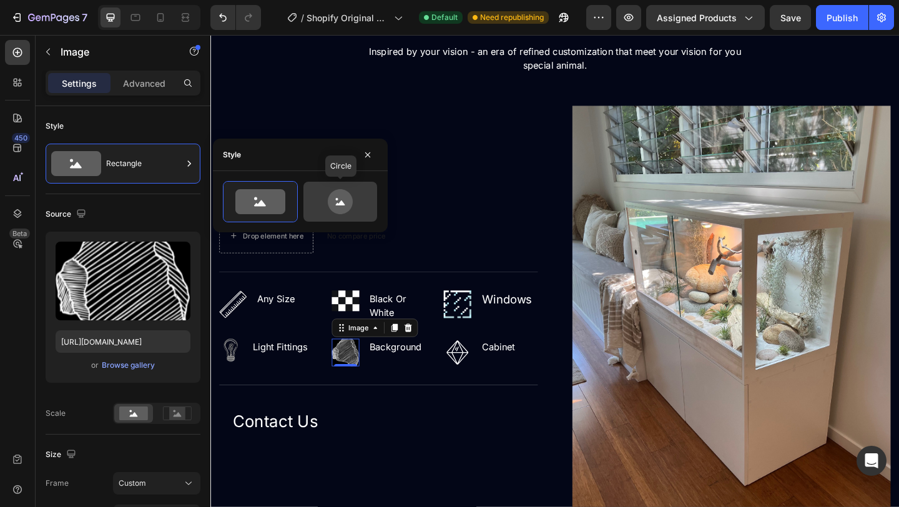
click at [321, 209] on icon at bounding box center [340, 201] width 59 height 25
type input "80"
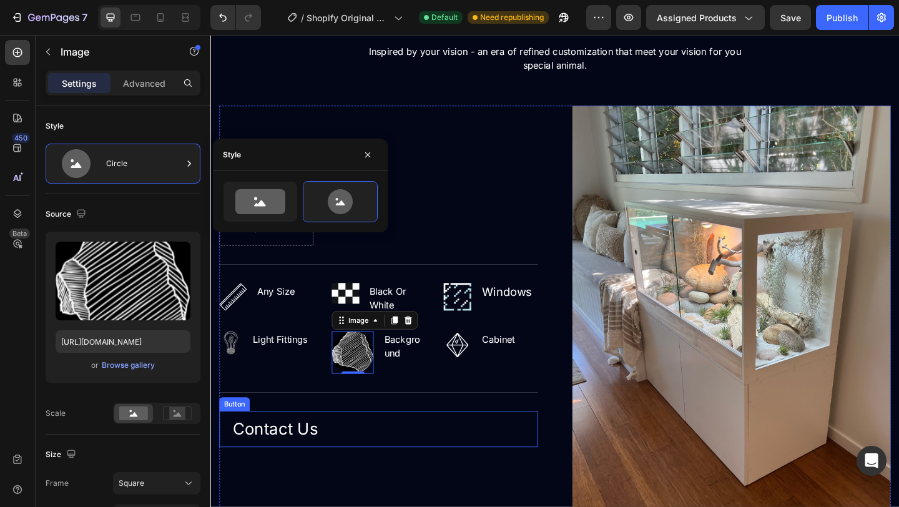
click at [386, 456] on div "Contact Us Button" at bounding box center [393, 463] width 346 height 39
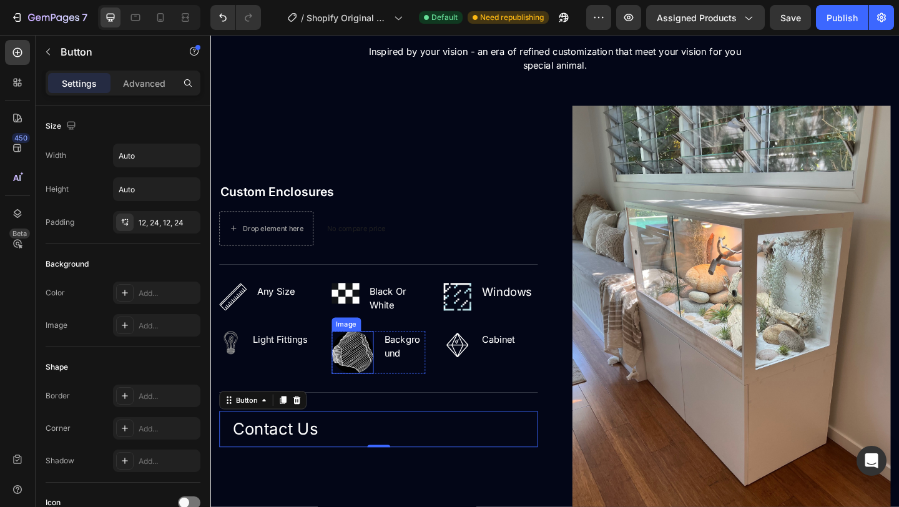
click at [371, 392] on img at bounding box center [365, 380] width 46 height 46
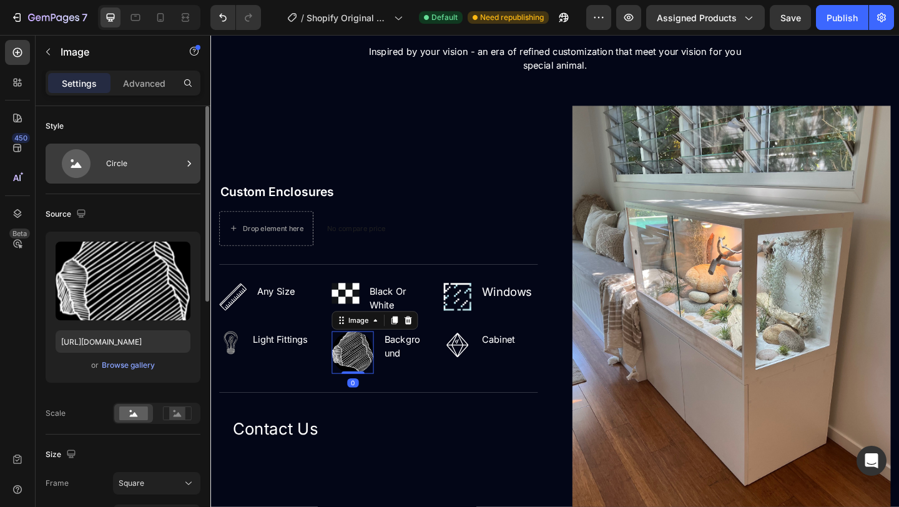
click at [152, 177] on div "Circle" at bounding box center [144, 163] width 76 height 29
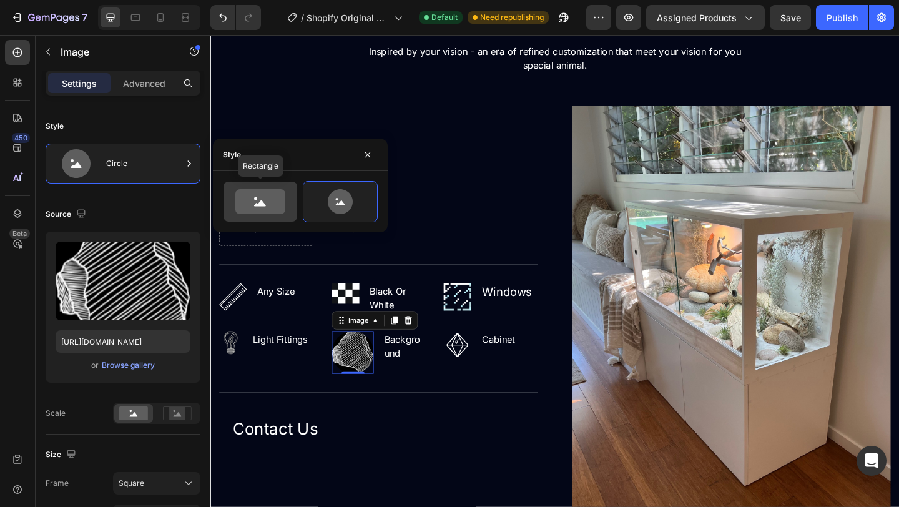
click at [254, 204] on icon at bounding box center [260, 201] width 50 height 25
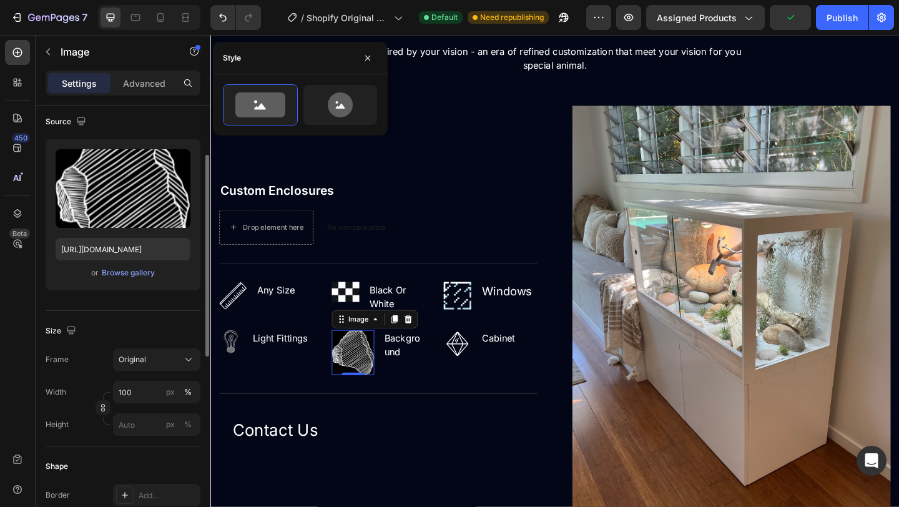
scroll to position [99, 0]
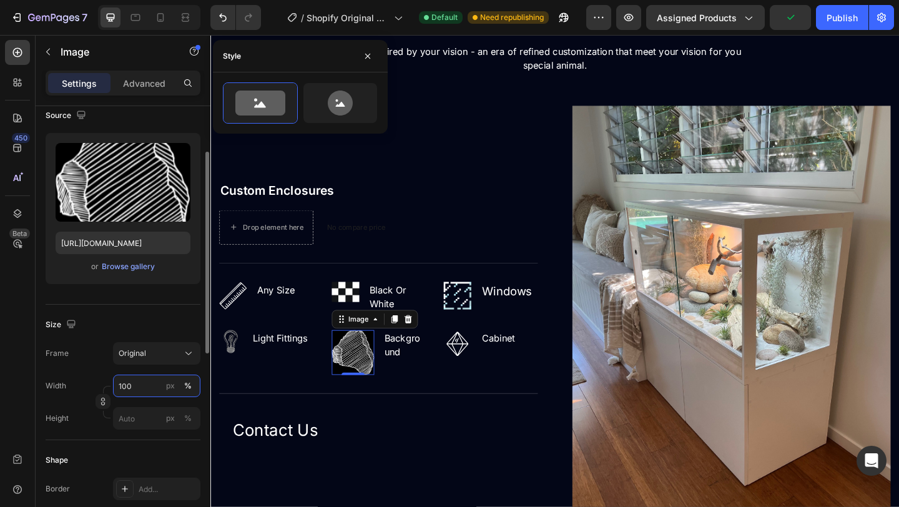
click at [132, 389] on input "100" at bounding box center [156, 385] width 87 height 22
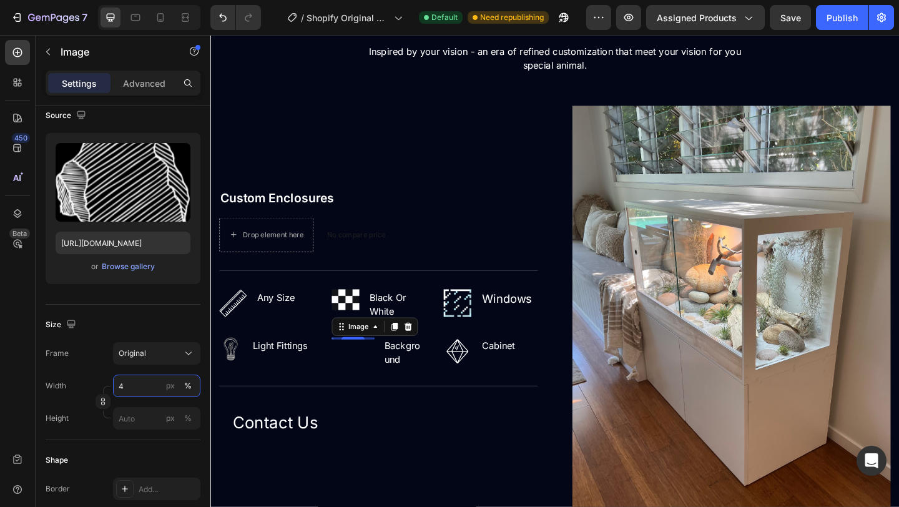
type input "48"
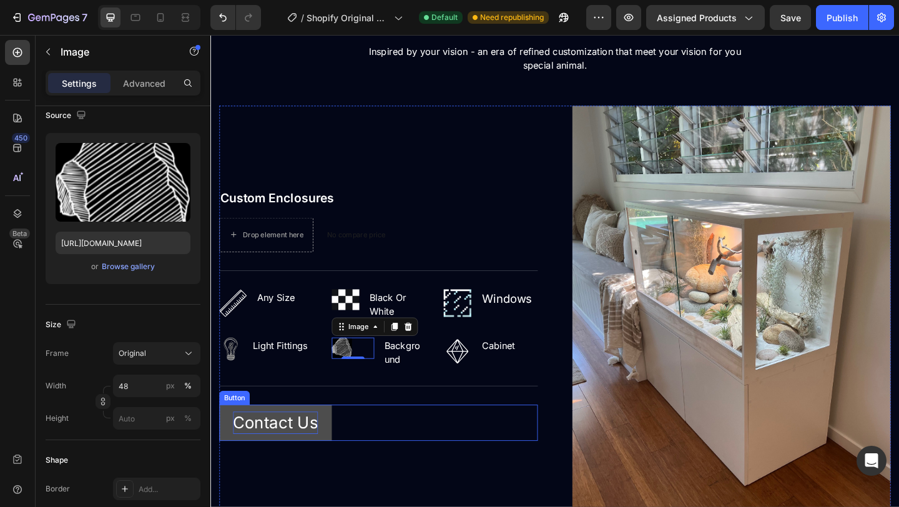
click at [325, 462] on p "Contact Us" at bounding box center [281, 456] width 92 height 24
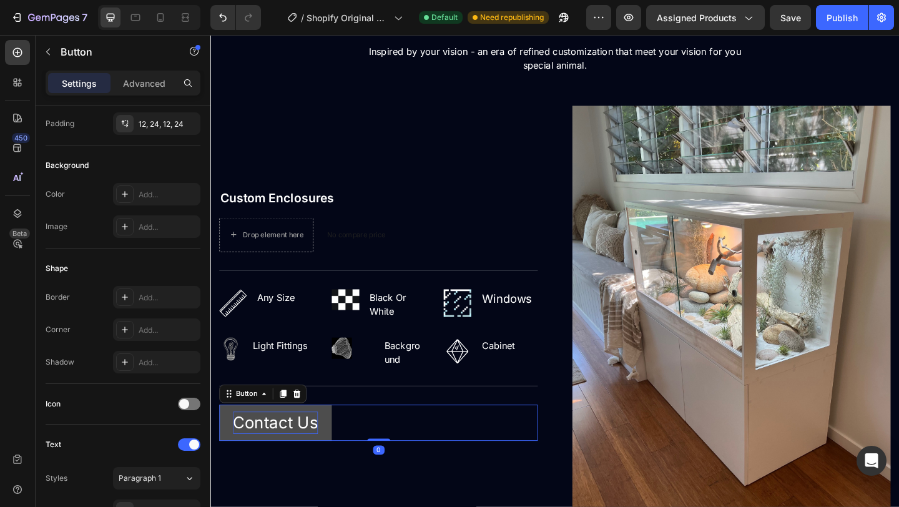
scroll to position [0, 0]
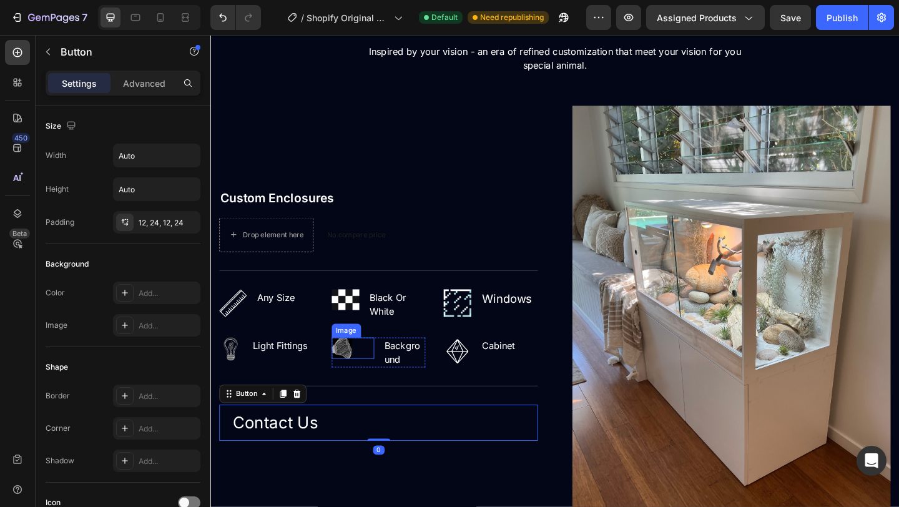
click at [360, 373] on img at bounding box center [353, 376] width 22 height 24
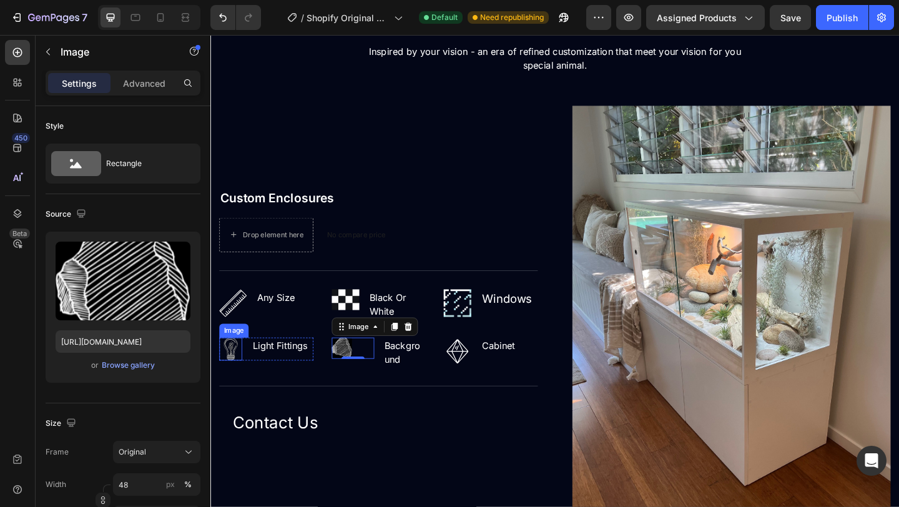
click at [231, 374] on img at bounding box center [232, 376] width 25 height 25
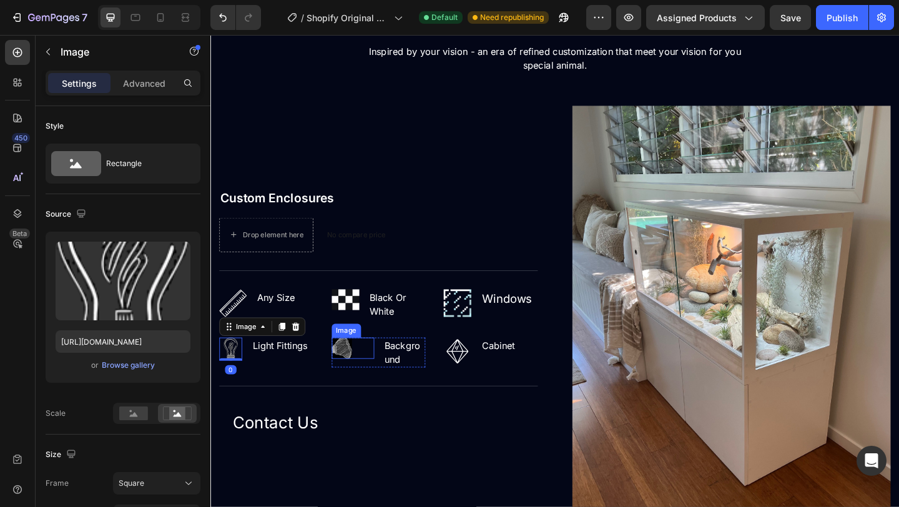
click at [356, 374] on img at bounding box center [353, 376] width 22 height 24
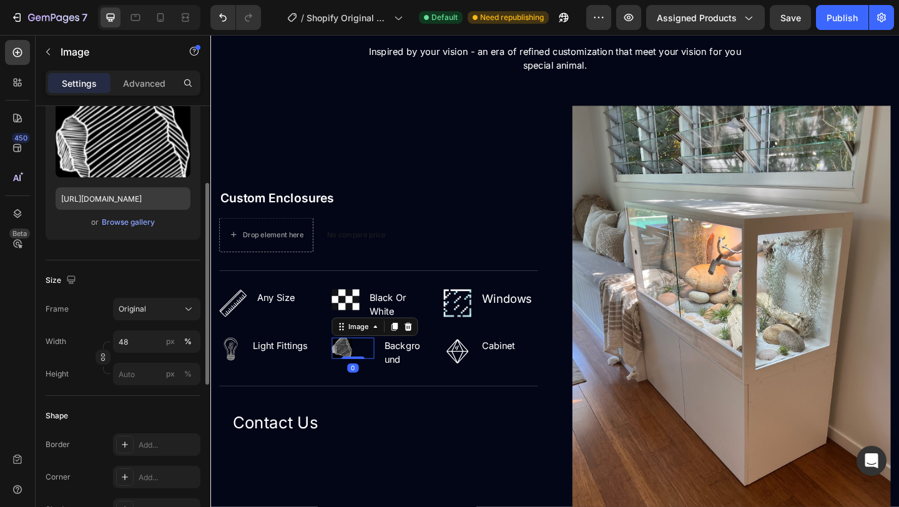
scroll to position [150, 0]
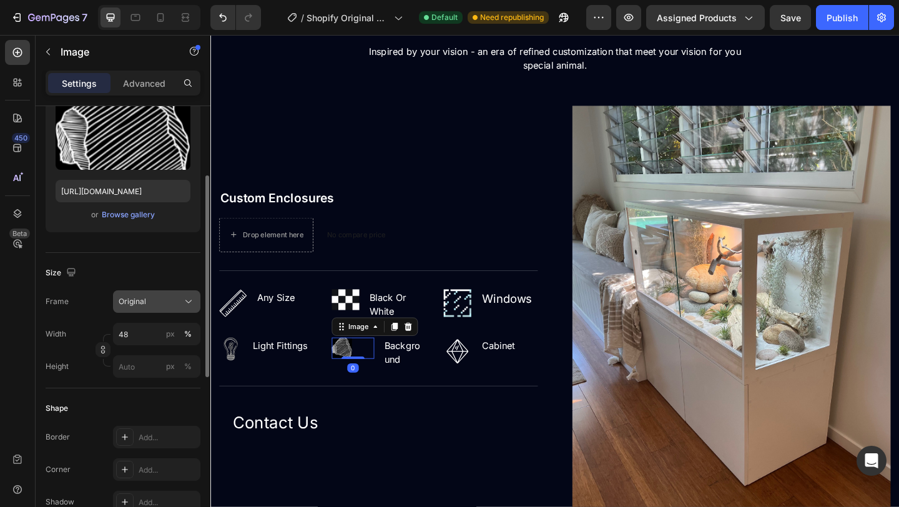
click at [172, 300] on div "Original" at bounding box center [149, 301] width 61 height 11
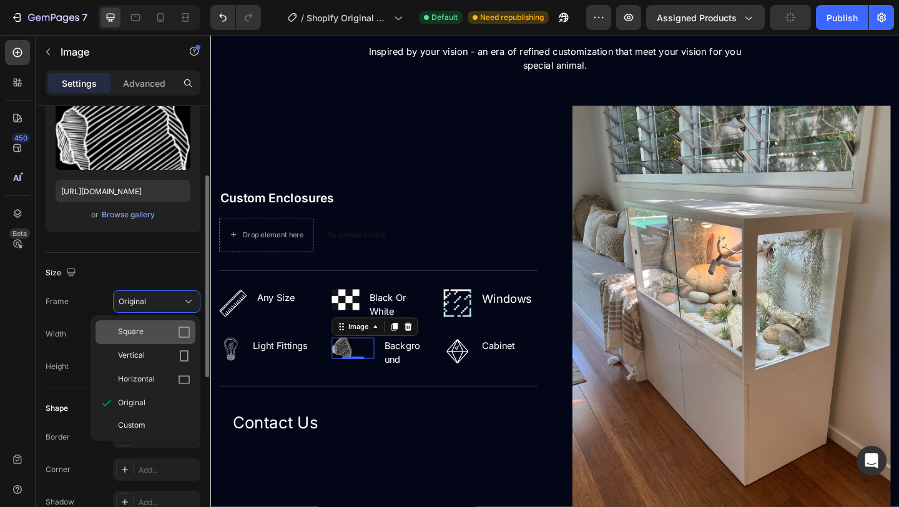
click at [159, 329] on div "Square" at bounding box center [154, 332] width 72 height 12
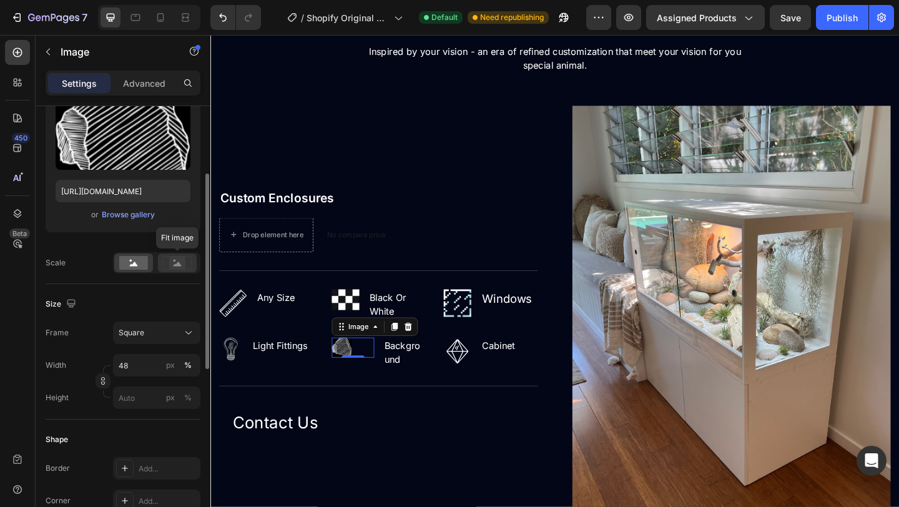
click at [180, 266] on icon at bounding box center [178, 264] width 8 height 4
click at [139, 267] on rect at bounding box center [133, 263] width 29 height 14
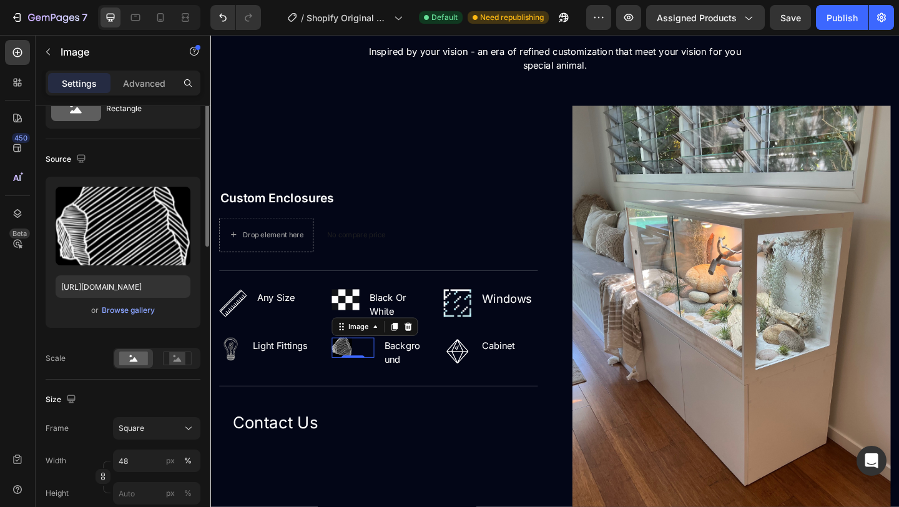
scroll to position [0, 0]
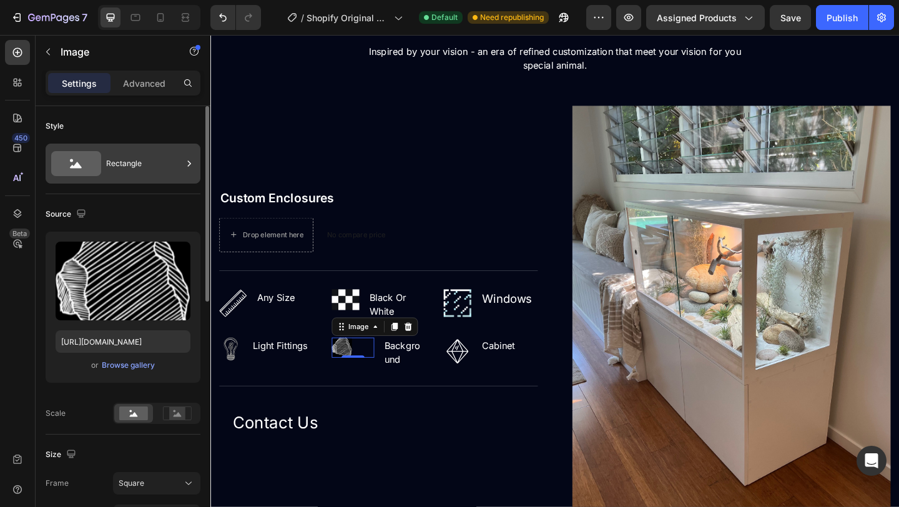
click at [159, 172] on div "Rectangle" at bounding box center [144, 163] width 76 height 29
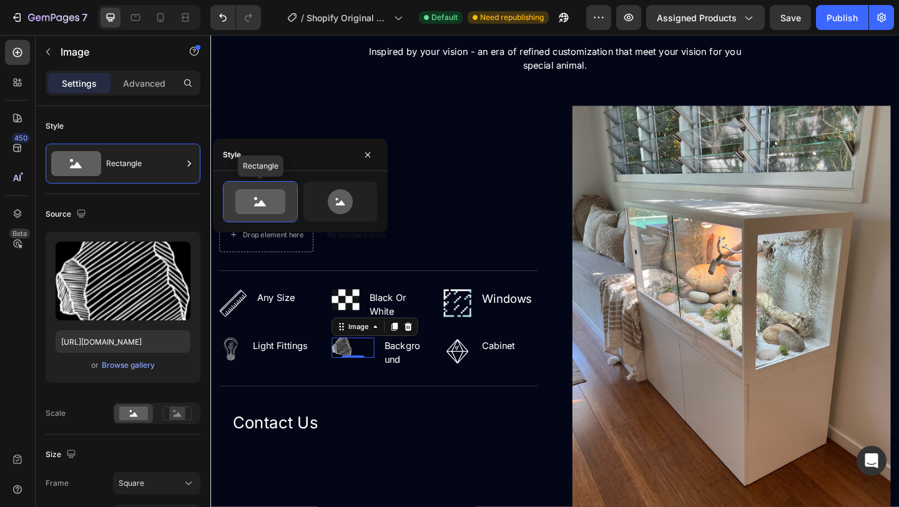
click at [258, 197] on icon at bounding box center [260, 201] width 50 height 25
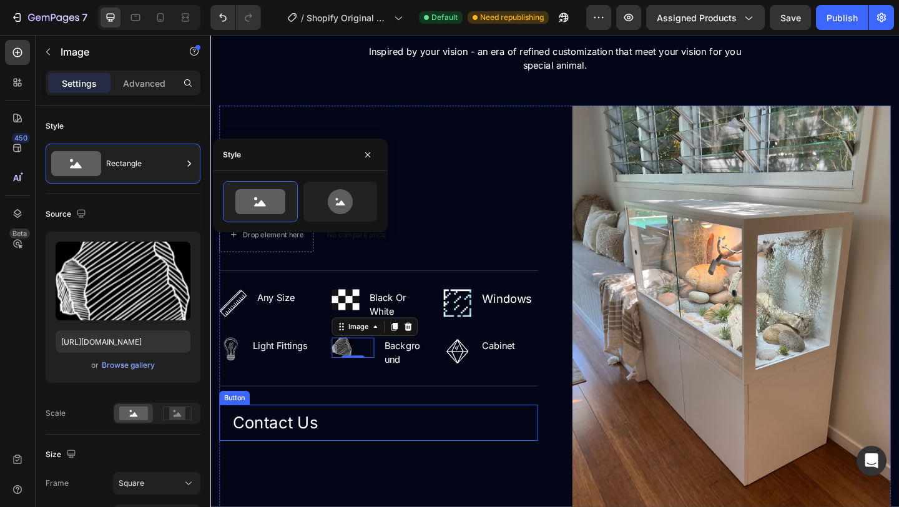
click at [433, 453] on div "Contact Us Button" at bounding box center [393, 456] width 346 height 39
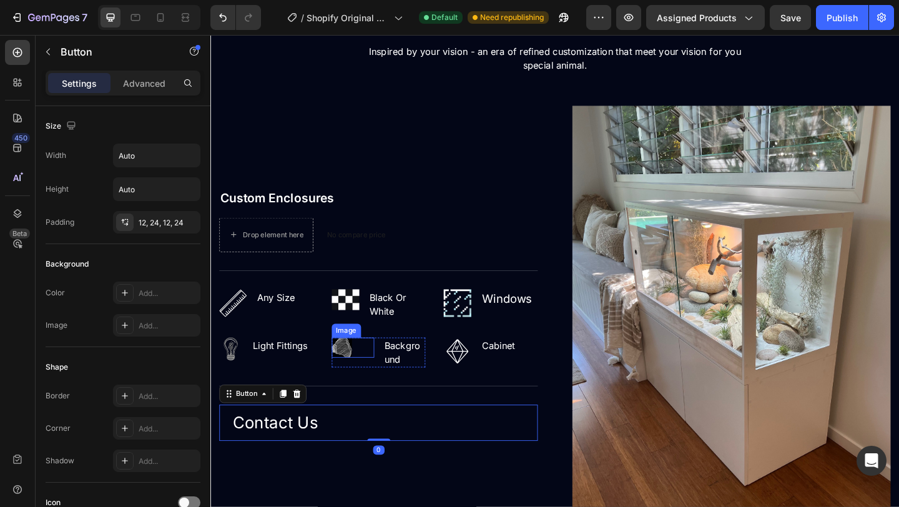
click at [358, 379] on img at bounding box center [353, 375] width 22 height 22
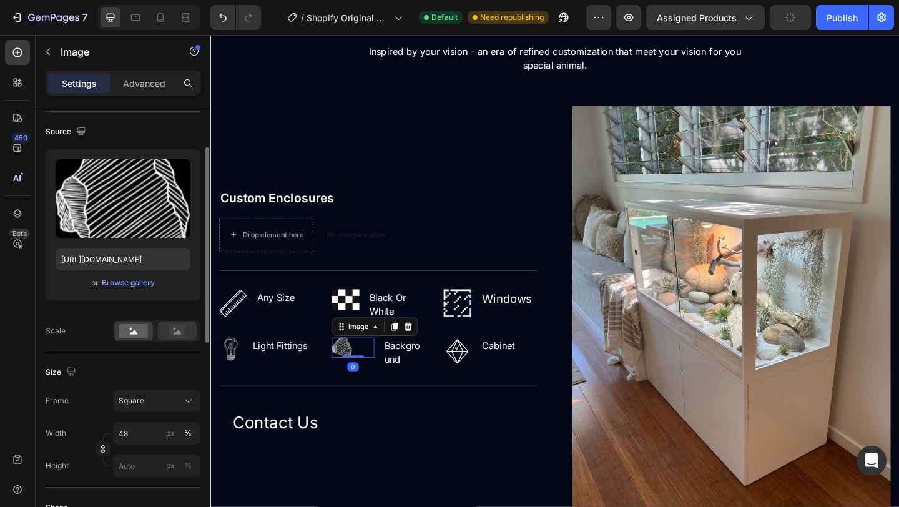
scroll to position [87, 0]
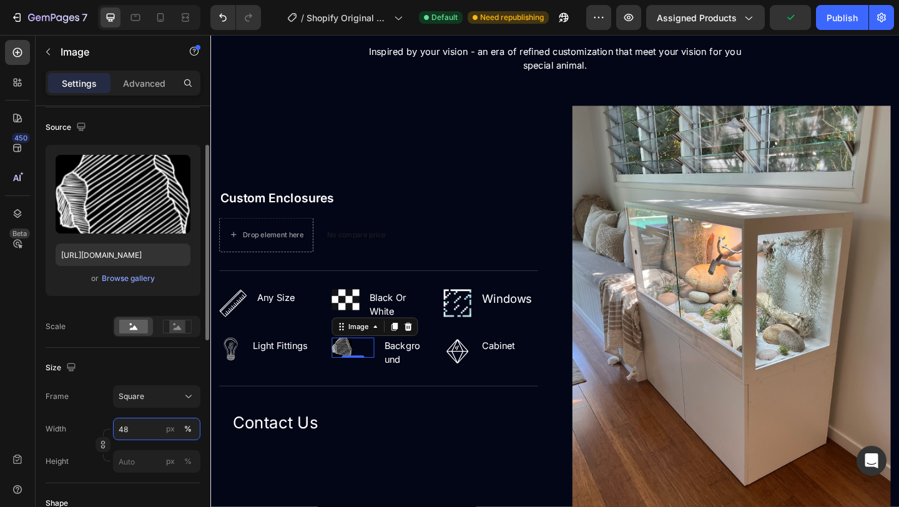
click at [144, 430] on input "48" at bounding box center [156, 429] width 87 height 22
type input "1"
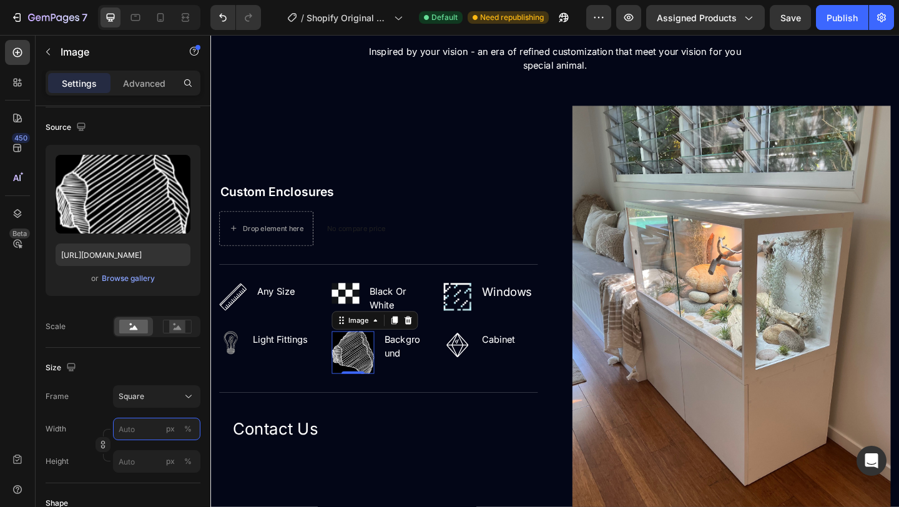
type input "1"
type input "5"
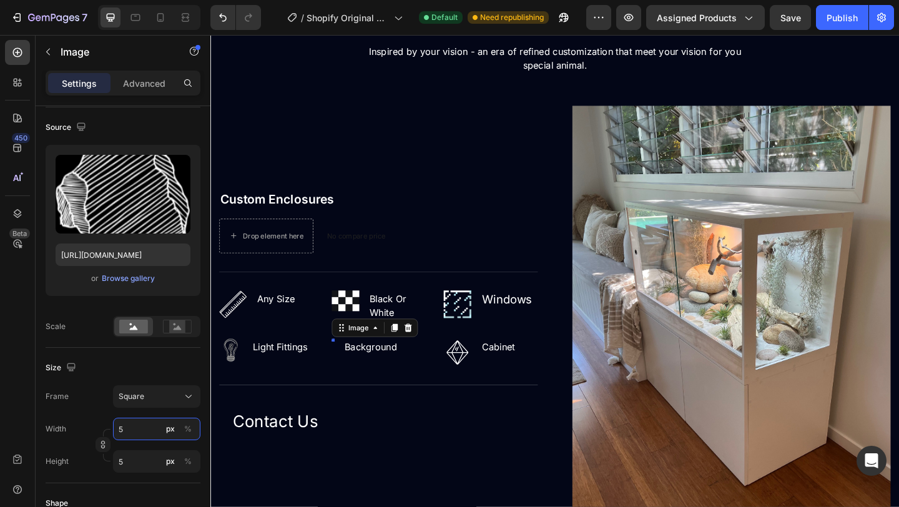
type input "55"
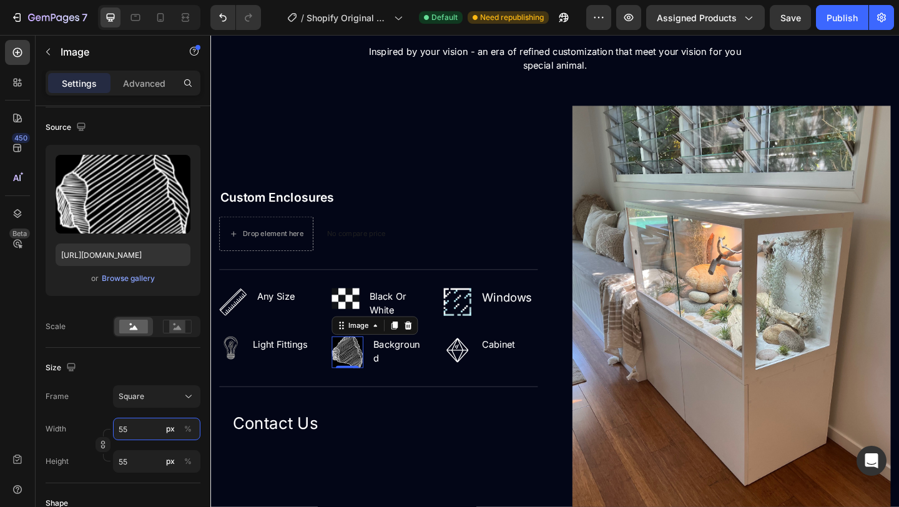
type input "5"
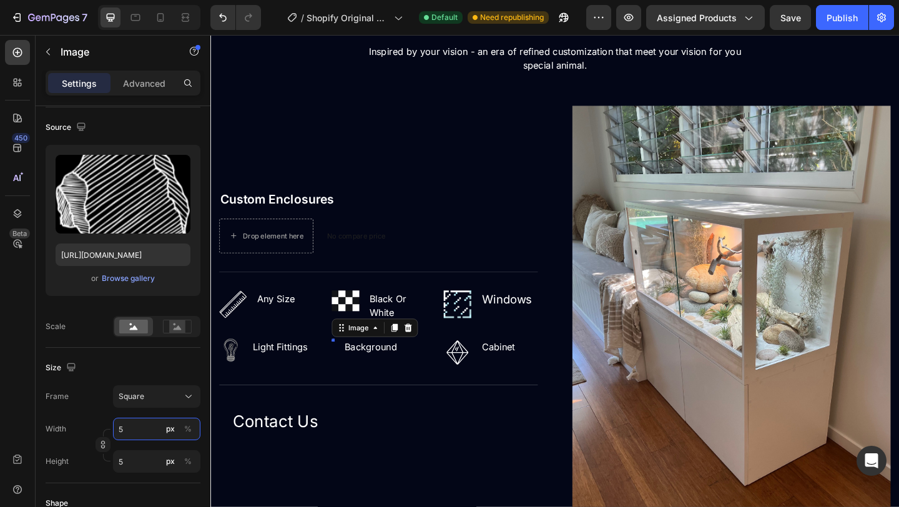
type input "50"
type input "5"
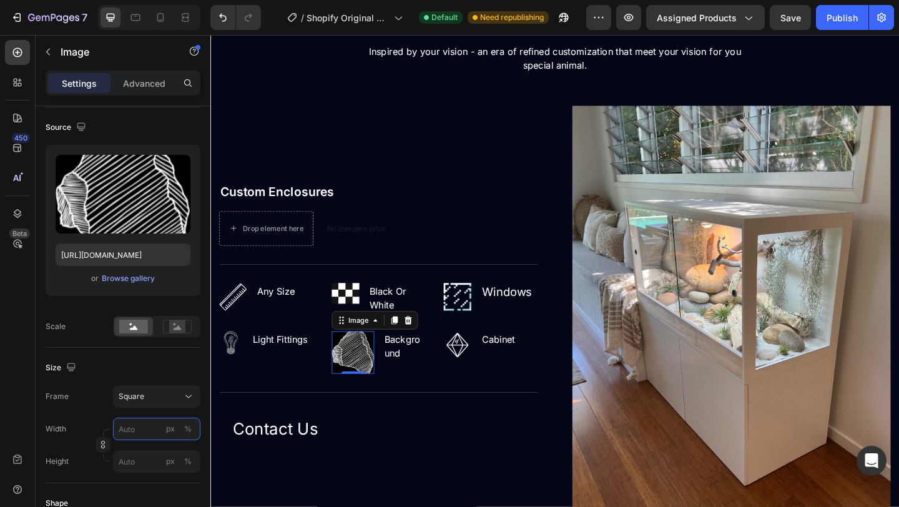
type input "4"
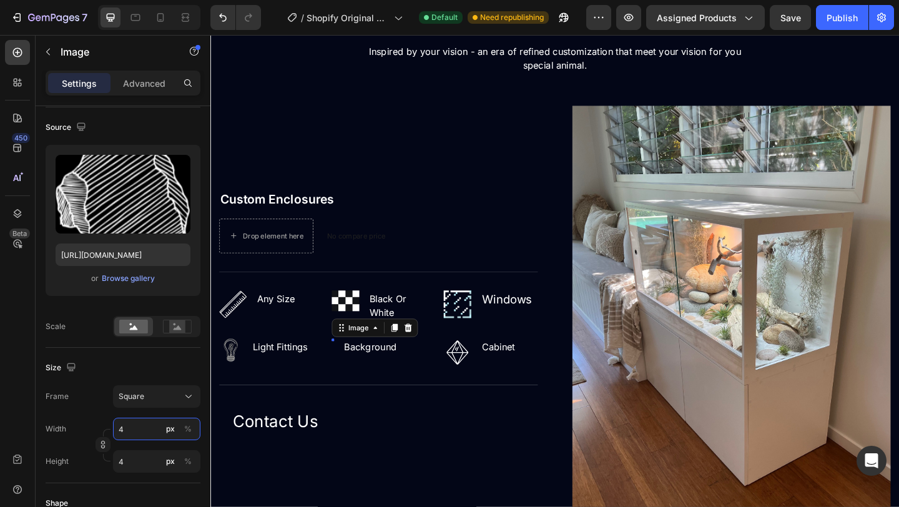
type input "48"
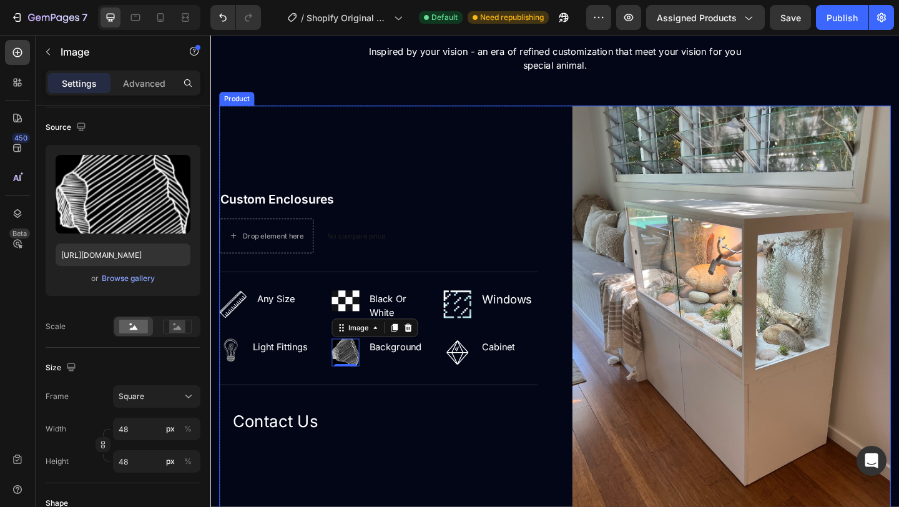
click at [513, 198] on div "Custom Enclosures (P) Title Drop element here No compare price (P) Price Row Ti…" at bounding box center [393, 339] width 346 height 454
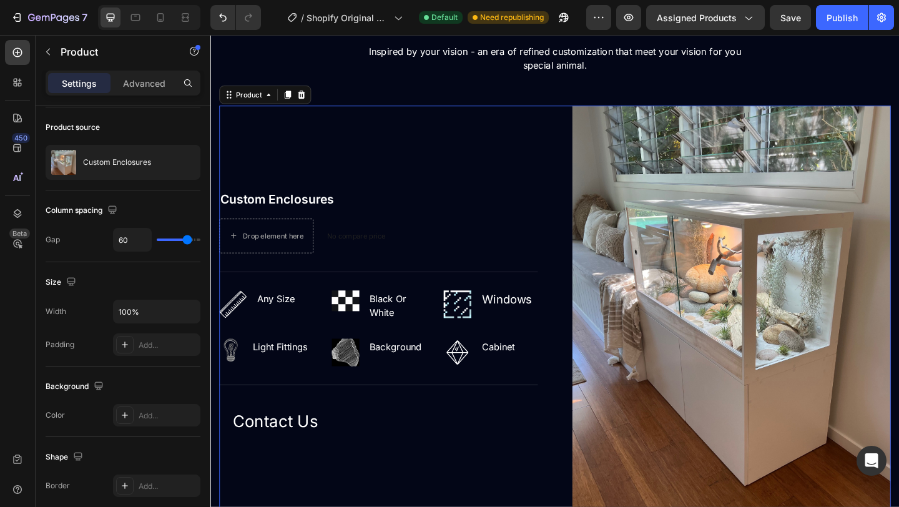
scroll to position [0, 0]
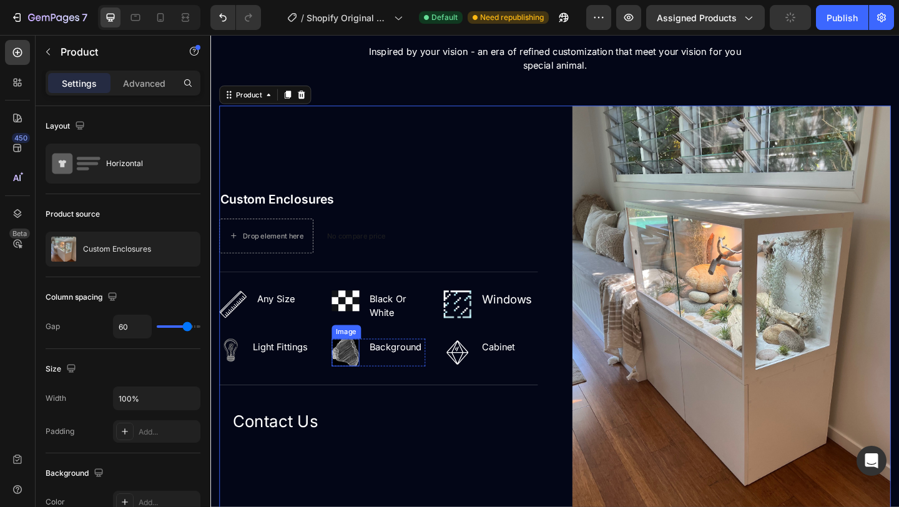
click at [365, 385] on img at bounding box center [357, 380] width 30 height 30
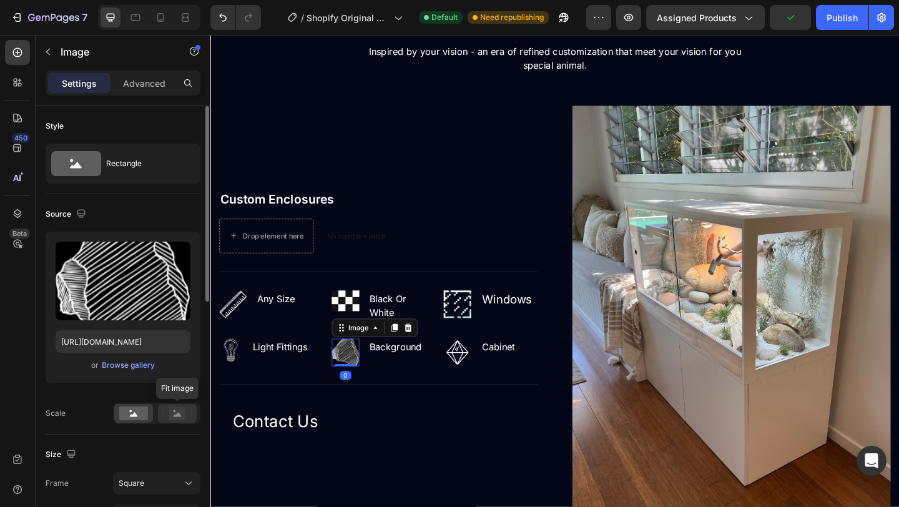
click at [174, 416] on icon at bounding box center [178, 414] width 8 height 4
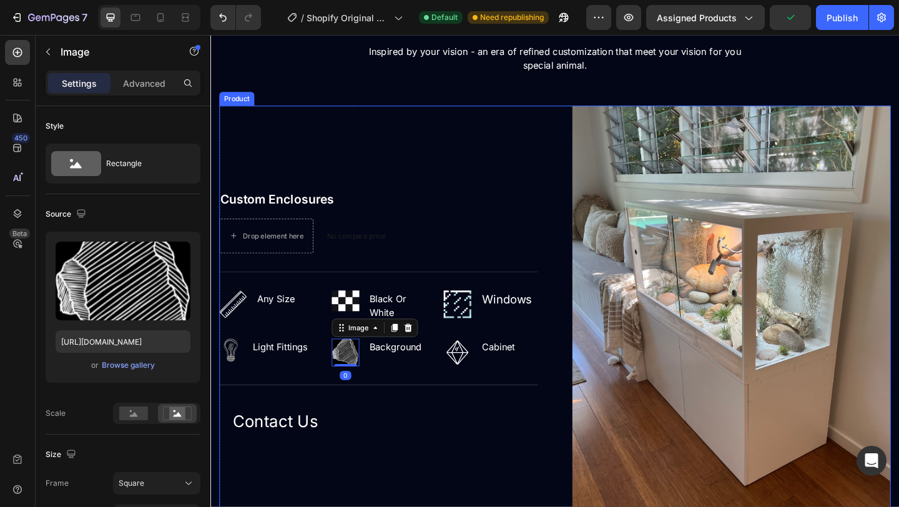
click at [528, 471] on div "Contact Us Button" at bounding box center [393, 455] width 346 height 39
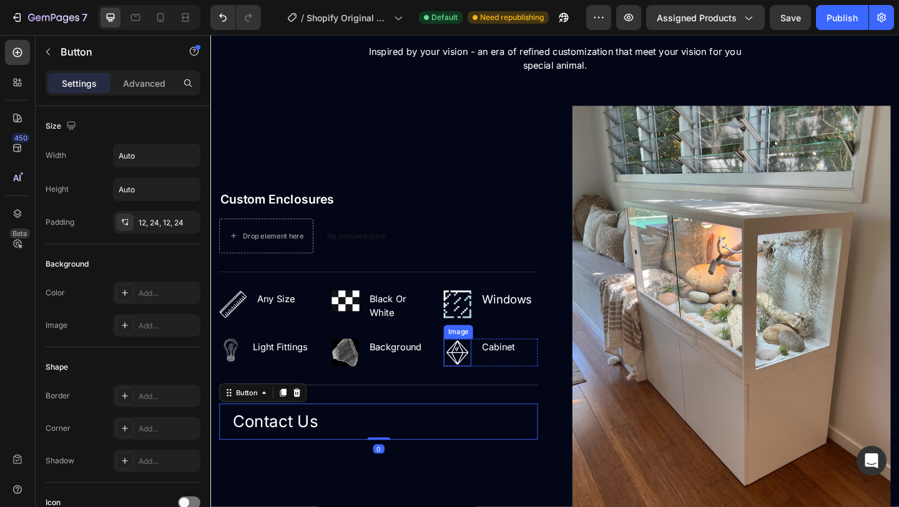
click at [486, 382] on img at bounding box center [479, 380] width 30 height 30
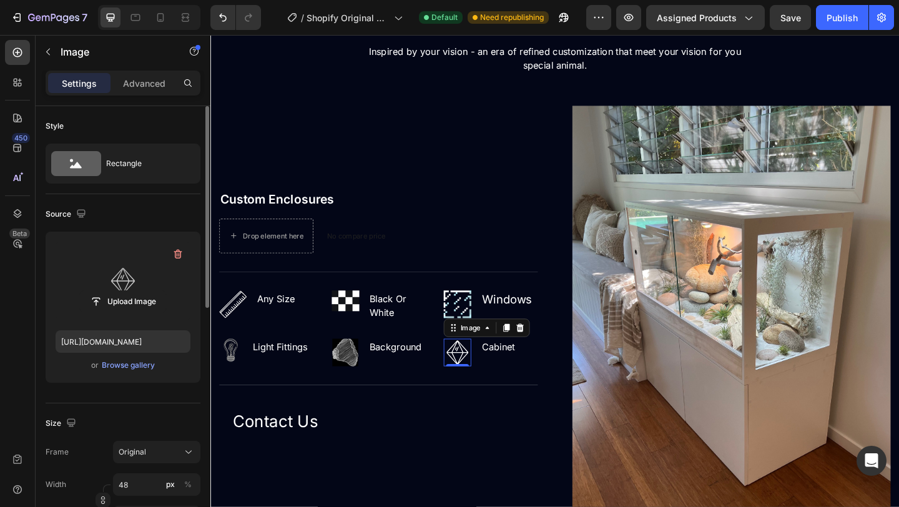
click at [137, 264] on label at bounding box center [123, 281] width 135 height 79
click at [137, 291] on input "file" at bounding box center [123, 301] width 86 height 21
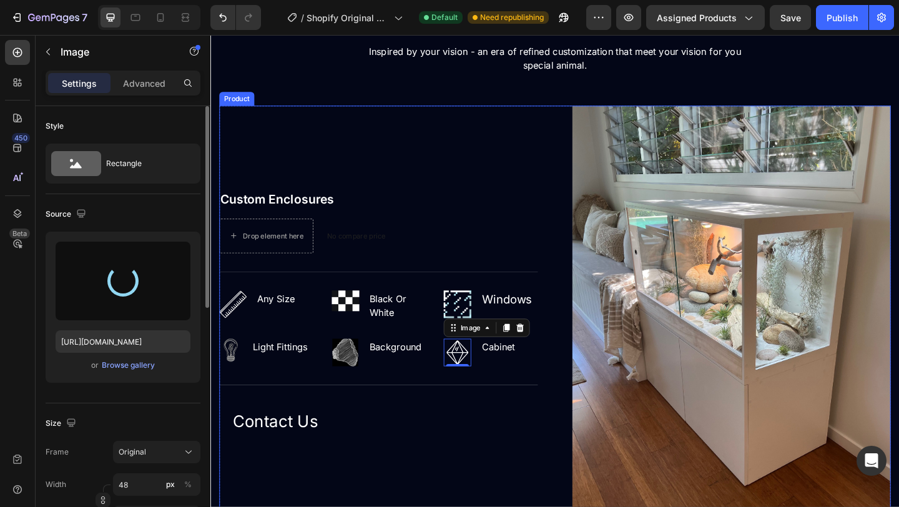
type input "[URL][DOMAIN_NAME]"
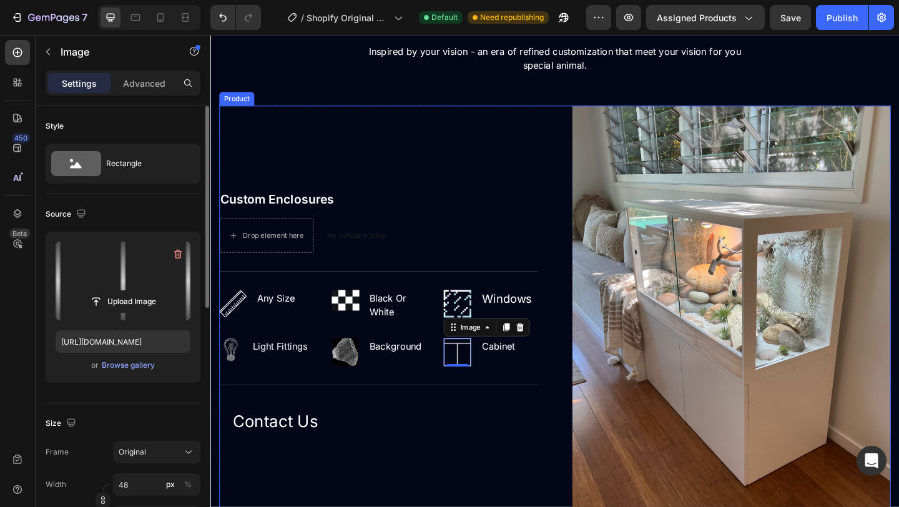
click at [550, 475] on div "Custom Enclosures (P) Title Drop element here No compare price (P) Price Row Ti…" at bounding box center [393, 339] width 346 height 454
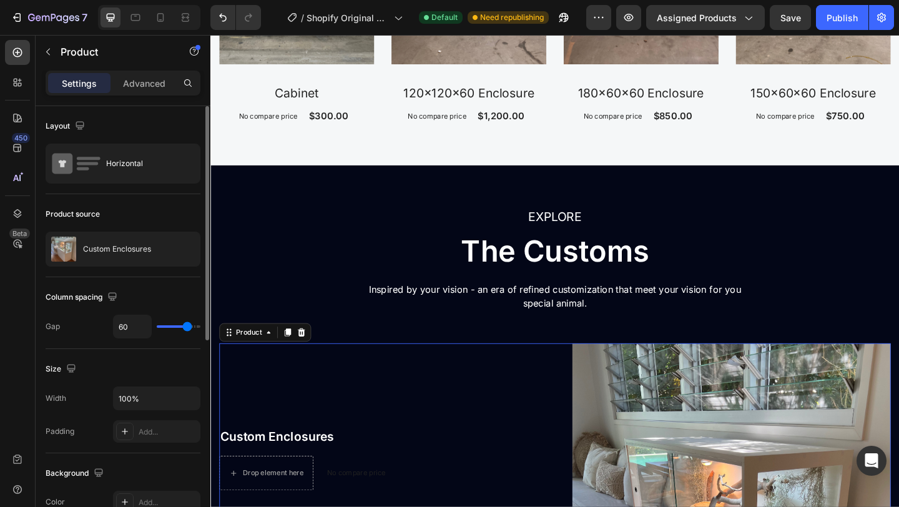
scroll to position [1377, 0]
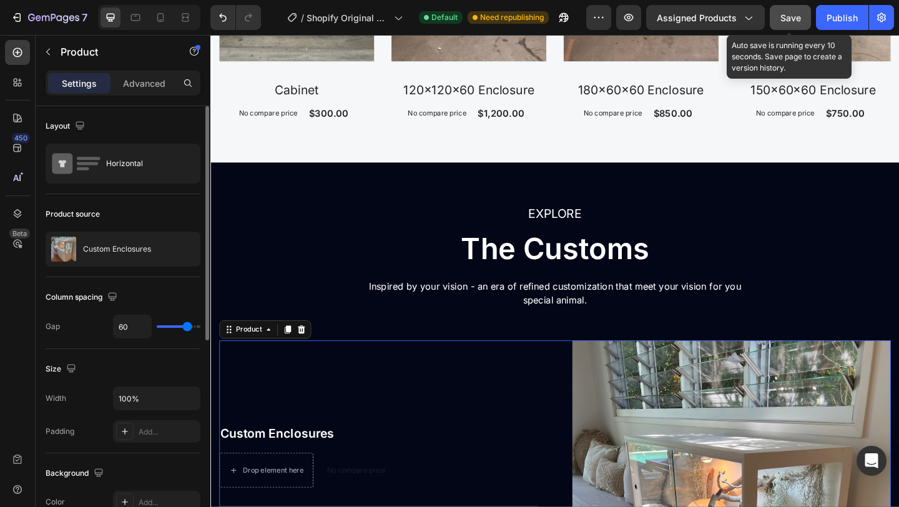
click at [805, 17] on button "Save" at bounding box center [790, 17] width 41 height 25
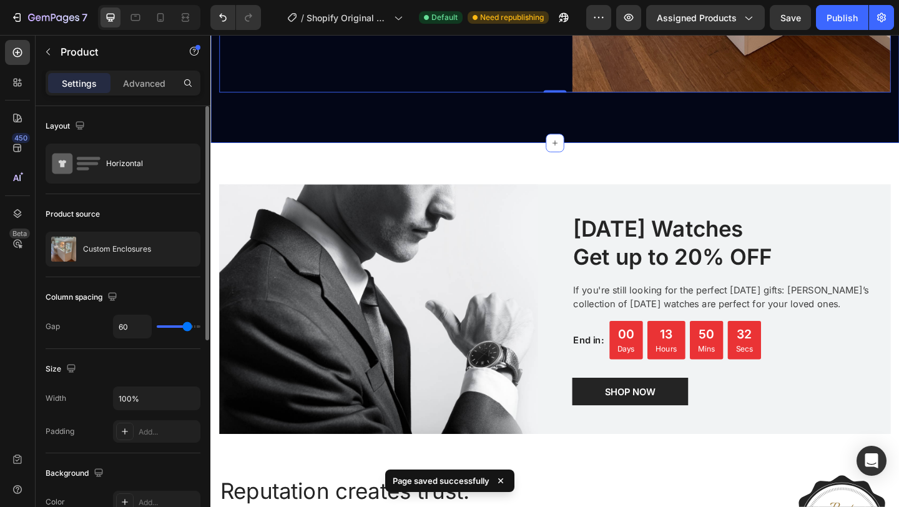
scroll to position [2166, 0]
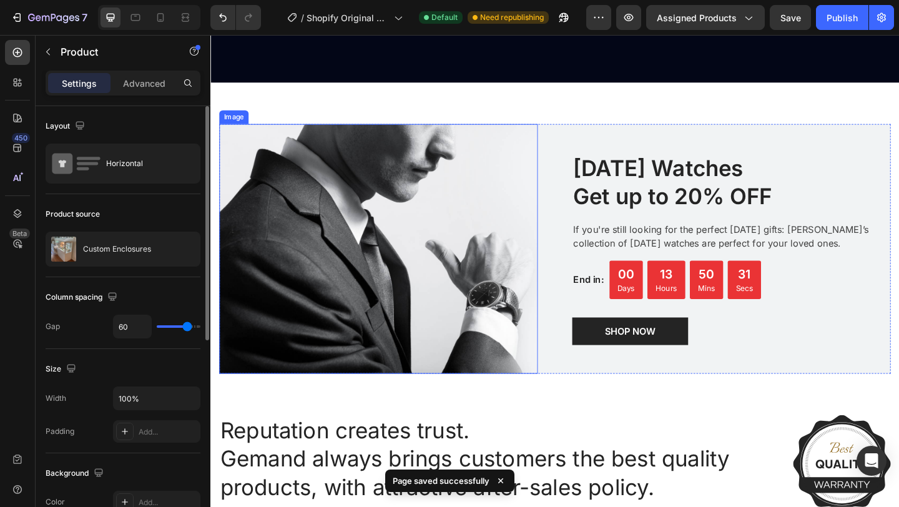
click at [420, 337] on img at bounding box center [393, 267] width 346 height 271
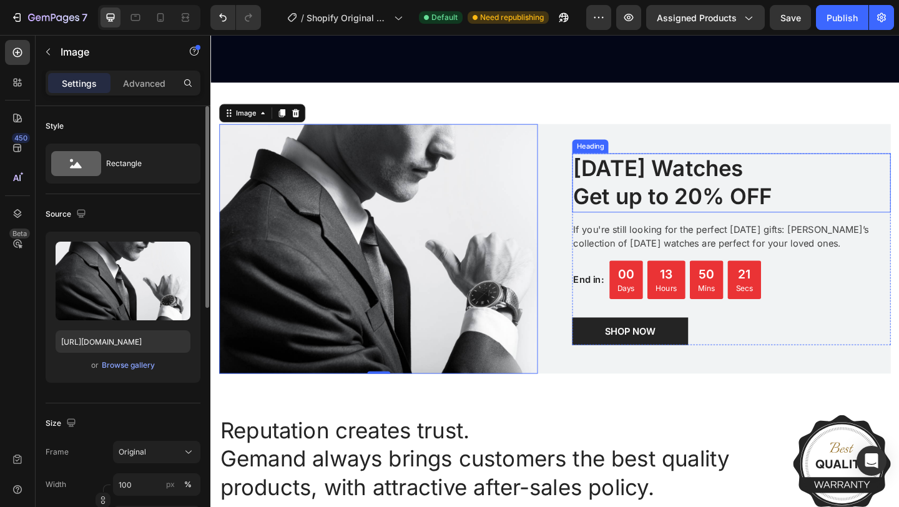
click at [678, 192] on p "[DATE] Watches Get up to 20% OFF" at bounding box center [777, 196] width 344 height 62
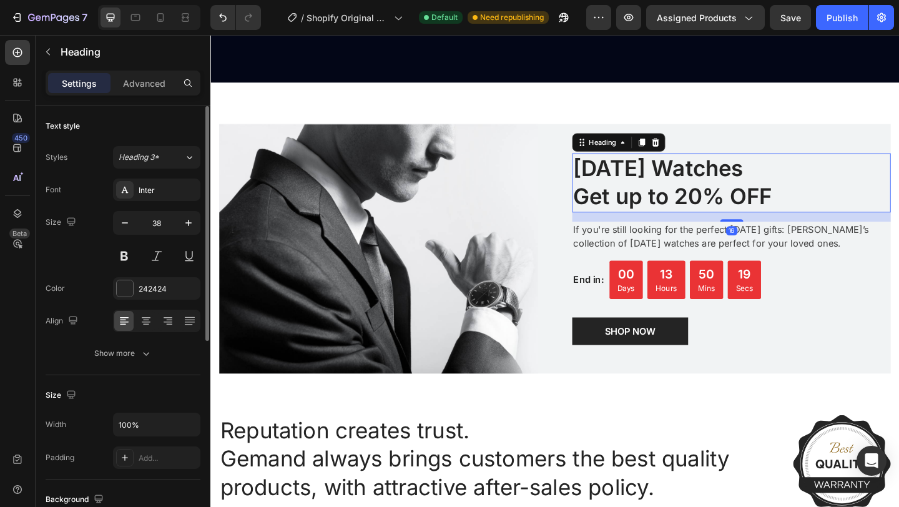
click at [821, 215] on p "[DATE] Watches Get up to 20% OFF" at bounding box center [777, 196] width 344 height 62
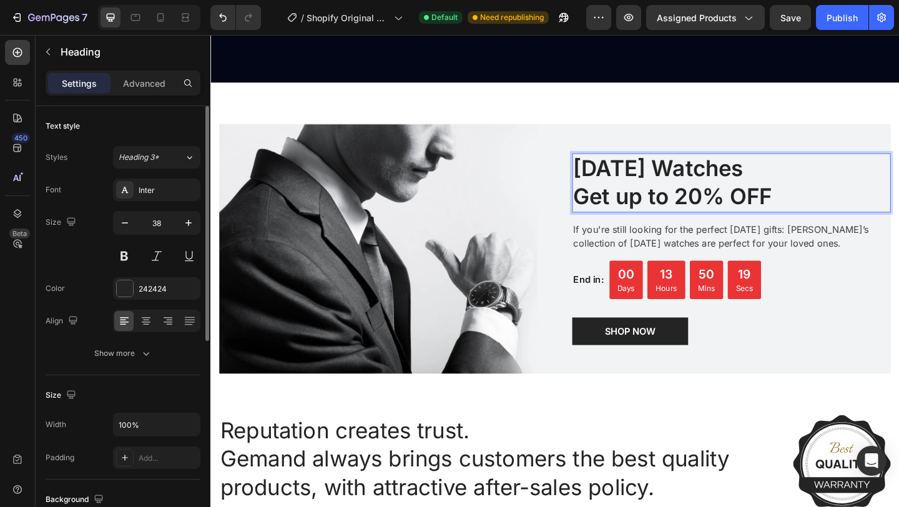
click at [821, 215] on p "[DATE] Watches Get up to 20% OFF" at bounding box center [777, 196] width 344 height 62
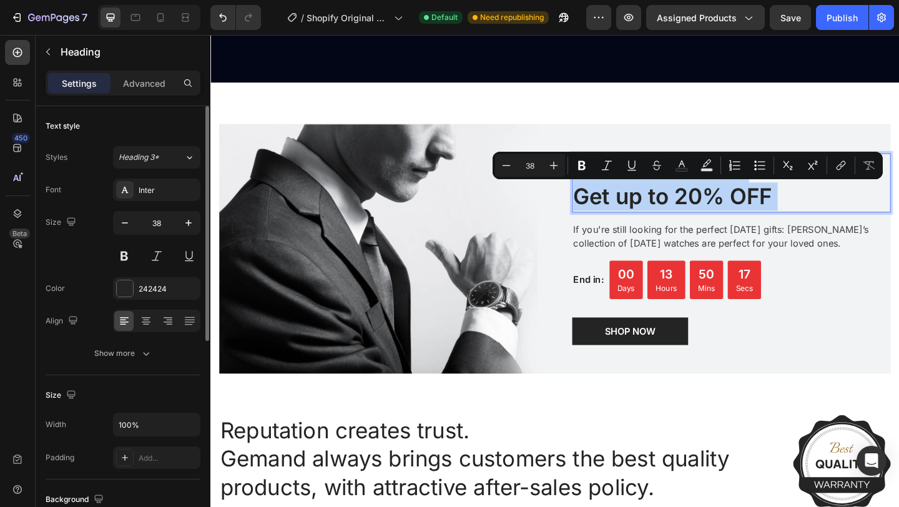
drag, startPoint x: 821, startPoint y: 215, endPoint x: 618, endPoint y: 182, distance: 205.6
click at [618, 182] on p "[DATE] Watches Get up to 20% OFF" at bounding box center [777, 196] width 344 height 62
click at [834, 222] on p "[DATE] Watches Get up to 20% OFF" at bounding box center [777, 196] width 344 height 62
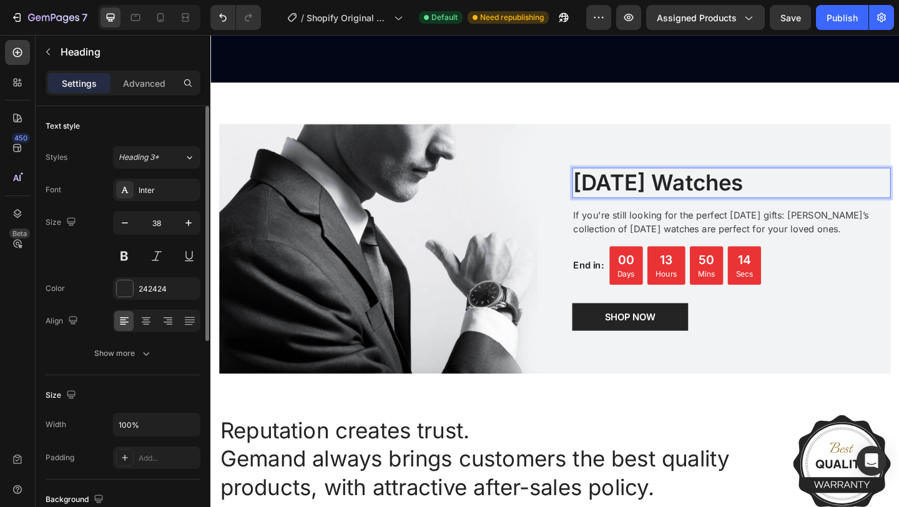
scroll to position [2181, 0]
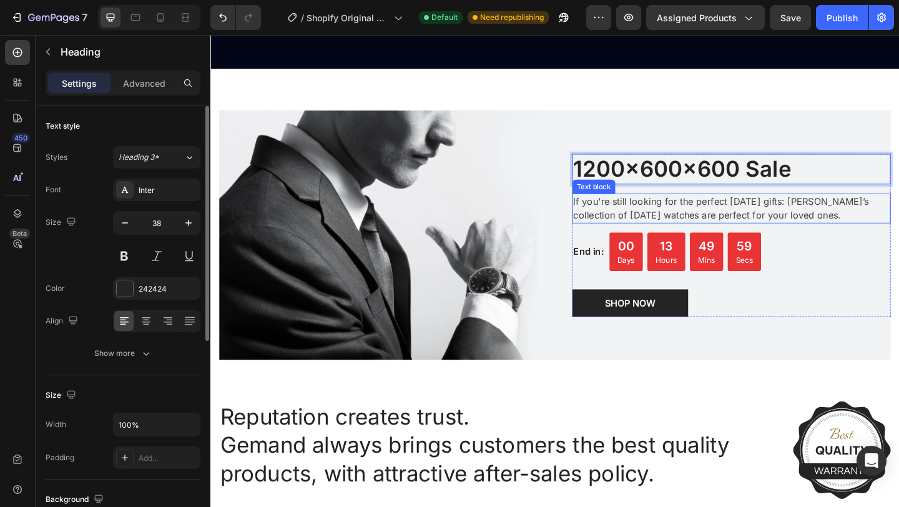
click at [898, 234] on p "If you're still looking for the perfect [DATE] gifts: [PERSON_NAME]’s collectio…" at bounding box center [777, 223] width 344 height 30
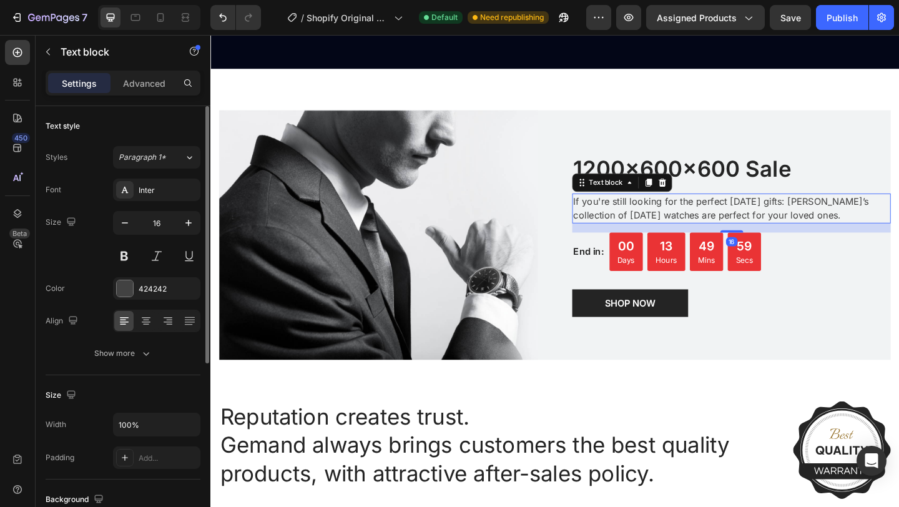
click at [898, 234] on p "If you're still looking for the perfect [DATE] gifts: [PERSON_NAME]’s collectio…" at bounding box center [777, 223] width 344 height 30
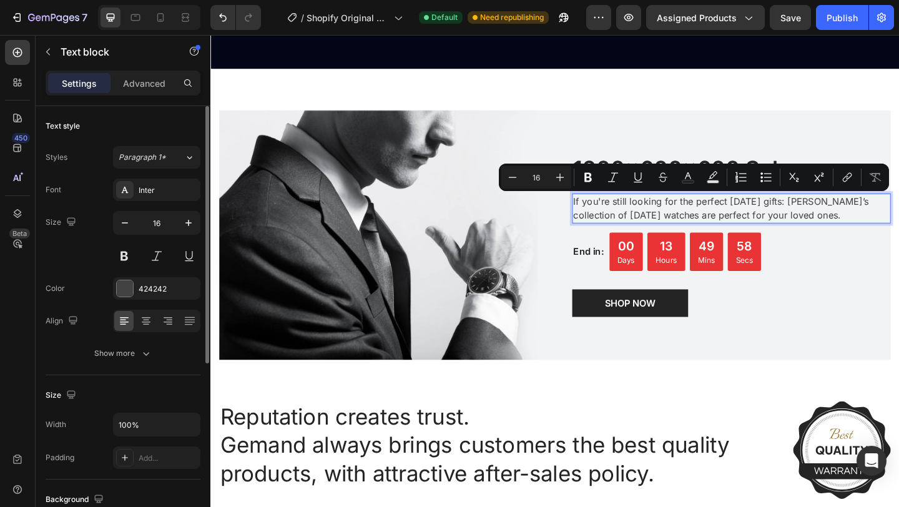
drag, startPoint x: 919, startPoint y: 234, endPoint x: 755, endPoint y: 227, distance: 164.9
click at [755, 227] on p "If you're still looking for the perfect [DATE] gifts: [PERSON_NAME]’s collectio…" at bounding box center [777, 223] width 344 height 30
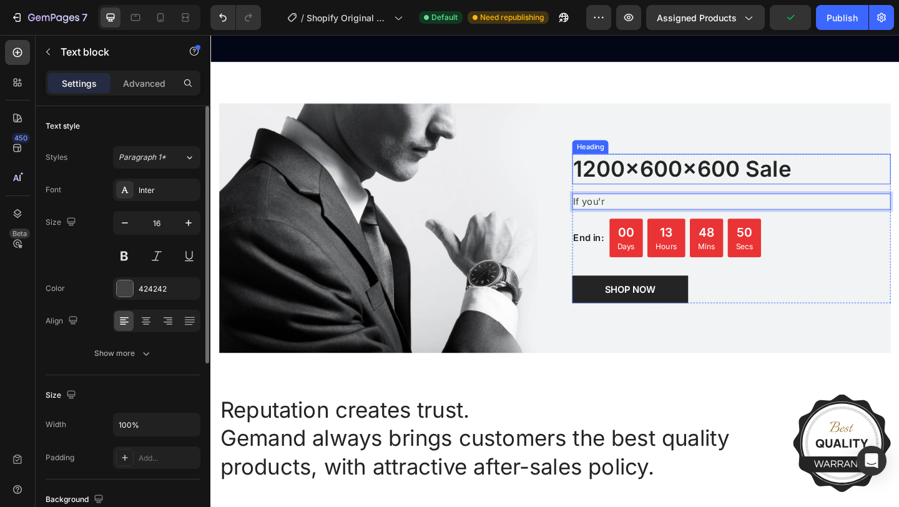
click at [793, 175] on p "1200x600x600 Sale" at bounding box center [777, 180] width 344 height 31
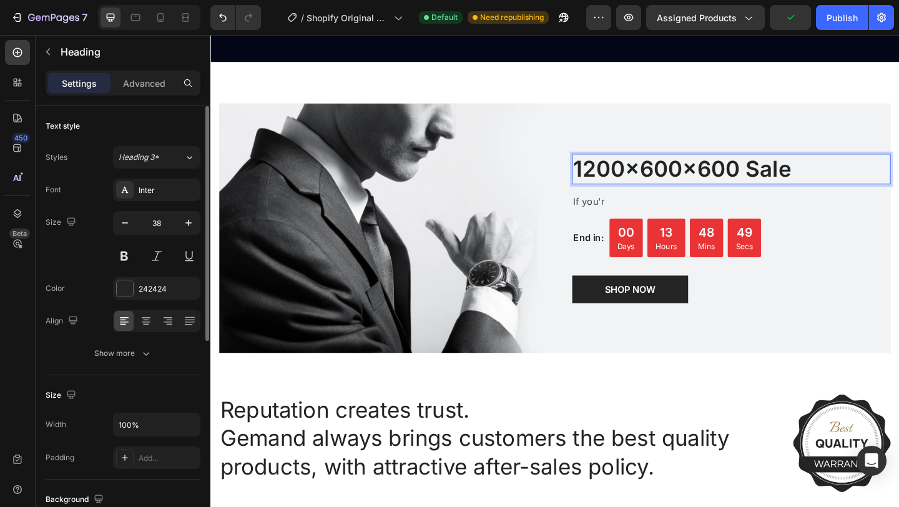
click at [785, 183] on p "1200x600x600 Sale" at bounding box center [777, 180] width 344 height 31
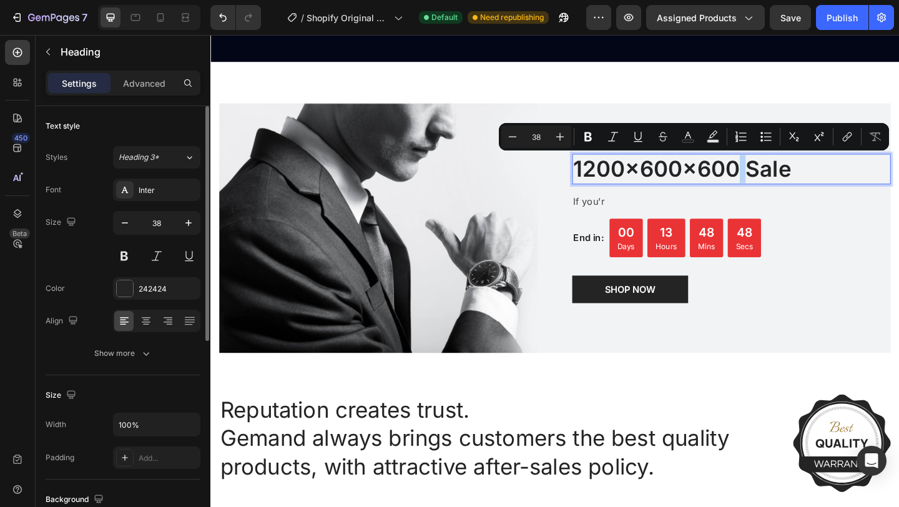
click at [786, 185] on p "1200x600x600 Sale" at bounding box center [777, 180] width 344 height 31
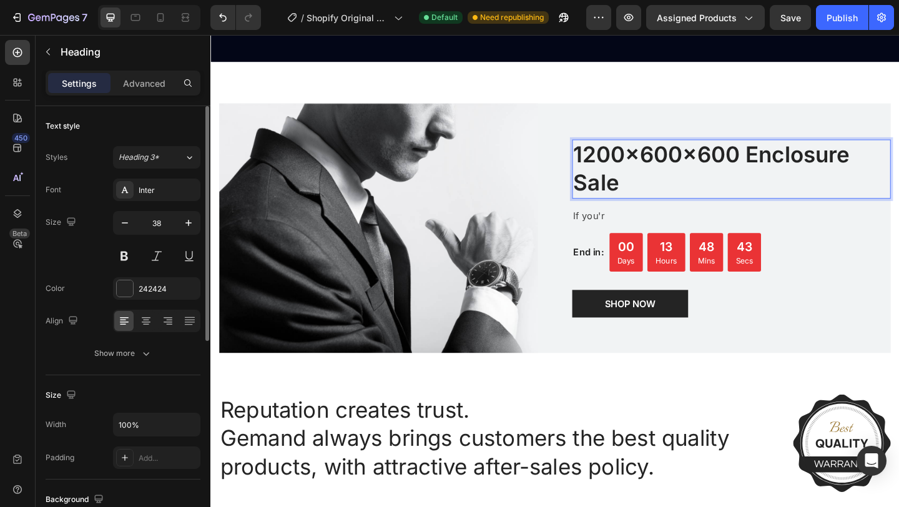
scroll to position [2173, 0]
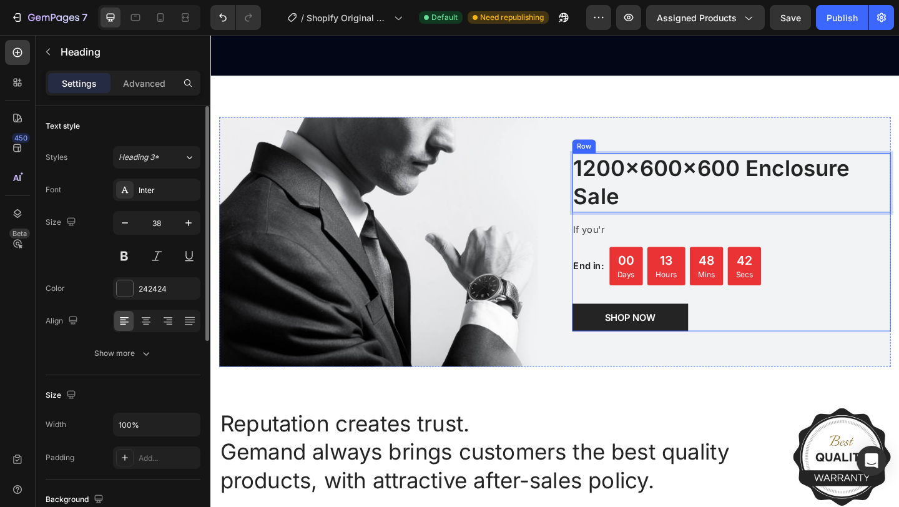
click at [637, 257] on div "1200x600x600 Enclosure Sale Heading 16 If you'r Text block End in: Text block 0…" at bounding box center [777, 260] width 346 height 193
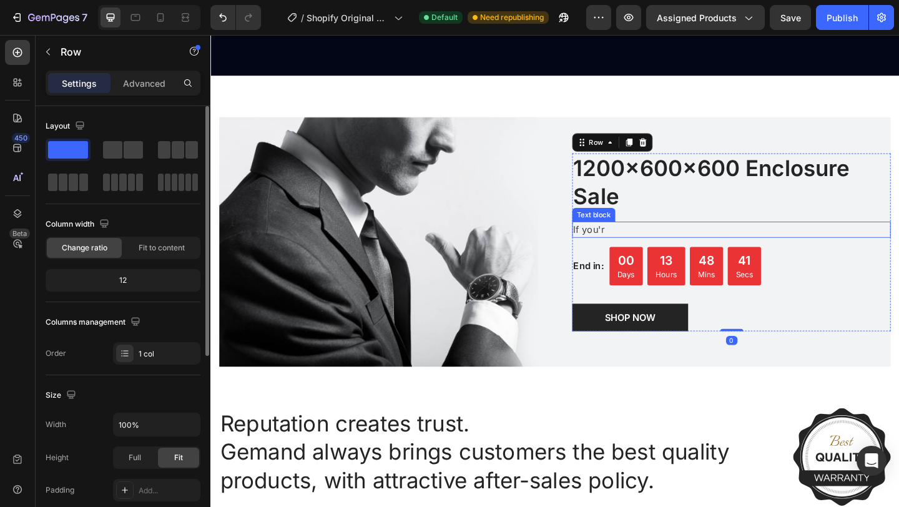
click at [645, 248] on p "If you'r" at bounding box center [777, 246] width 344 height 15
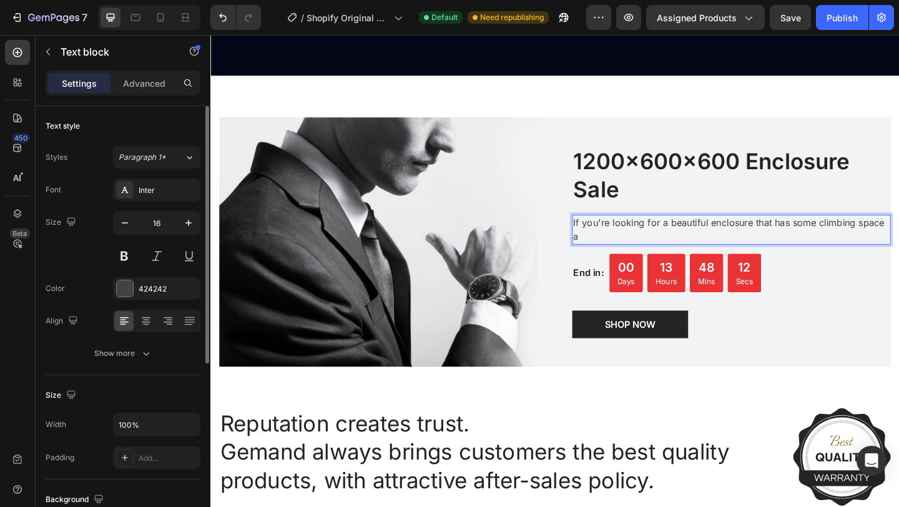
scroll to position [2166, 0]
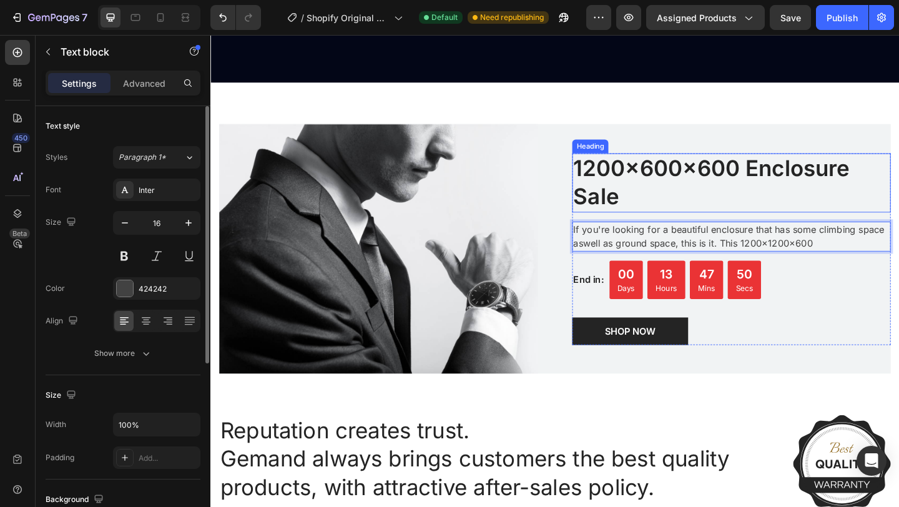
click at [695, 181] on p "1200x600x600 Enclosure Sale" at bounding box center [777, 196] width 344 height 62
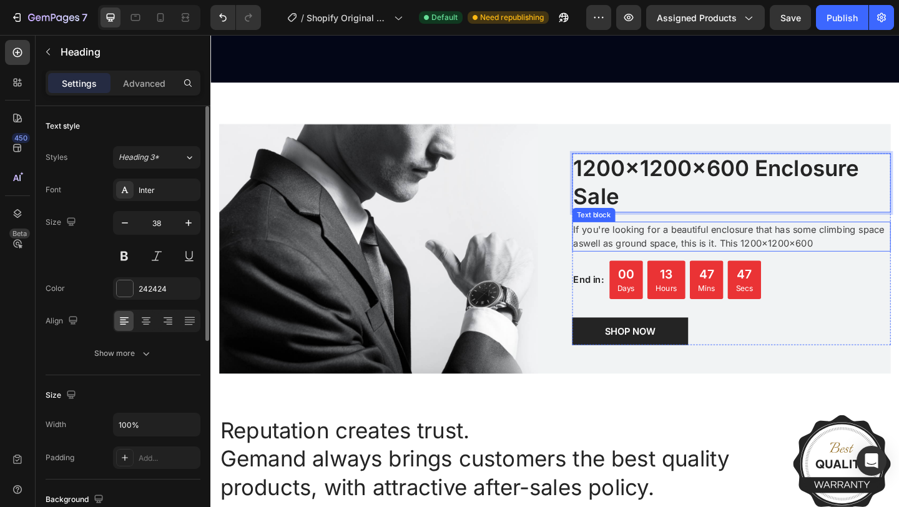
click at [771, 252] on p "If you're looking for a beautiful enclosure that has some climbing space aswell…" at bounding box center [777, 254] width 344 height 30
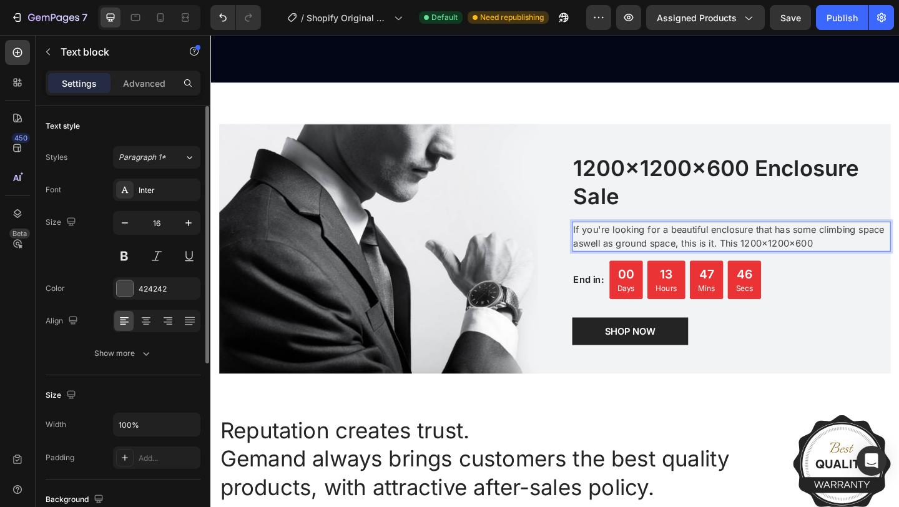
click at [871, 263] on p "If you're looking for a beautiful enclosure that has some climbing space aswell…" at bounding box center [777, 254] width 344 height 30
click at [865, 245] on p "If you're looking for a beautiful enclosure that has some climbing space aswell…" at bounding box center [777, 254] width 344 height 30
click at [734, 263] on p "If you're looking for a beautiful enclosure that has climbing space aswell as g…" at bounding box center [777, 254] width 344 height 30
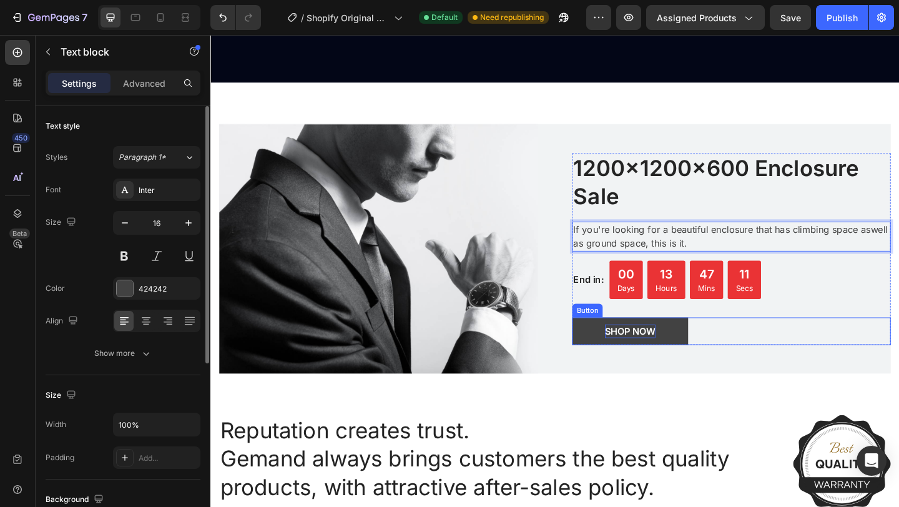
click at [690, 356] on div "SHOP NOW" at bounding box center [666, 357] width 55 height 15
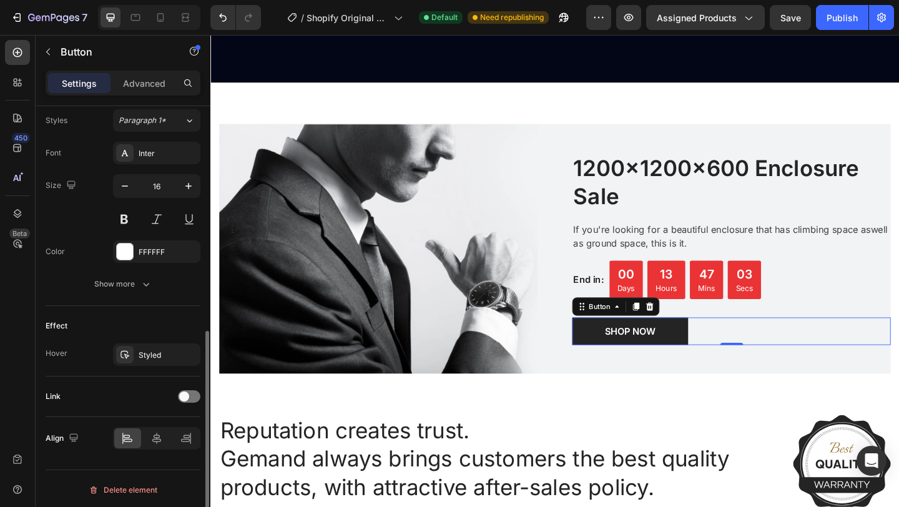
scroll to position [459, 0]
click at [191, 394] on div at bounding box center [189, 394] width 22 height 12
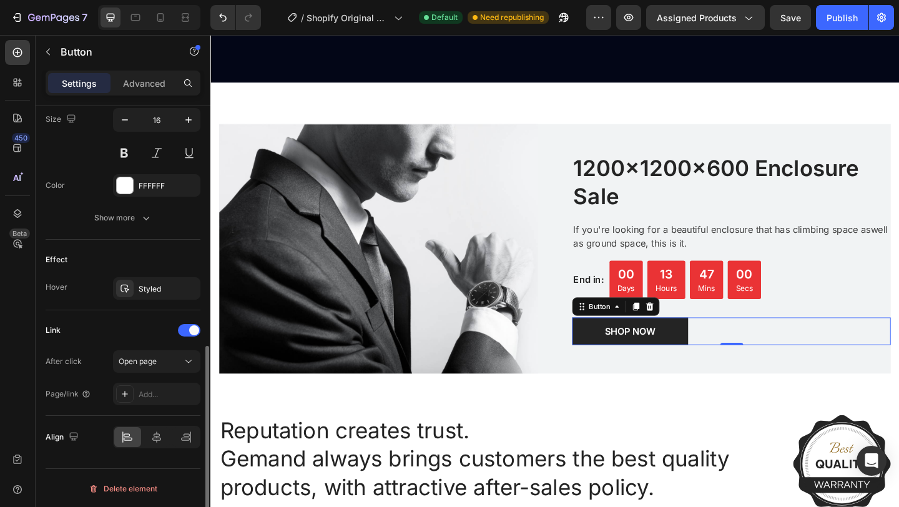
scroll to position [524, 0]
click at [144, 395] on div "Add..." at bounding box center [168, 393] width 59 height 11
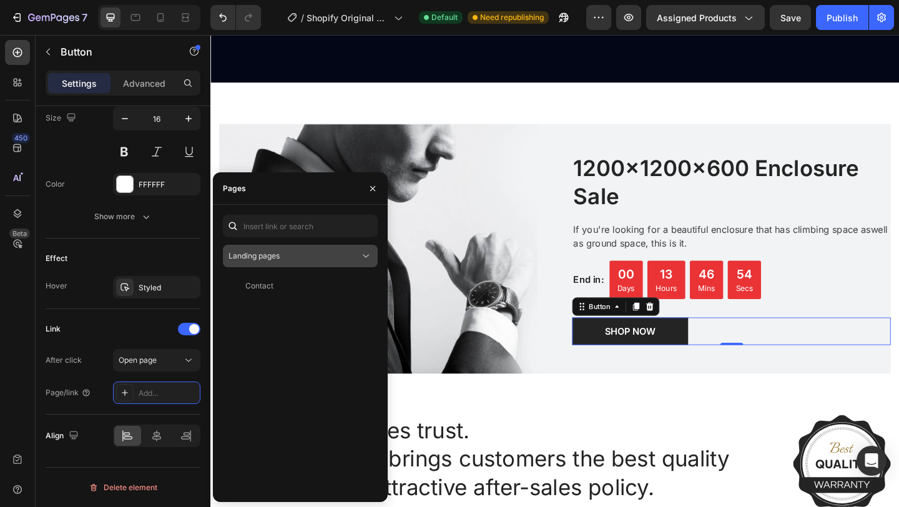
click at [355, 254] on div "Landing pages" at bounding box center [293, 255] width 131 height 11
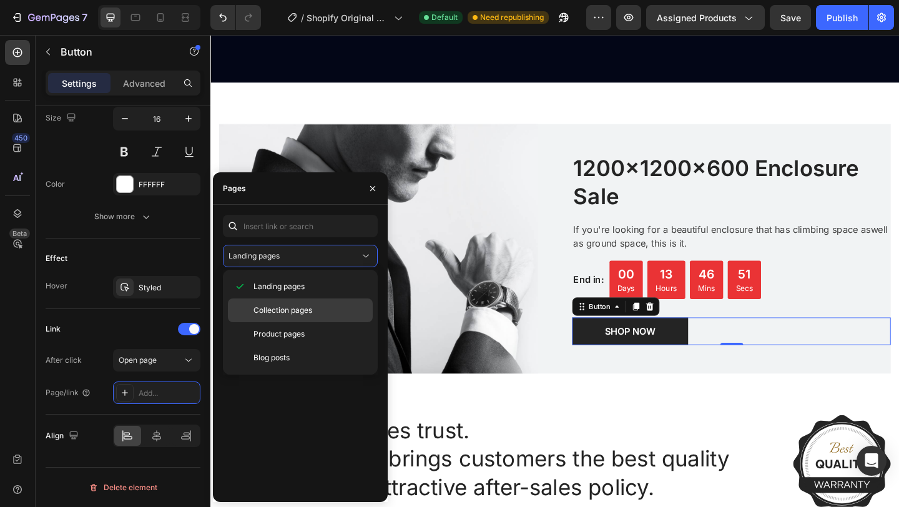
click at [315, 310] on p "Collection pages" at bounding box center [310, 310] width 114 height 11
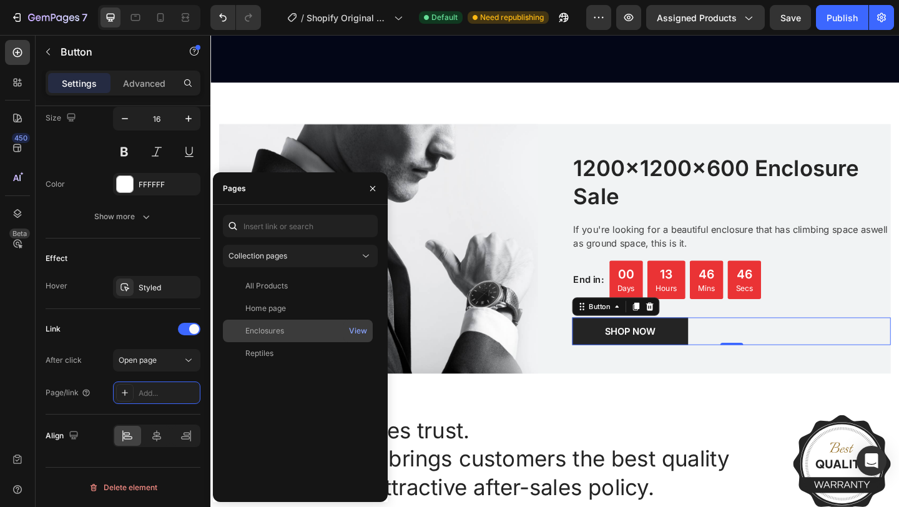
click at [294, 327] on div "Enclosures" at bounding box center [298, 330] width 140 height 11
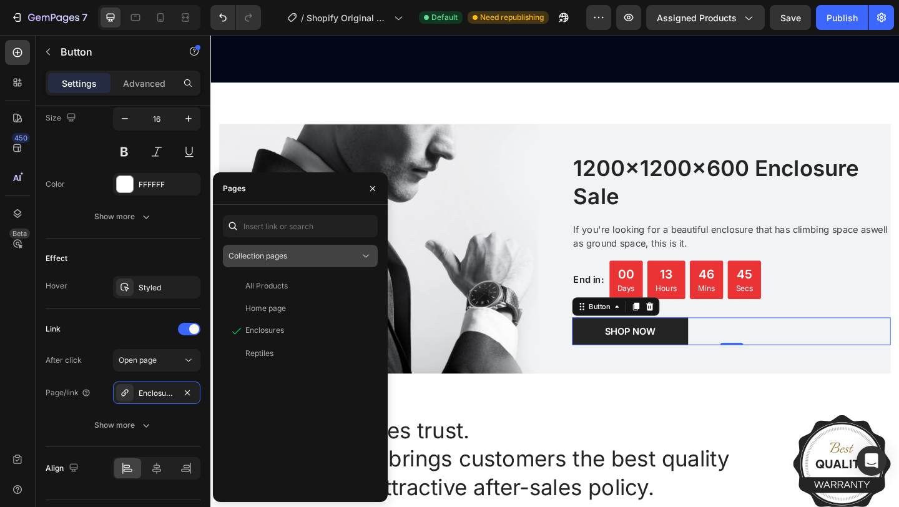
click at [341, 260] on div "Collection pages" at bounding box center [293, 255] width 131 height 11
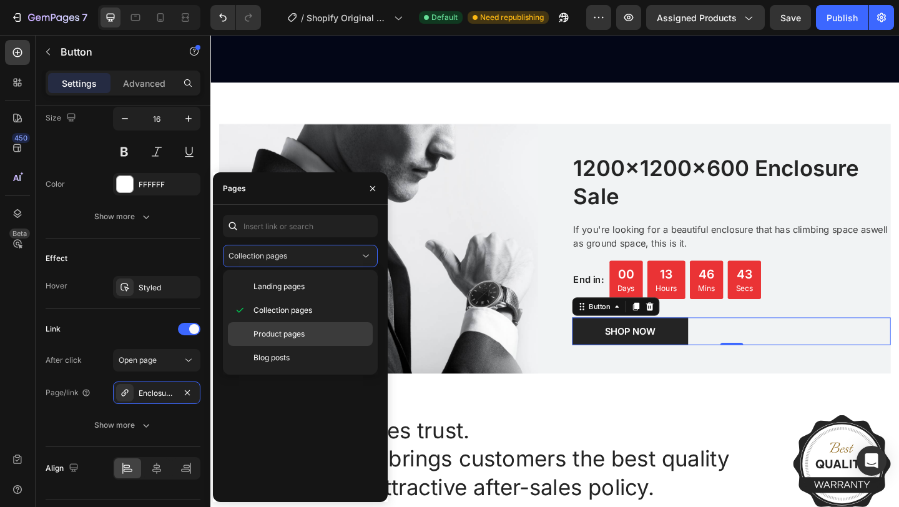
click at [308, 346] on div "Product pages" at bounding box center [300, 358] width 145 height 24
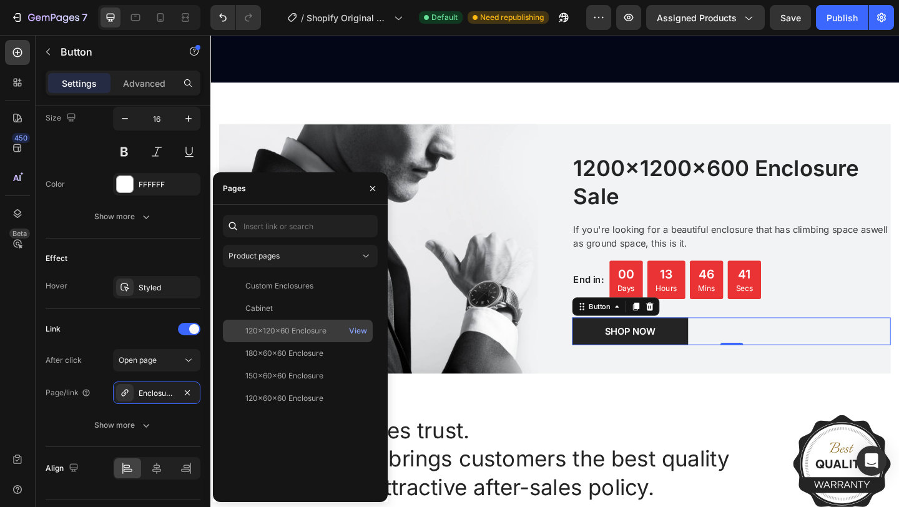
click at [308, 331] on div "120x120x60 Enclosure" at bounding box center [285, 330] width 81 height 11
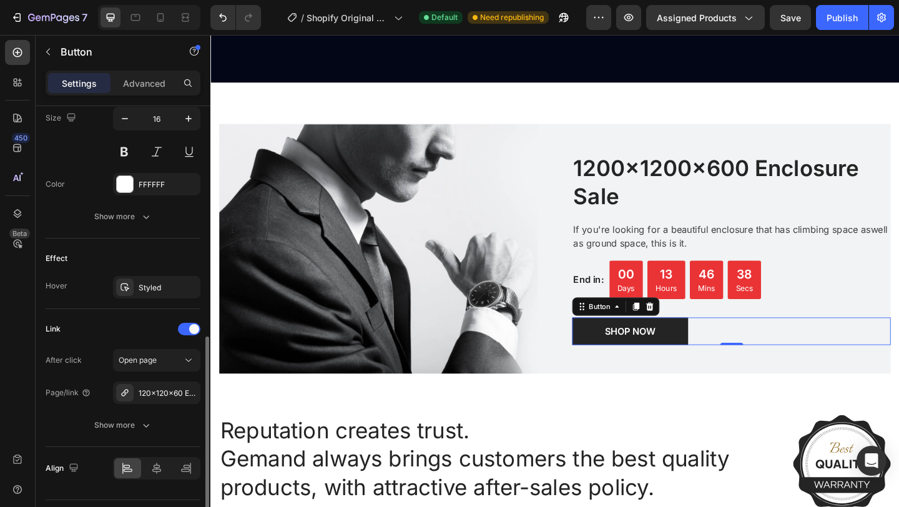
click at [138, 331] on div "Link" at bounding box center [123, 329] width 155 height 20
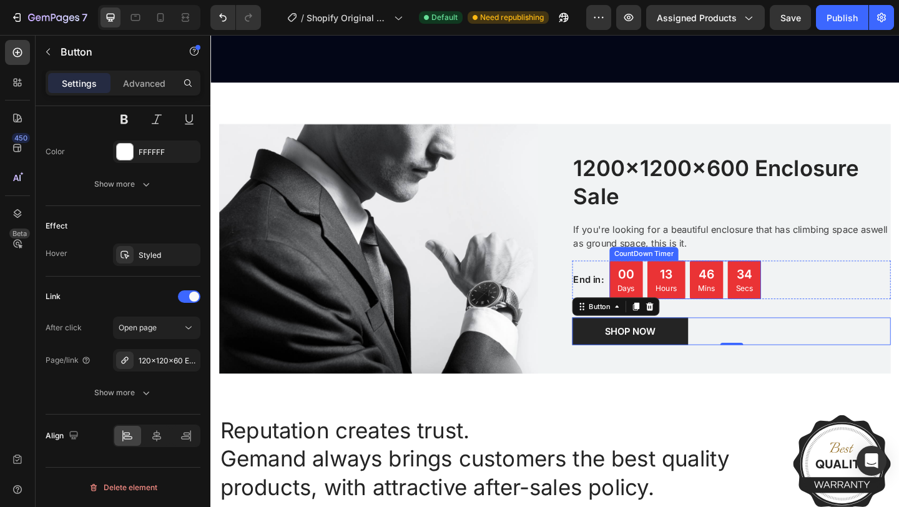
click at [708, 293] on div "13" at bounding box center [706, 295] width 24 height 20
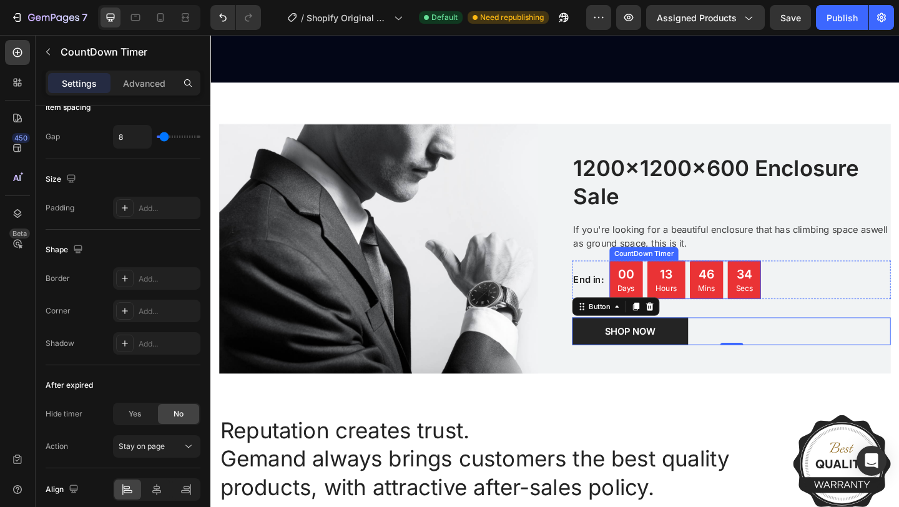
scroll to position [0, 0]
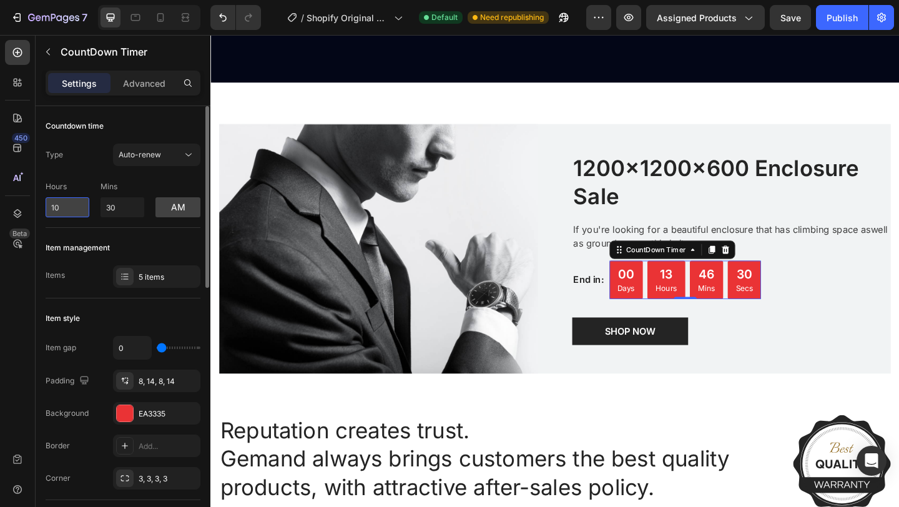
click at [78, 212] on input "10" at bounding box center [68, 207] width 44 height 20
click at [176, 151] on div "Auto-renew" at bounding box center [151, 154] width 64 height 11
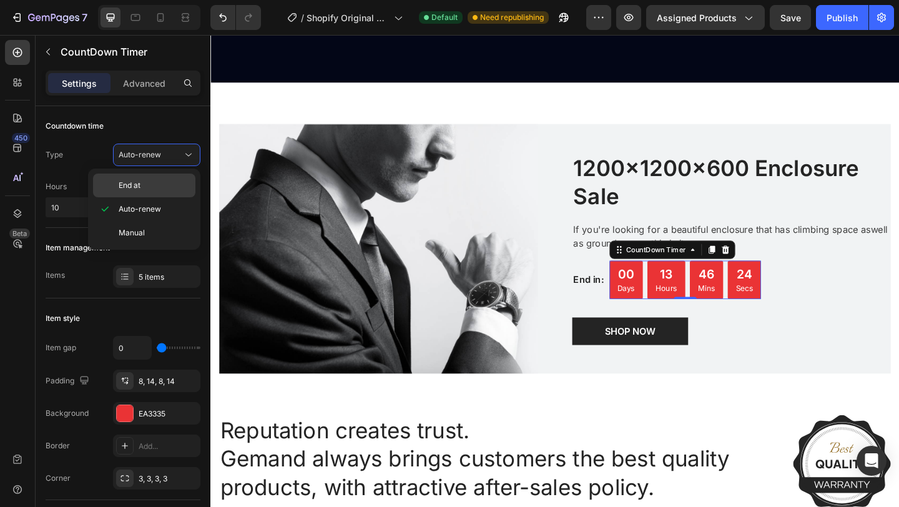
click at [155, 180] on p "End at" at bounding box center [154, 185] width 71 height 11
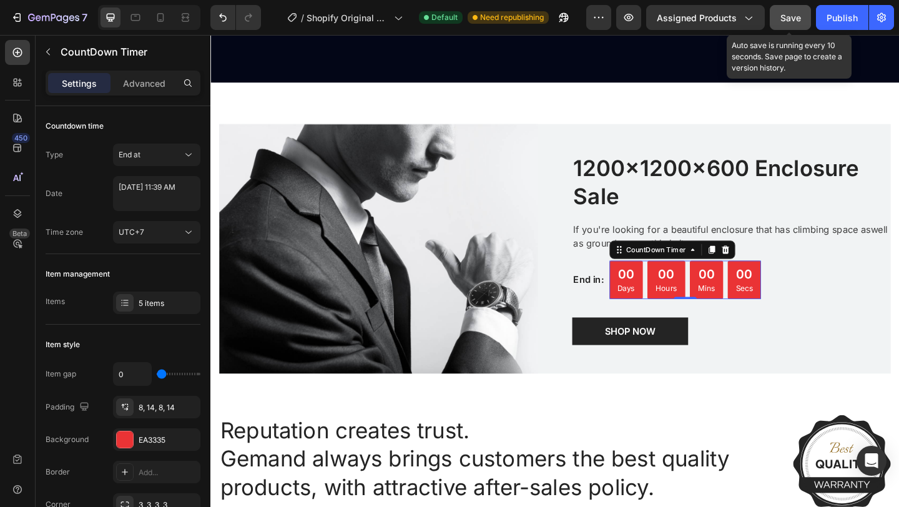
click at [796, 21] on span "Save" at bounding box center [790, 17] width 21 height 11
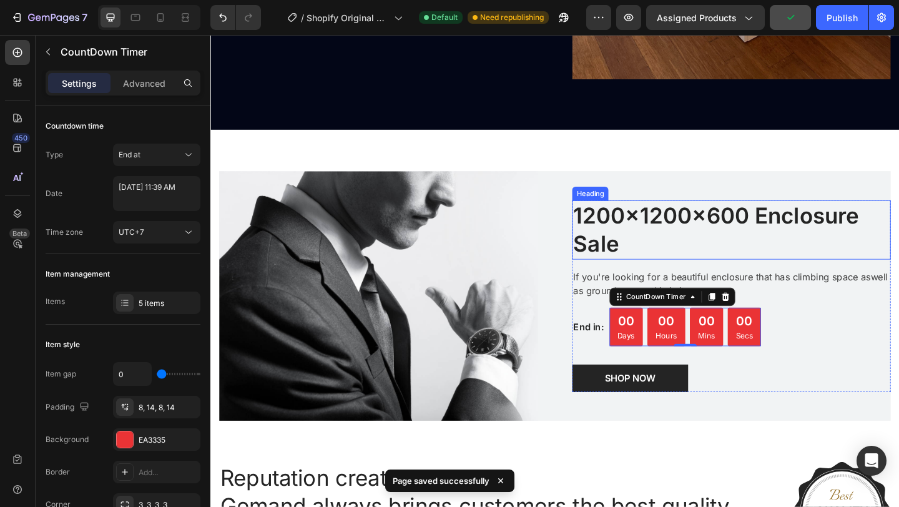
scroll to position [2113, 0]
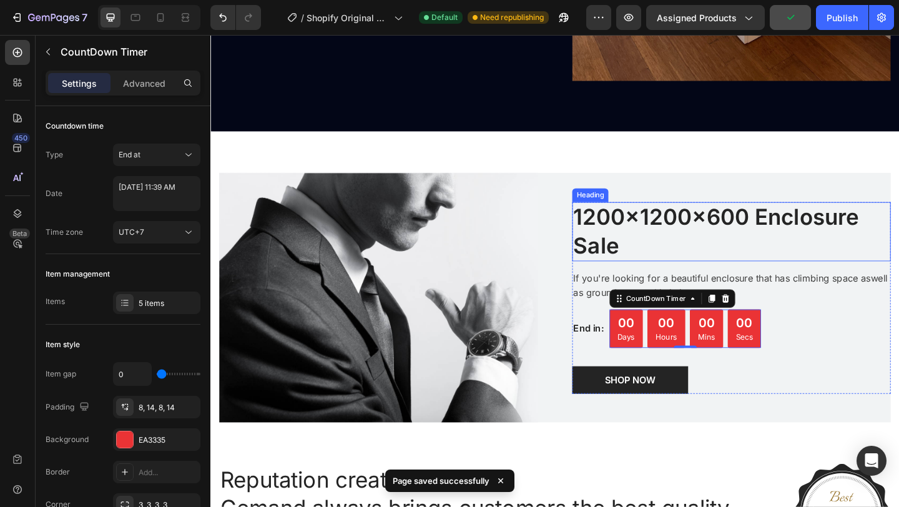
click at [422, 322] on img at bounding box center [393, 320] width 346 height 271
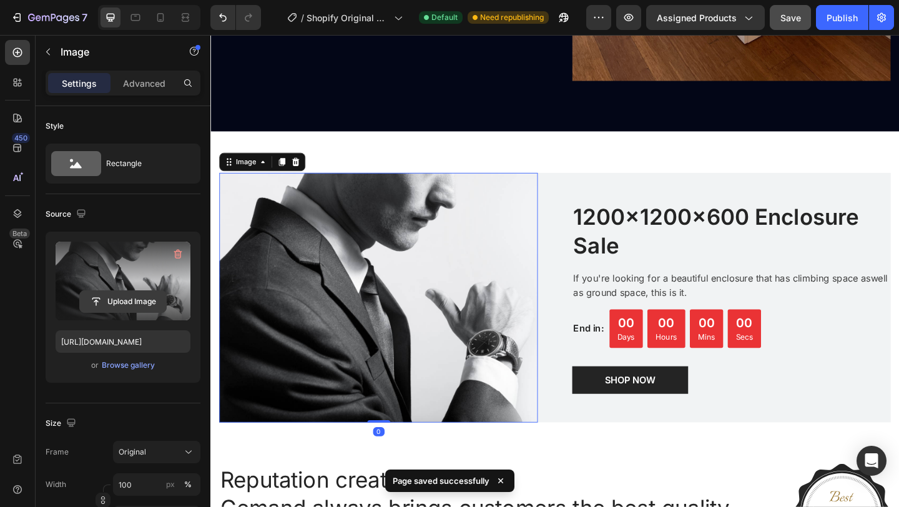
click at [144, 297] on input "file" at bounding box center [123, 301] width 86 height 21
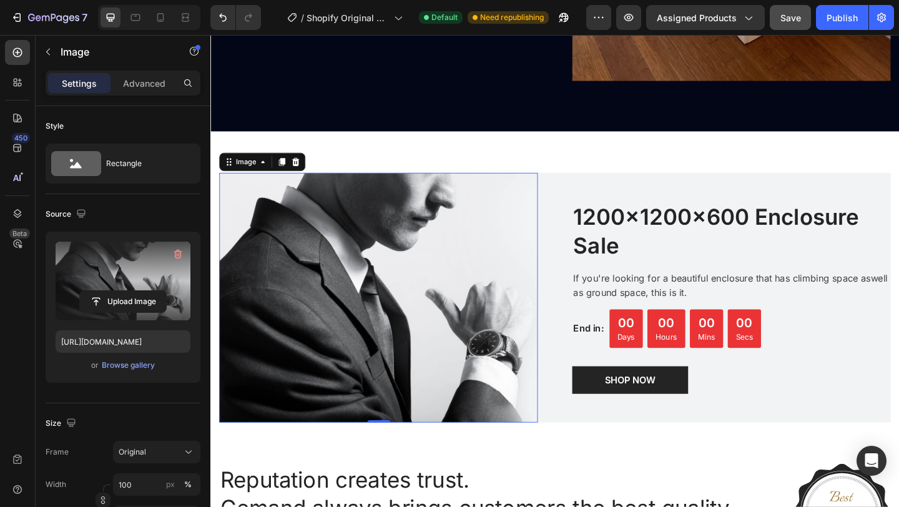
click at [137, 278] on label at bounding box center [123, 281] width 135 height 79
click at [137, 291] on input "file" at bounding box center [123, 301] width 86 height 21
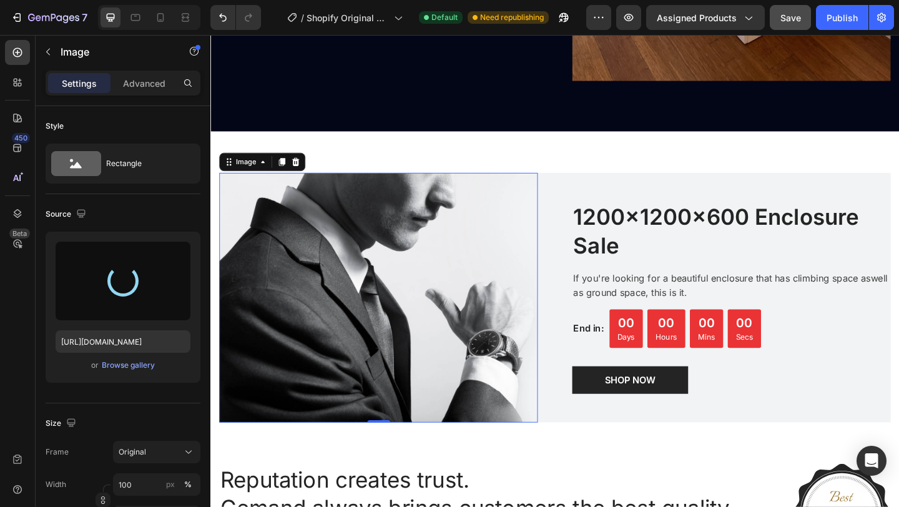
type input "[URL][DOMAIN_NAME]"
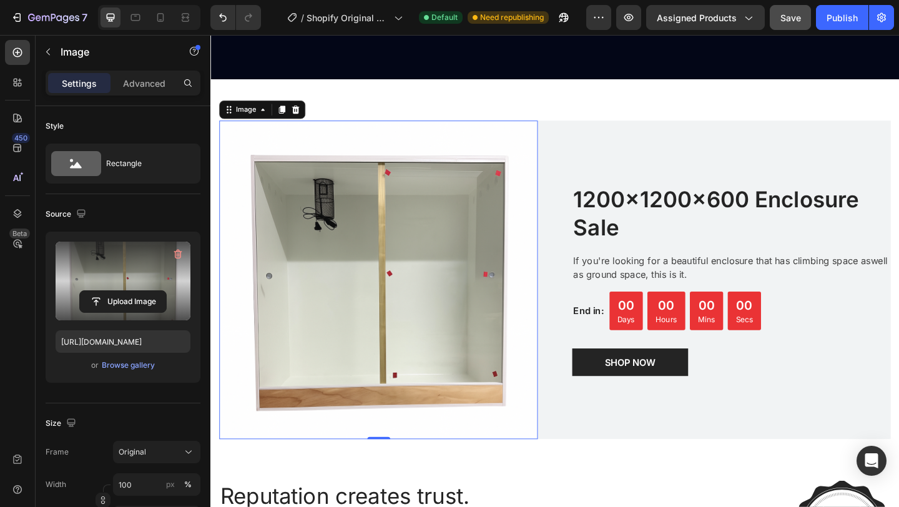
scroll to position [2170, 0]
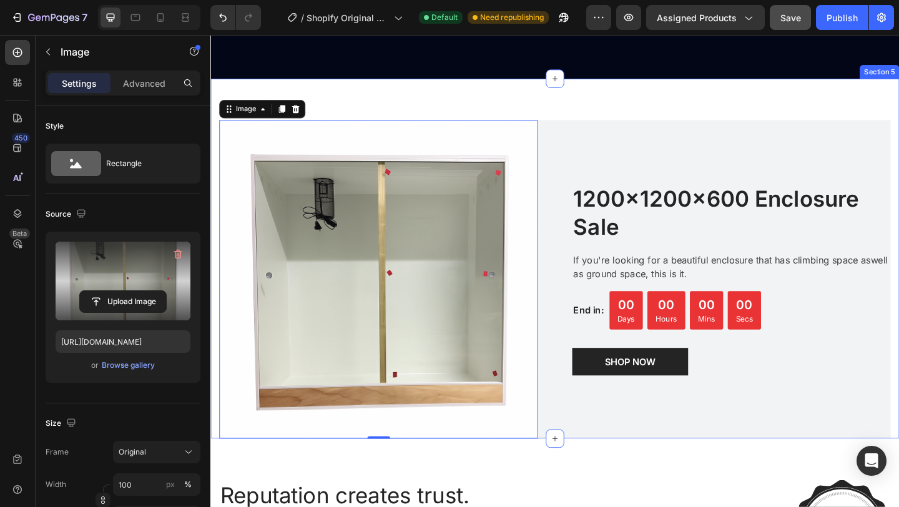
click at [635, 107] on div "Image 0 1200x1200x600 Enclosure Sale Heading If you're looking for a beautiful …" at bounding box center [584, 277] width 749 height 391
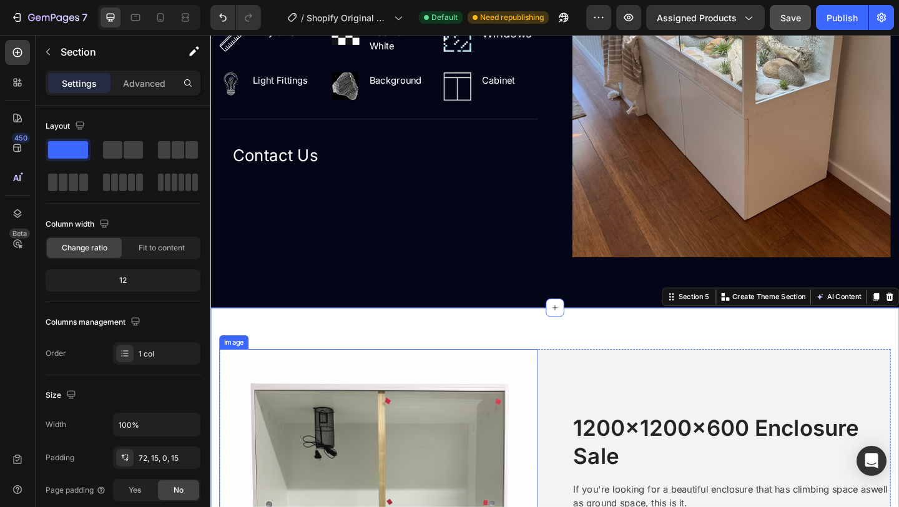
scroll to position [1908, 0]
